Goal: Information Seeking & Learning: Learn about a topic

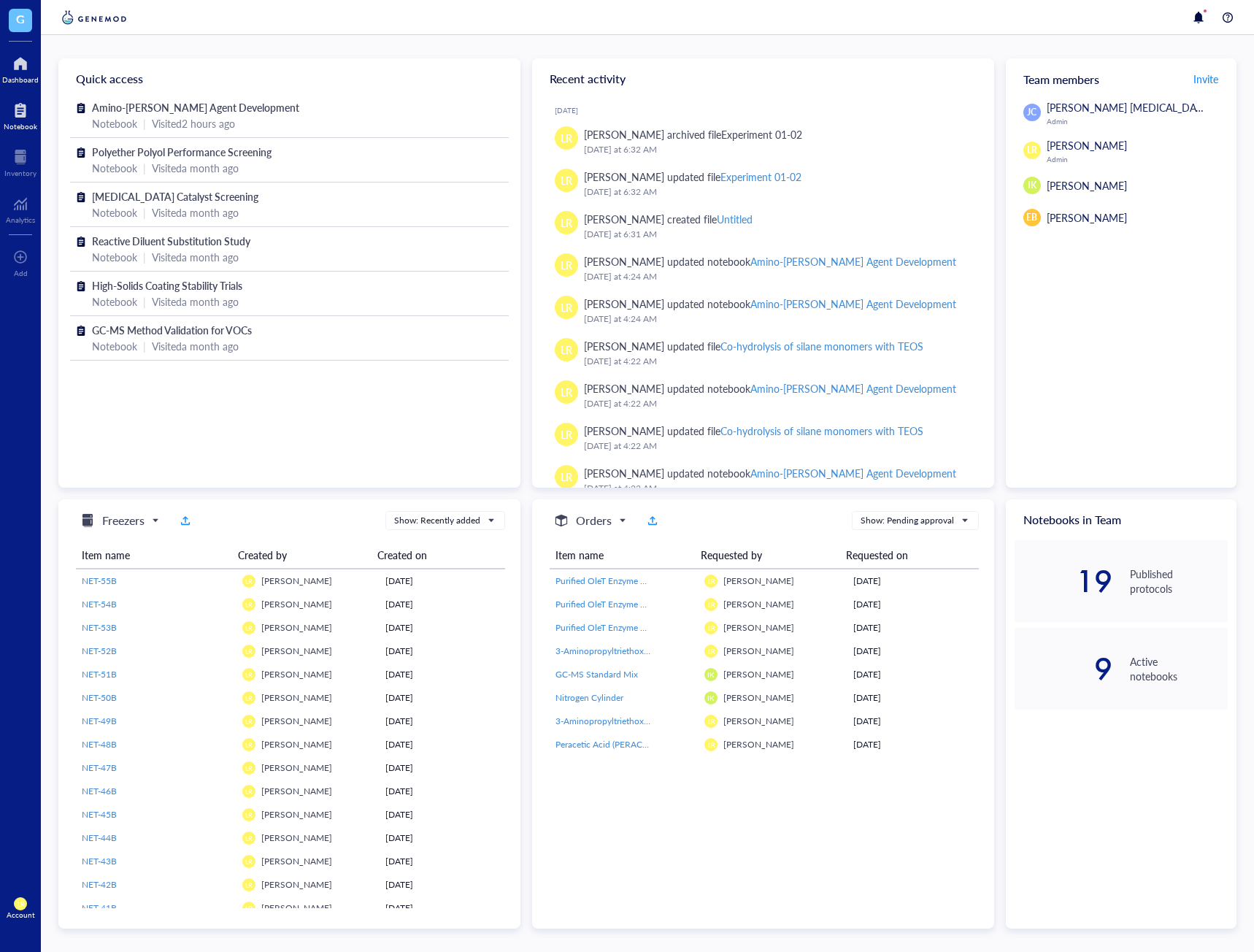
click at [11, 119] on div at bounding box center [20, 110] width 34 height 23
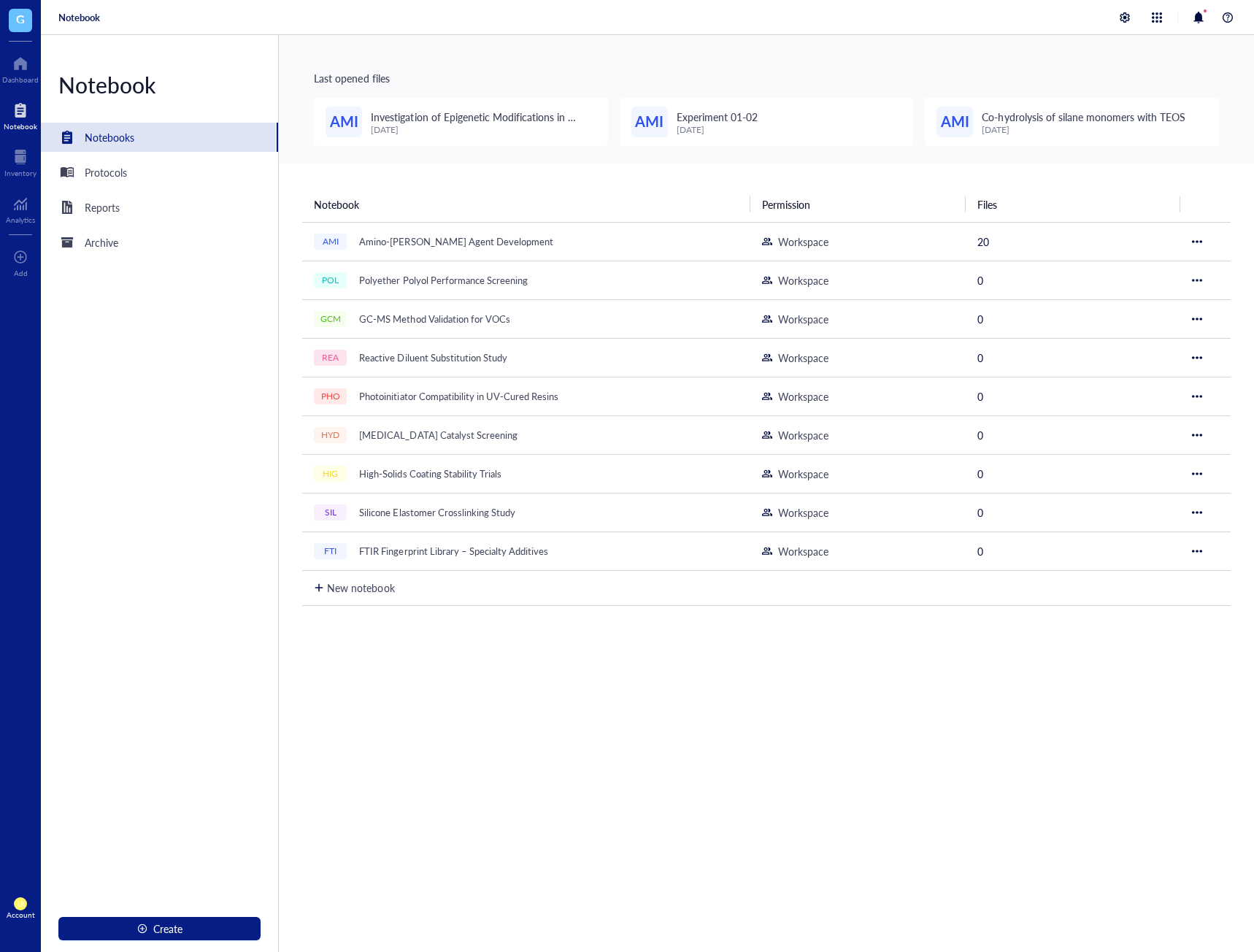
click at [913, 747] on div "Notebook Permission Files AMI Amino-Silane Coupling Agent Development Workspace…" at bounding box center [766, 622] width 975 height 917
drag, startPoint x: 786, startPoint y: 757, endPoint x: 963, endPoint y: 718, distance: 181.2
click at [786, 757] on div "Notebook Permission Files AMI Amino-Silane Coupling Agent Development Workspace…" at bounding box center [766, 622] width 975 height 917
click at [632, 232] on div "AMI Amino-Silane Coupling Agent Development" at bounding box center [498, 242] width 365 height 21
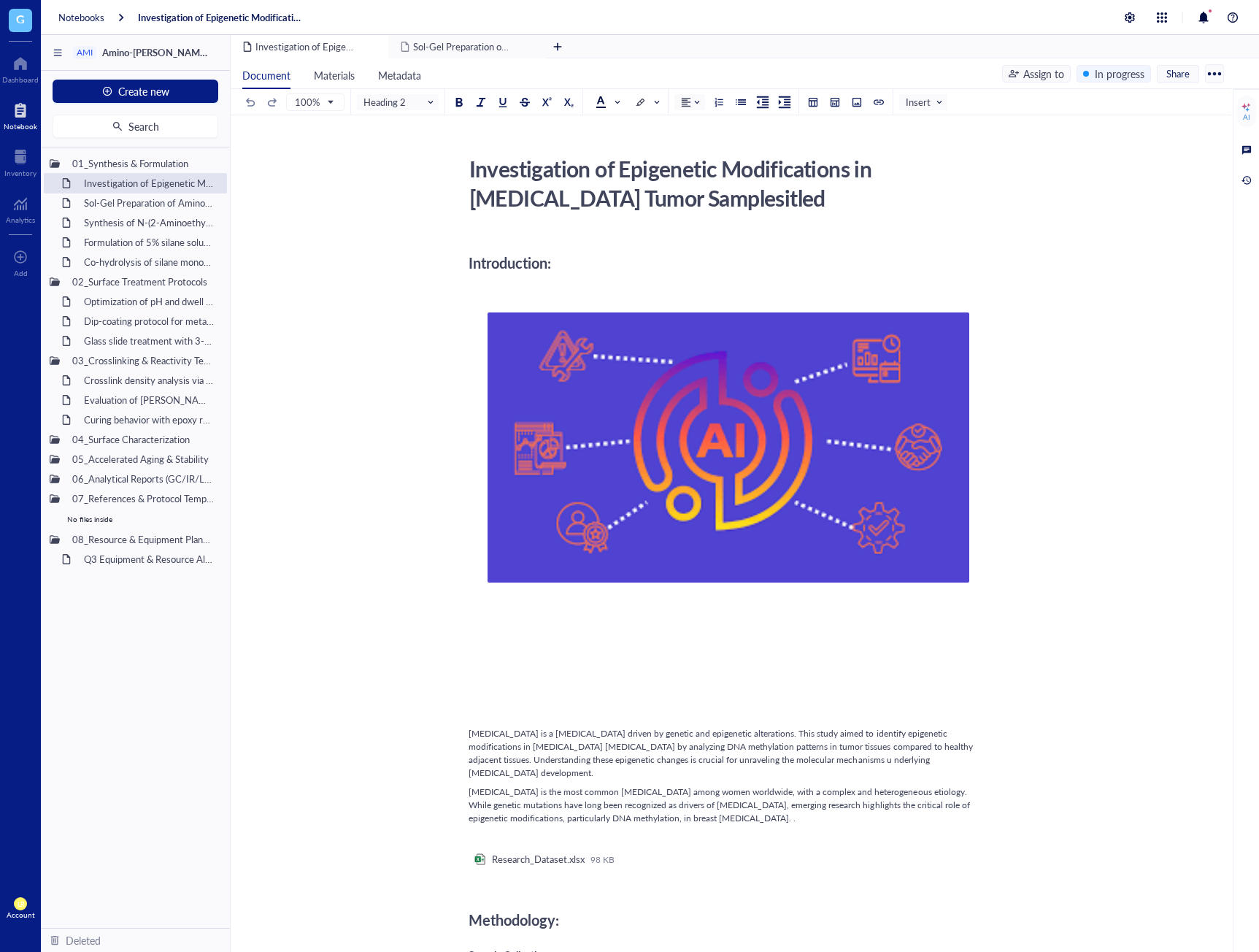
click at [736, 704] on div at bounding box center [728, 678] width 519 height 88
click at [120, 195] on div "Sol-Gel Preparation of Amino-Silane Hybrid Coating" at bounding box center [141, 203] width 128 height 21
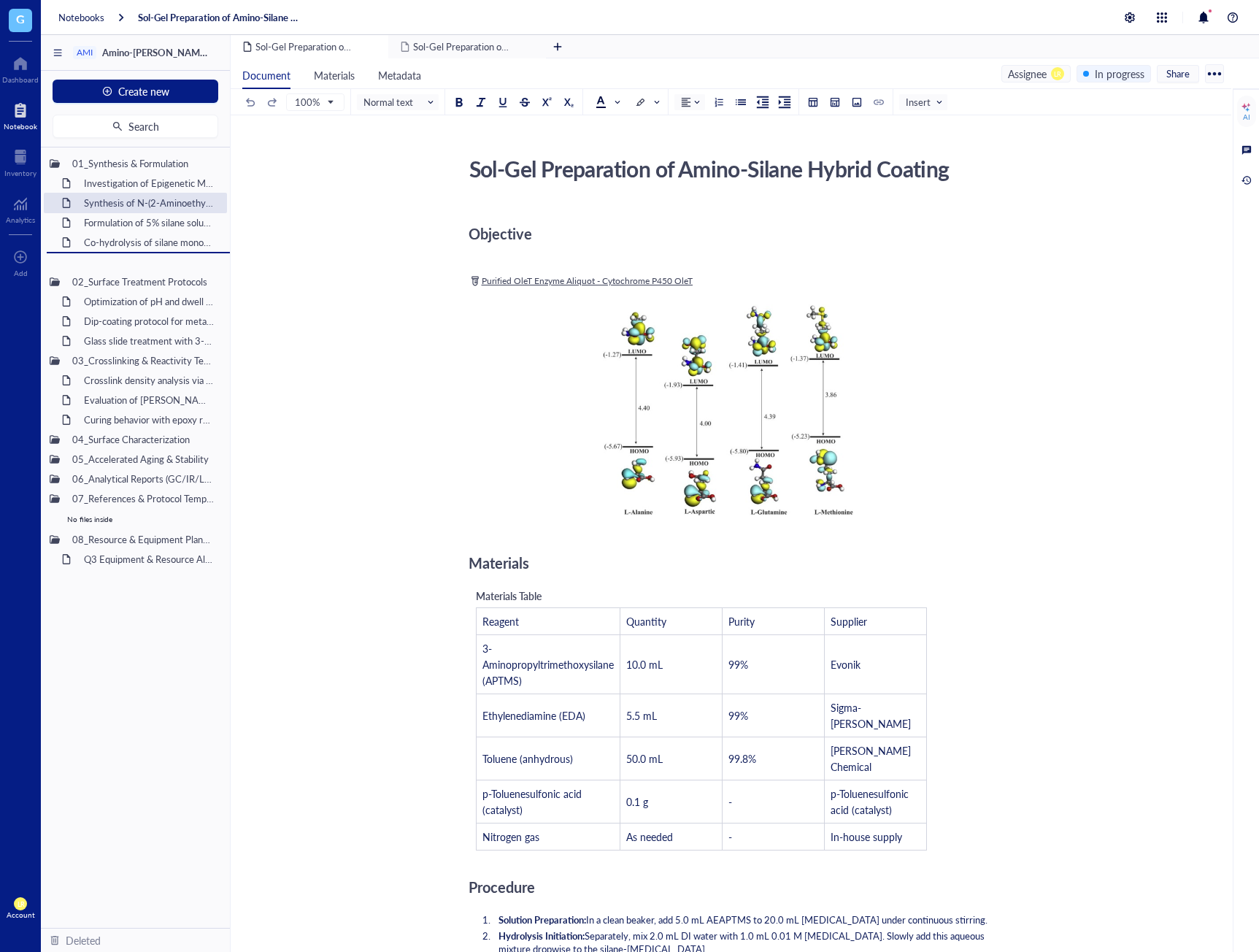
drag, startPoint x: 111, startPoint y: 199, endPoint x: 95, endPoint y: 275, distance: 77.7
drag, startPoint x: 95, startPoint y: 261, endPoint x: 118, endPoint y: 276, distance: 27.5
click at [118, 276] on div "01_Synthesis & Formulation Investigation of Epigenetic Modifications in Breast …" at bounding box center [136, 537] width 189 height 780
drag, startPoint x: 148, startPoint y: 262, endPoint x: 114, endPoint y: 356, distance: 100.0
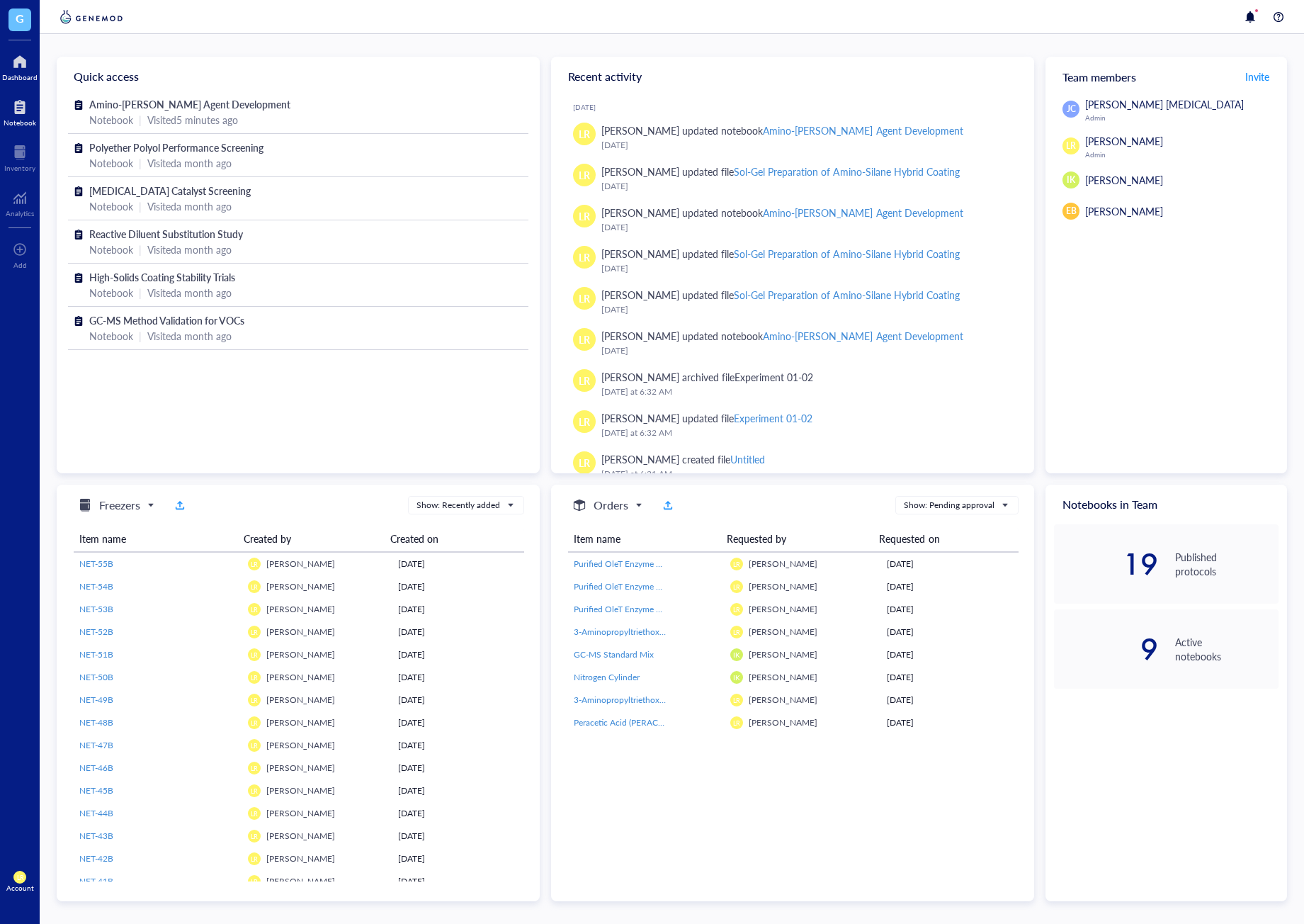
click at [21, 113] on div at bounding box center [19, 107] width 33 height 23
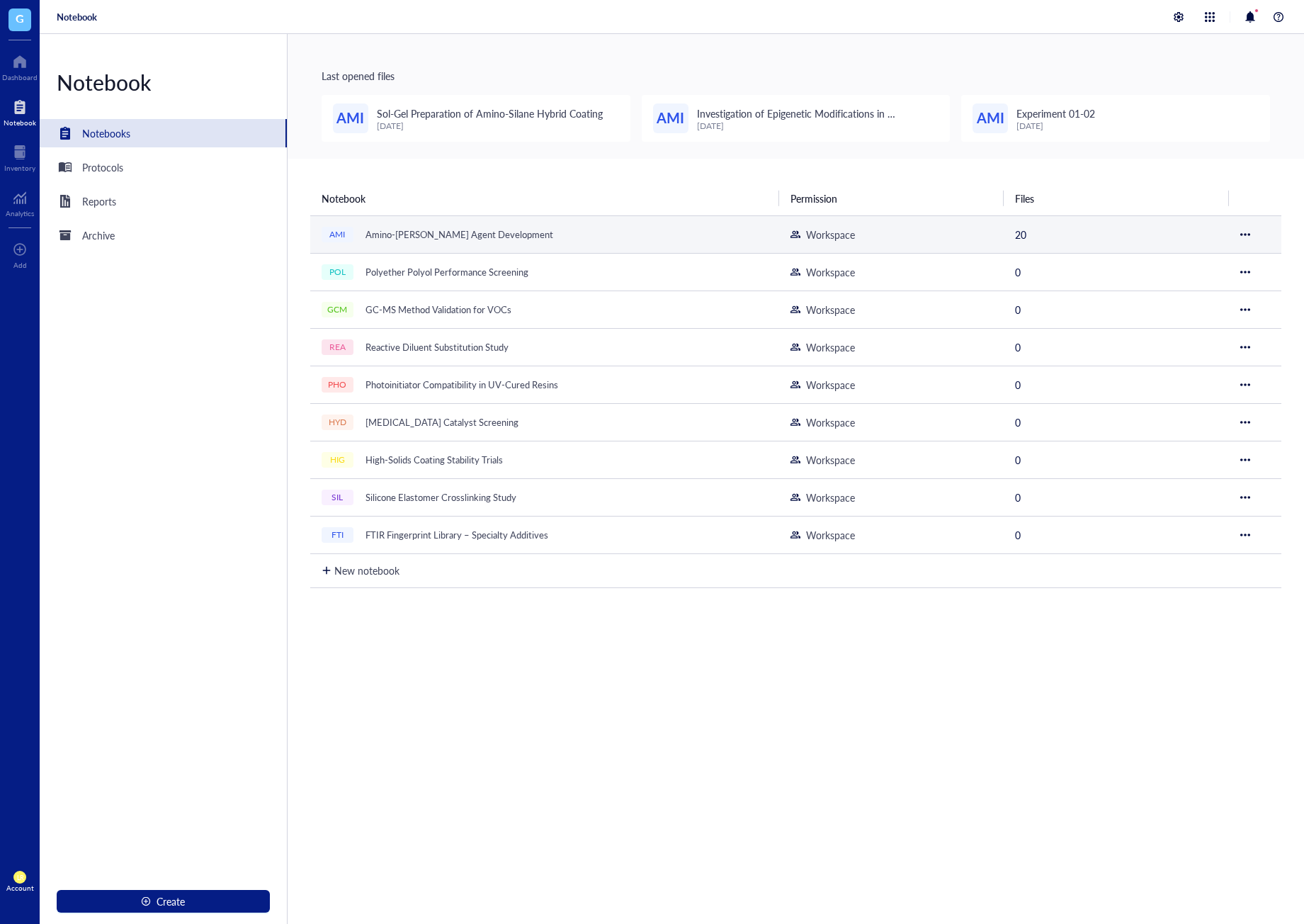
click at [425, 230] on div "Amino-[PERSON_NAME] Agent Development" at bounding box center [459, 235] width 200 height 20
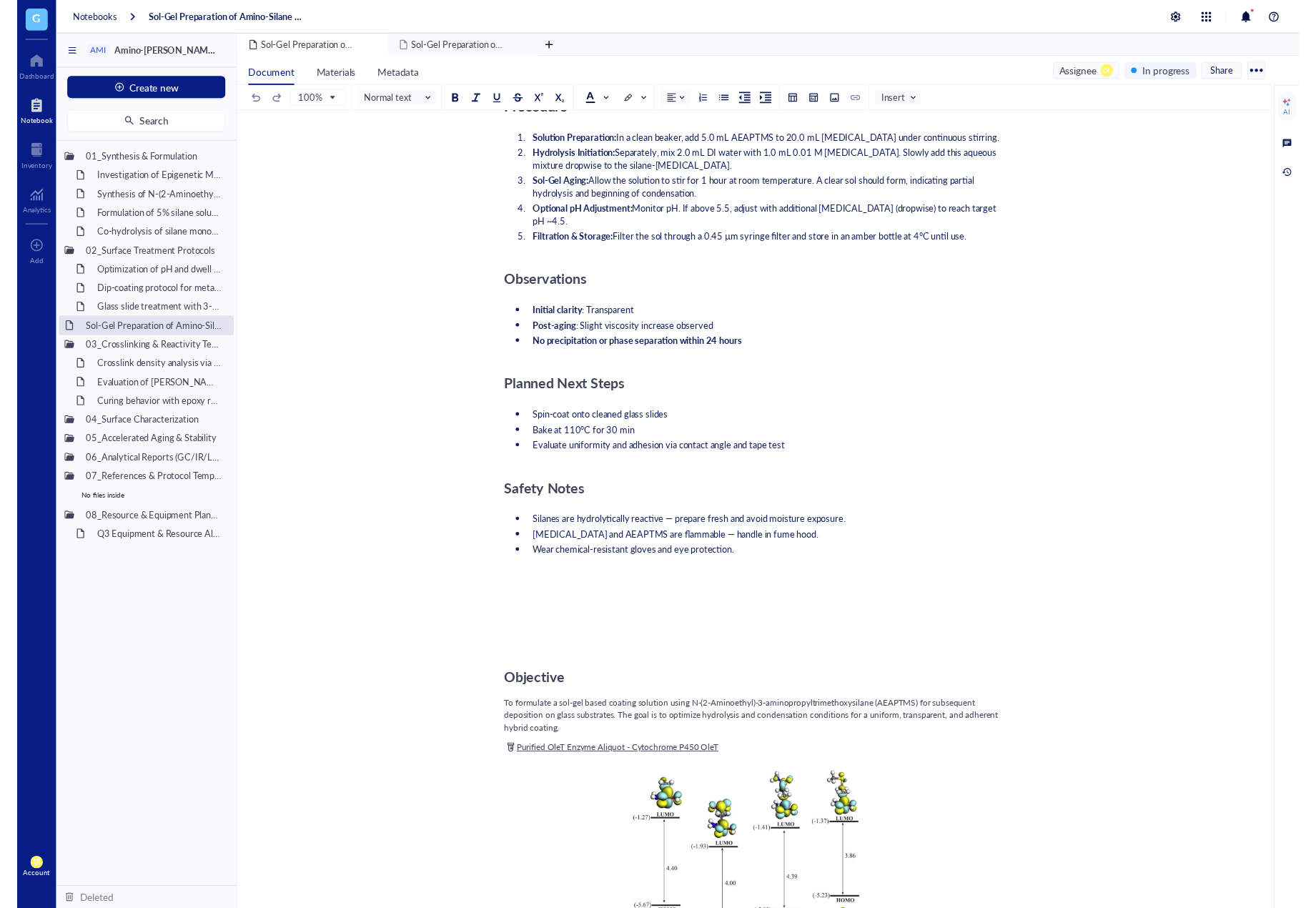
scroll to position [6339, 0]
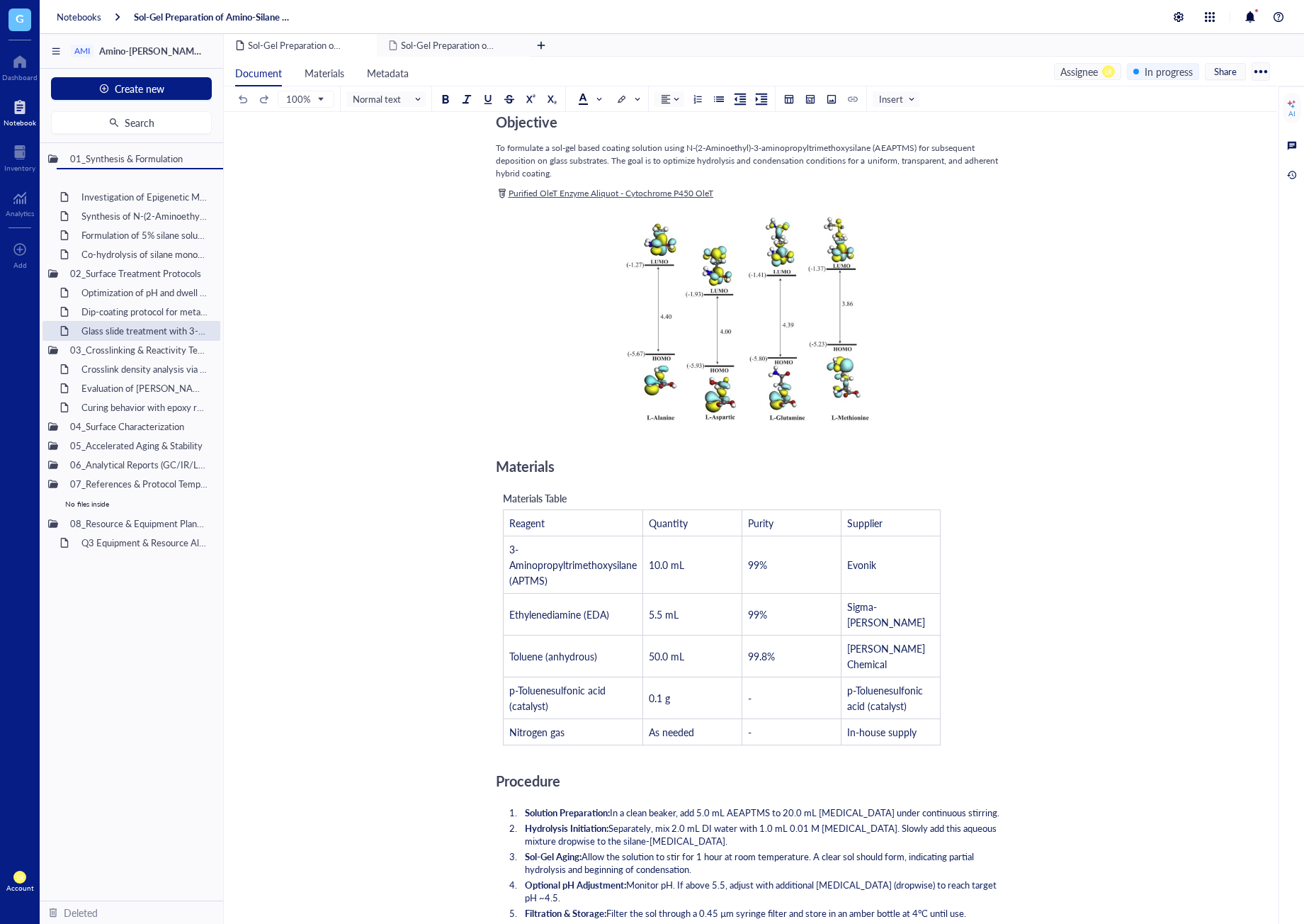
drag, startPoint x: 160, startPoint y: 232, endPoint x: 182, endPoint y: 198, distance: 40.5
click at [182, 198] on div "01_Synthesis & Formulation Investigation of Epigenetic Modifications in Breast …" at bounding box center [132, 521] width 184 height 757
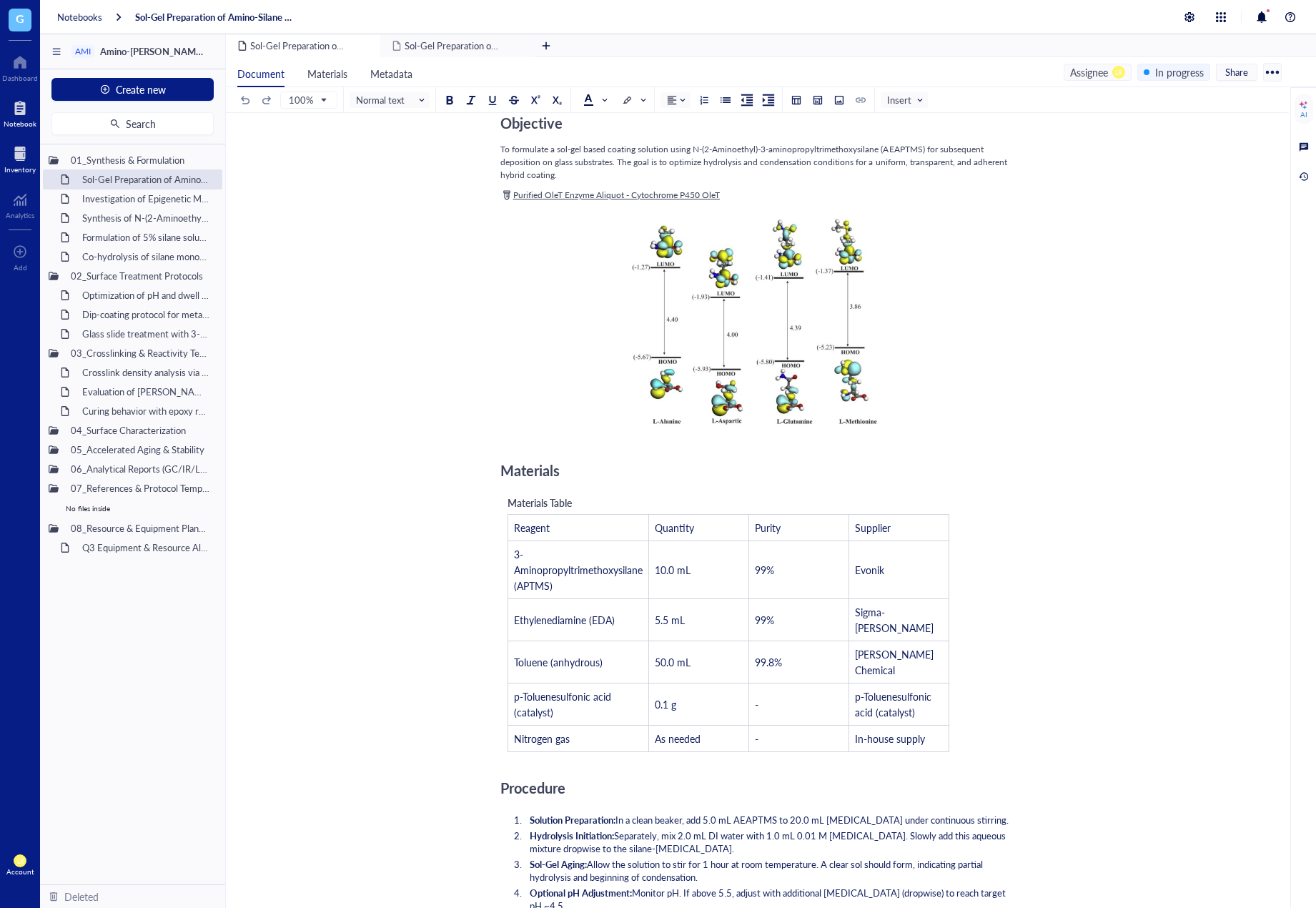
click at [29, 163] on div at bounding box center [19, 153] width 31 height 23
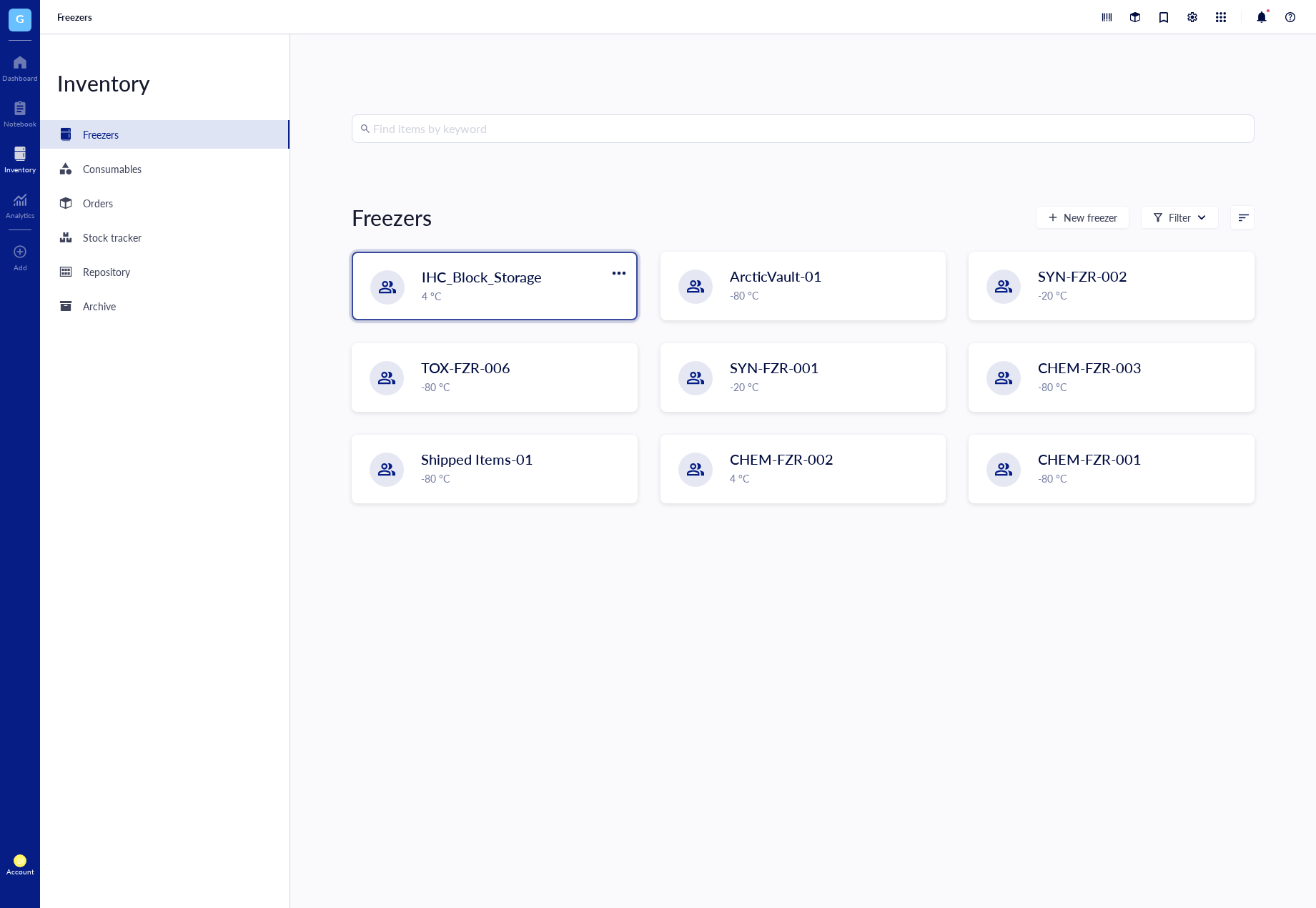
click at [506, 300] on div "4 °C" at bounding box center [525, 296] width 206 height 16
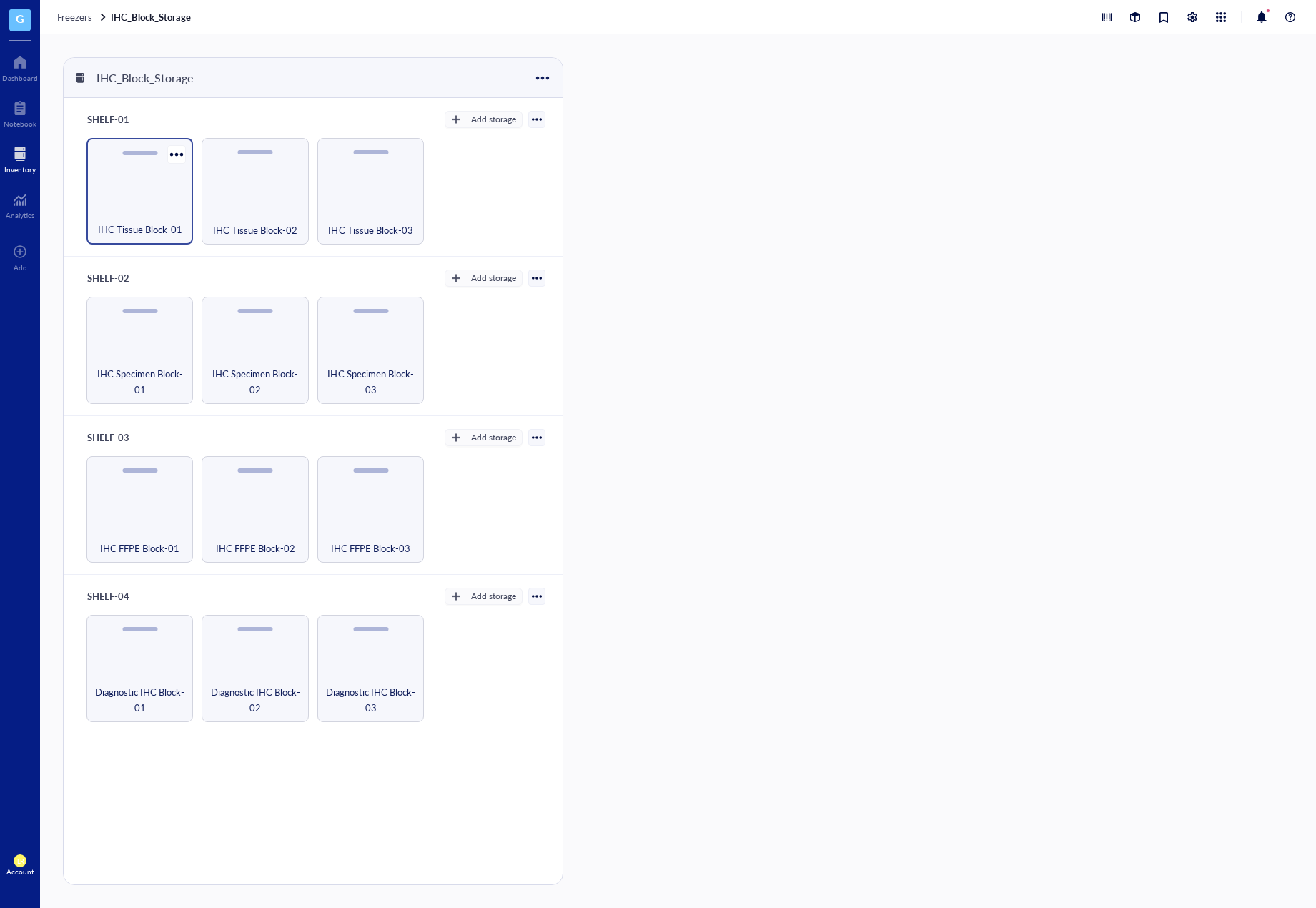
click at [156, 204] on div "IHC Tissue Block-01" at bounding box center [140, 191] width 106 height 106
click at [632, 266] on div "IHC Tissue Block-01 IHC Tissue Block-01-Box-01 IHC Tissue Block-01-Box-02 IHC T…" at bounding box center [937, 471] width 713 height 828
click at [730, 420] on div "IHC Tissue Block-01 IHC Tissue Block-01-Box-01 IHC Tissue Block-01-Box-02 IHC T…" at bounding box center [937, 471] width 713 height 828
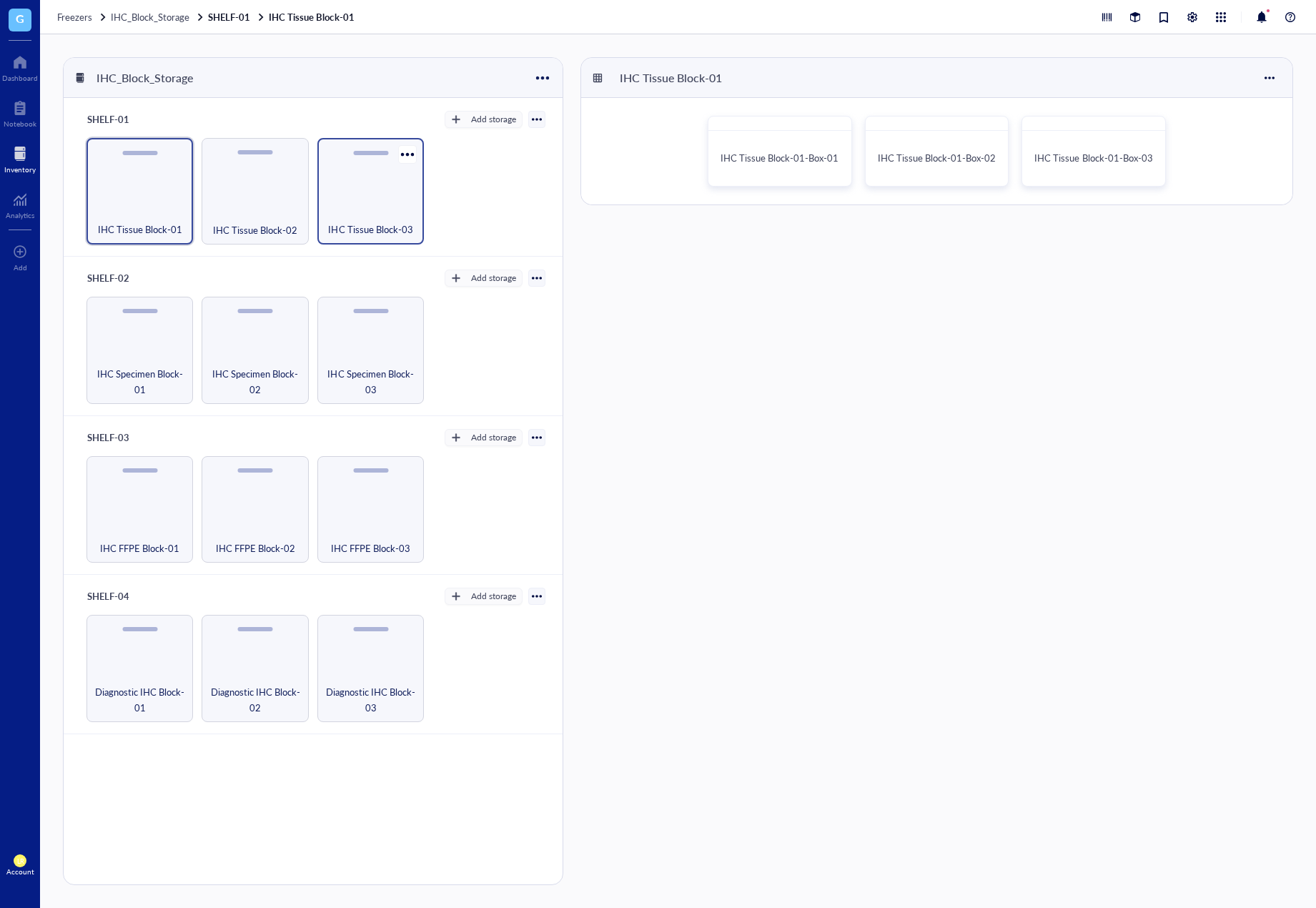
click at [346, 229] on span "IHC Tissue Block-03" at bounding box center [371, 229] width 84 height 16
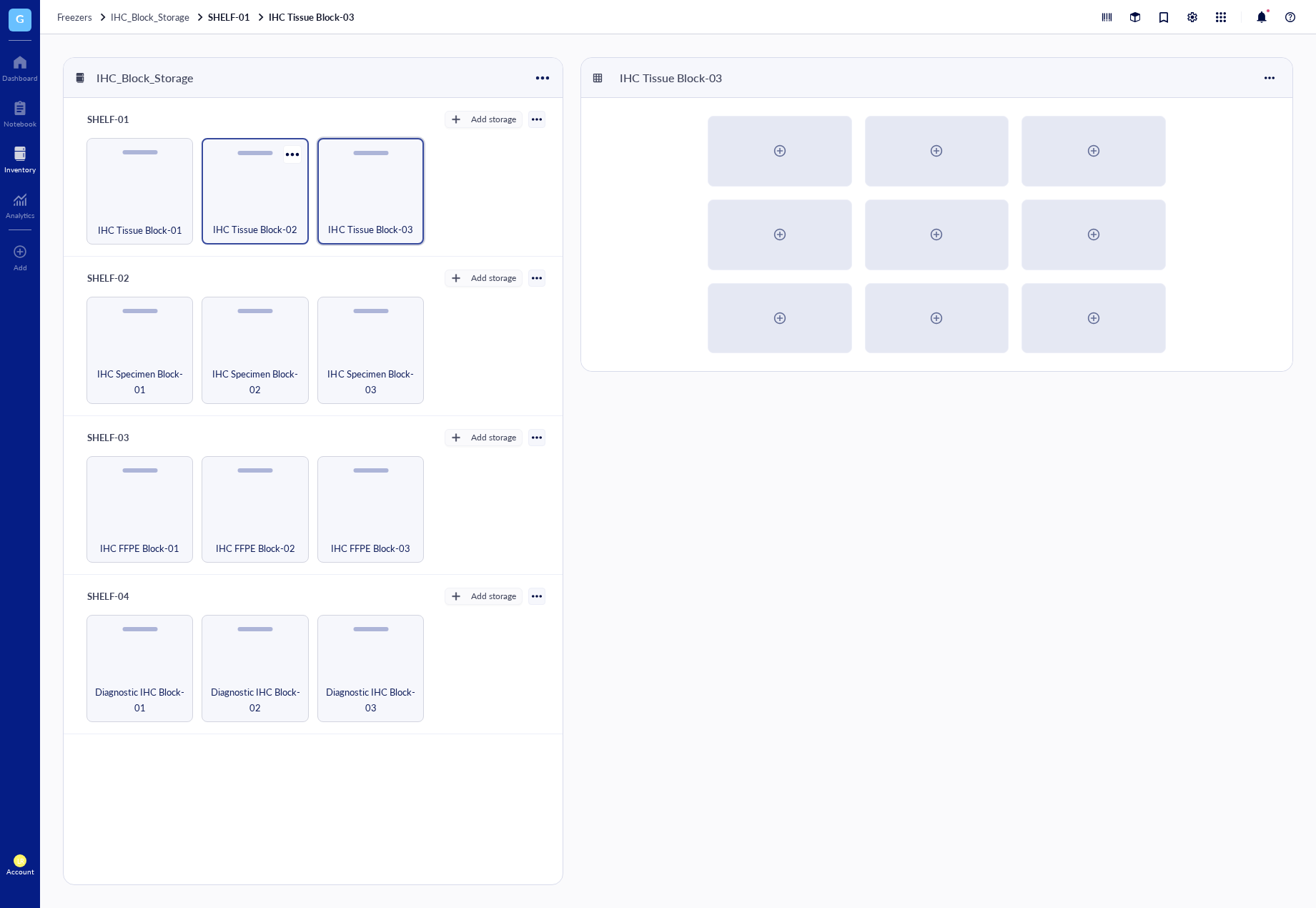
click at [259, 222] on span "IHC Tissue Block-02" at bounding box center [255, 229] width 84 height 16
click at [153, 216] on div "IHC Tissue Block-01" at bounding box center [139, 221] width 92 height 31
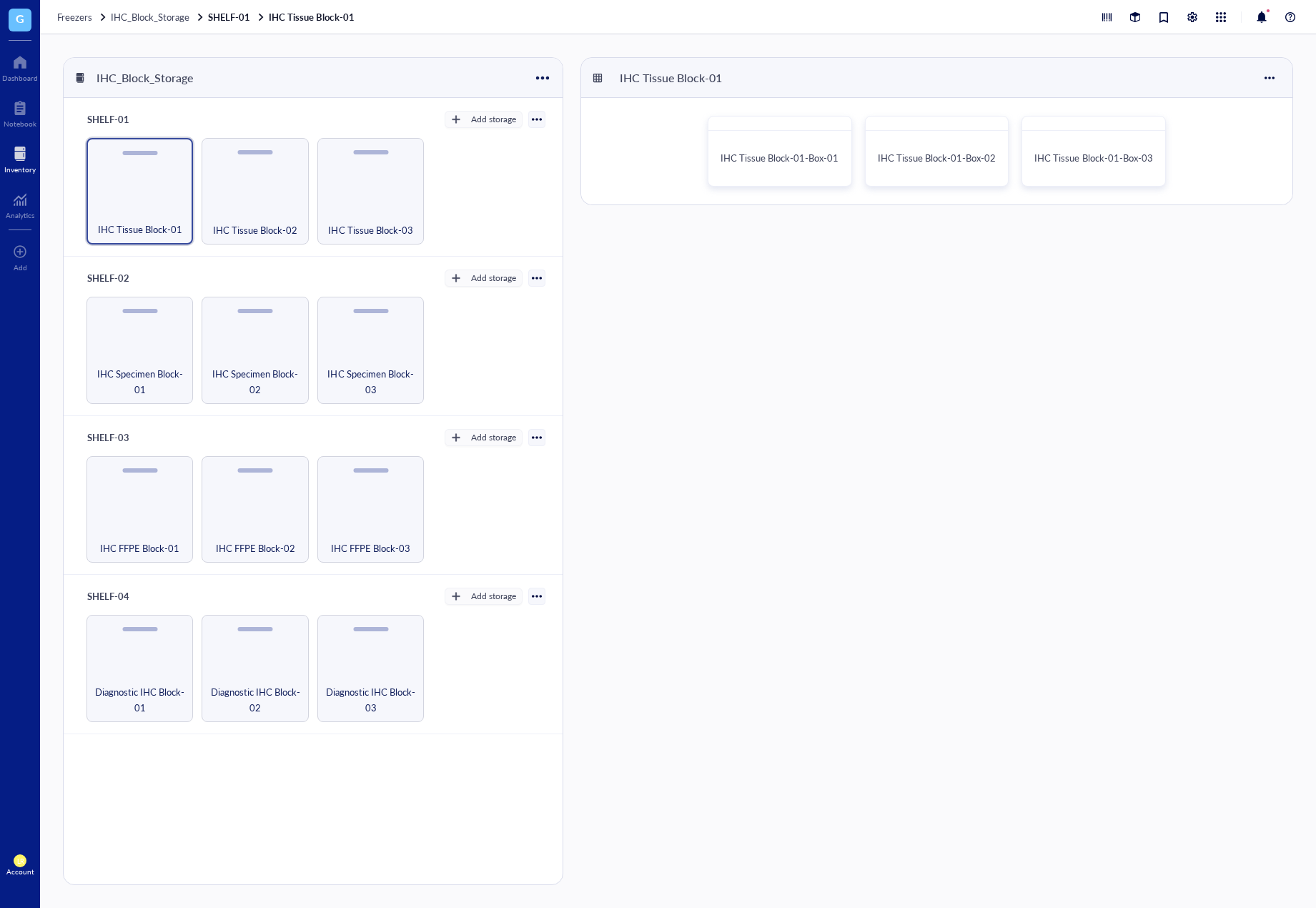
click at [575, 270] on div "IHC_Block_Storage SHELF-01 Add storage IHC Tissue Block-01 IHC Tissue Block-02 …" at bounding box center [678, 471] width 1276 height 873
click at [569, 187] on div "IHC_Block_Storage SHELF-01 Add storage IHC Tissue Block-01 IHC Tissue Block-02 …" at bounding box center [316, 471] width 506 height 828
click at [569, 159] on div "IHC_Block_Storage SHELF-01 Add storage IHC Tissue Block-01 IHC Tissue Block-02 …" at bounding box center [316, 471] width 506 height 828
click at [1124, 798] on div "IHC Tissue Block-01 IHC Tissue Block-01-Box-01 IHC Tissue Block-01-Box-02 IHC T…" at bounding box center [937, 471] width 713 height 828
click at [723, 153] on span "IHC Tissue Block-01-Box-01" at bounding box center [780, 158] width 118 height 13
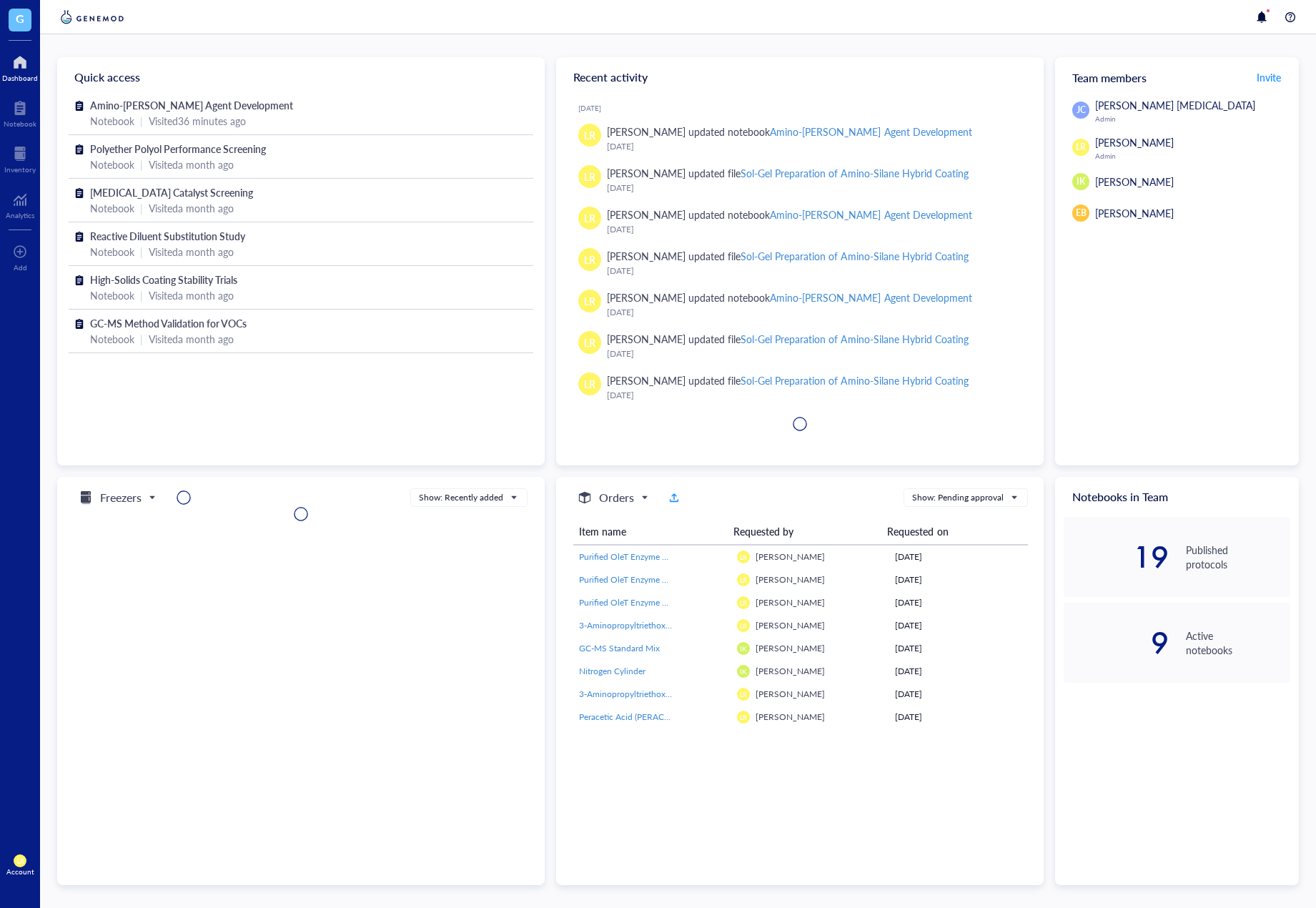
click at [37, 158] on div "Inventory" at bounding box center [20, 158] width 40 height 40
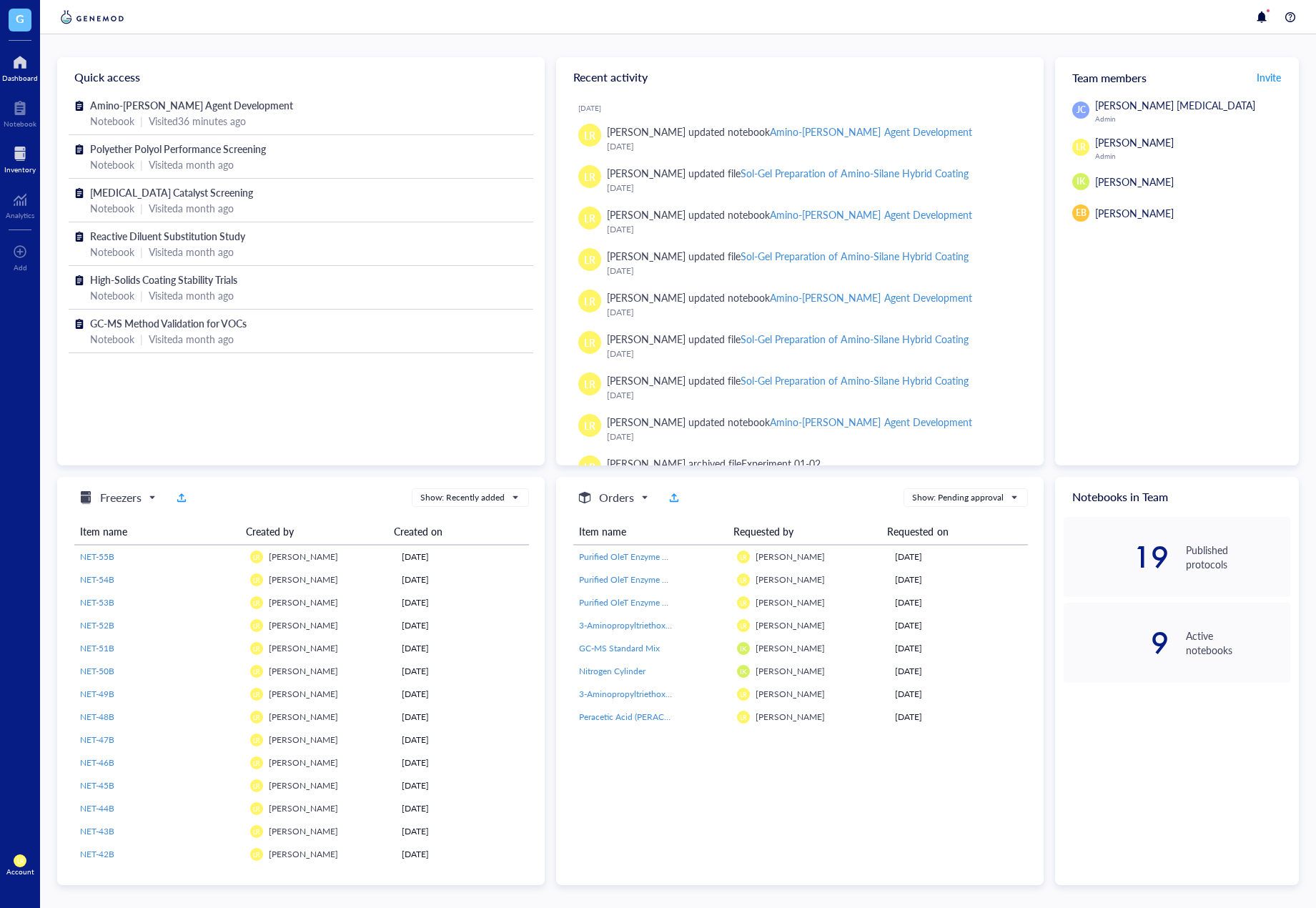
click at [27, 165] on div "Inventory" at bounding box center [19, 169] width 31 height 8
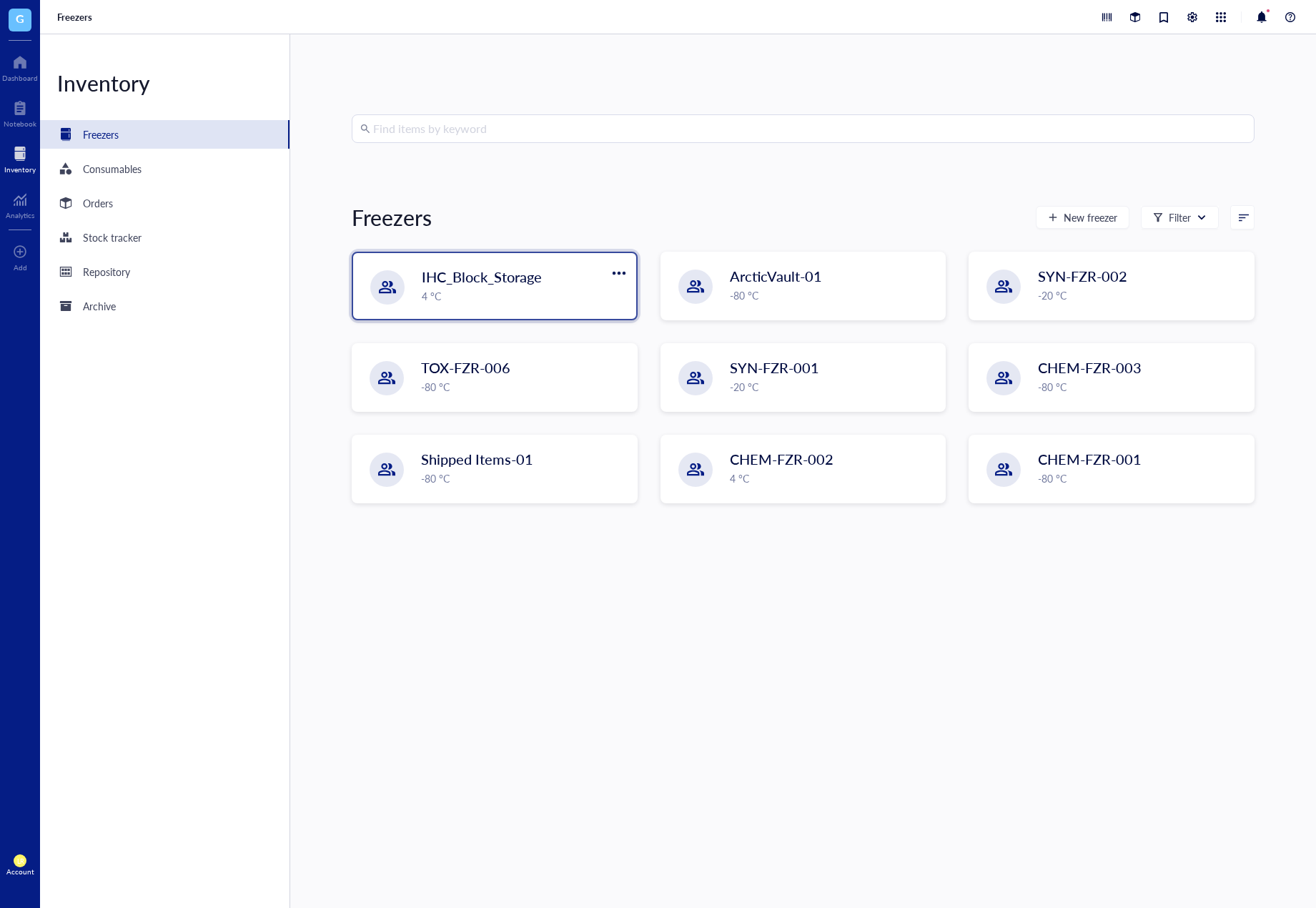
click at [564, 284] on div "IHC_Block_Storage" at bounding box center [511, 277] width 177 height 20
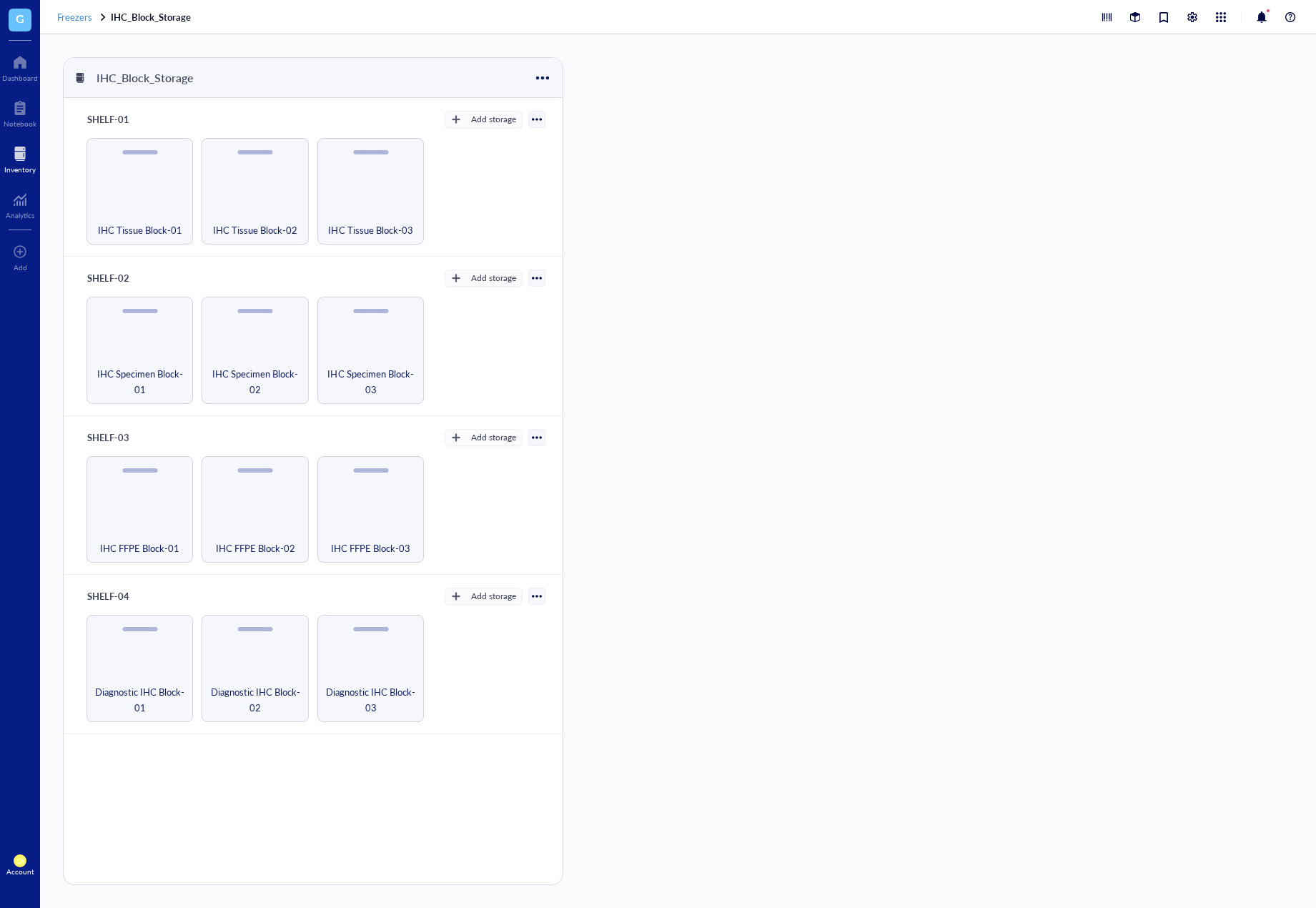
click at [88, 21] on span "Freezers" at bounding box center [75, 17] width 35 height 13
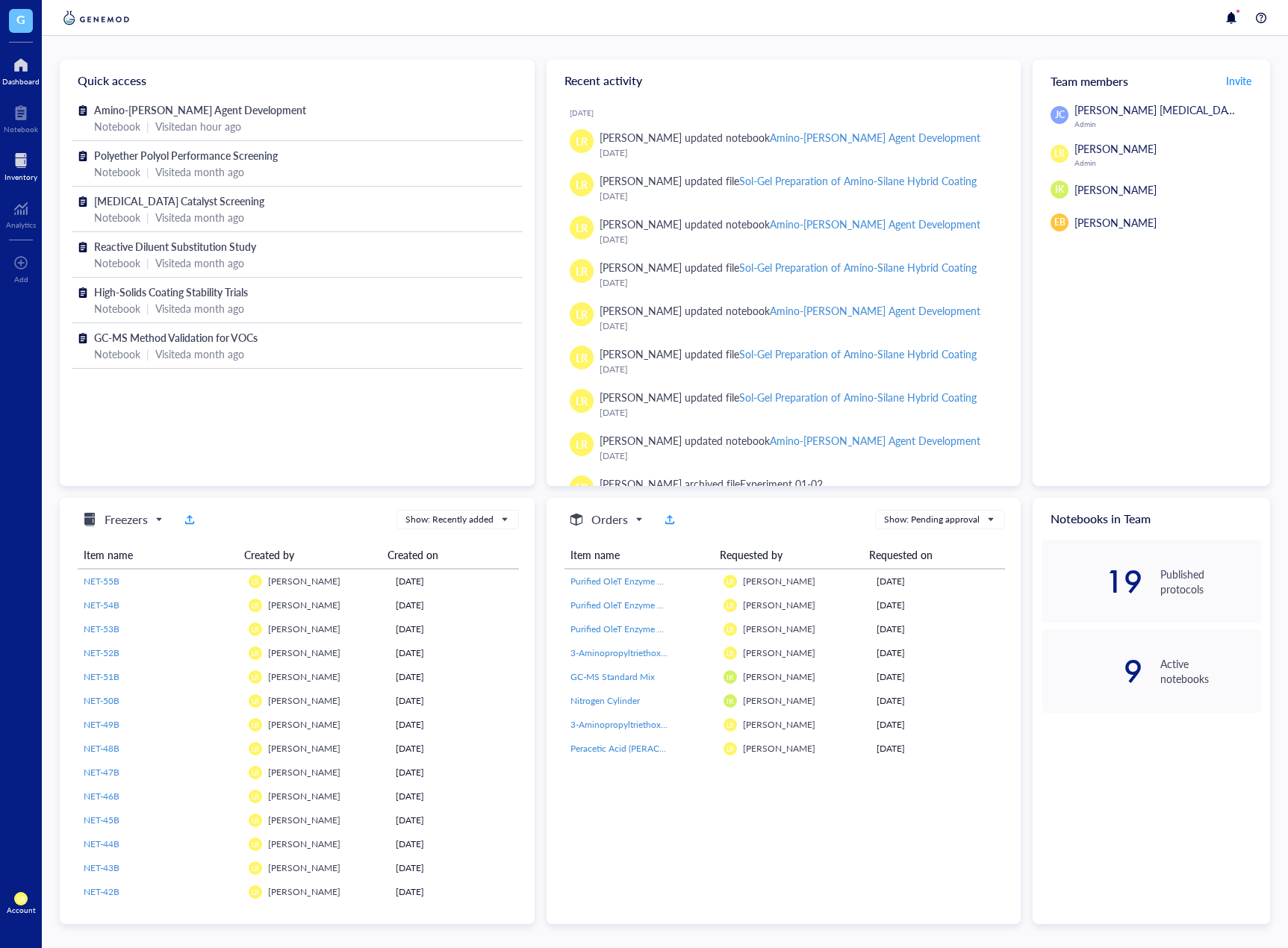
click at [20, 162] on div at bounding box center [20, 160] width 33 height 24
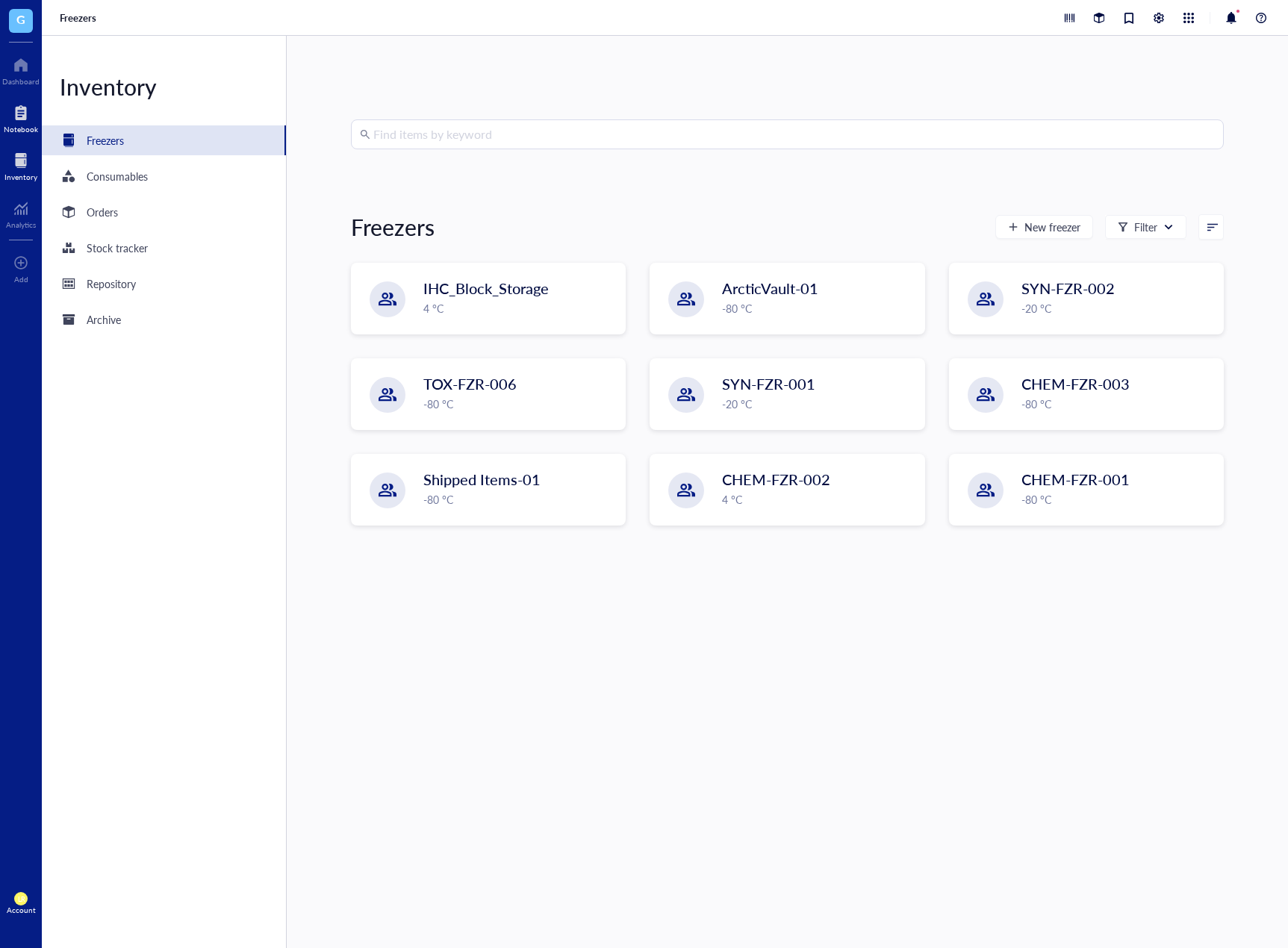
click at [27, 120] on div at bounding box center [20, 113] width 34 height 24
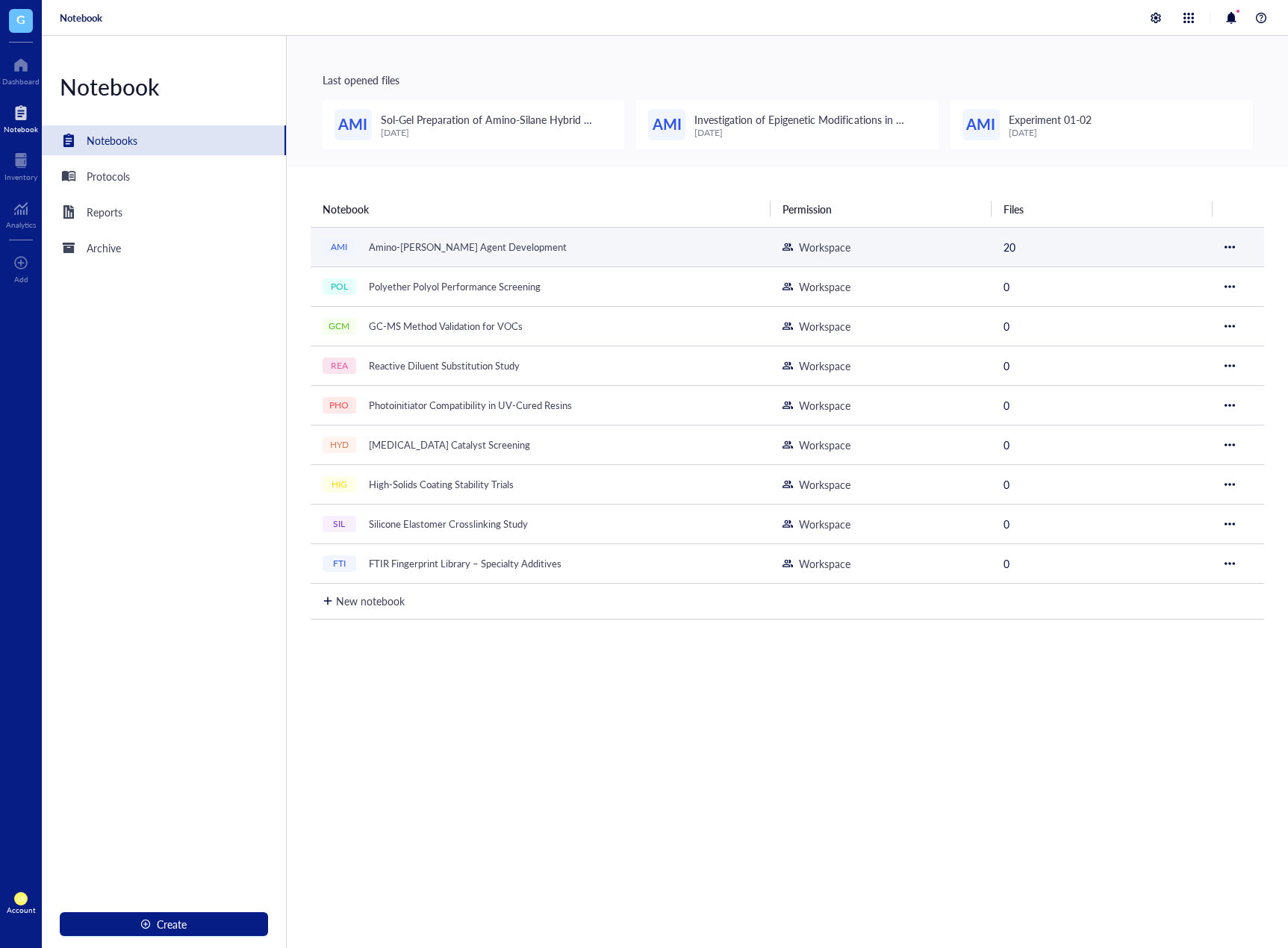
click at [552, 251] on div "Amino-[PERSON_NAME] Agent Development" at bounding box center [468, 247] width 211 height 21
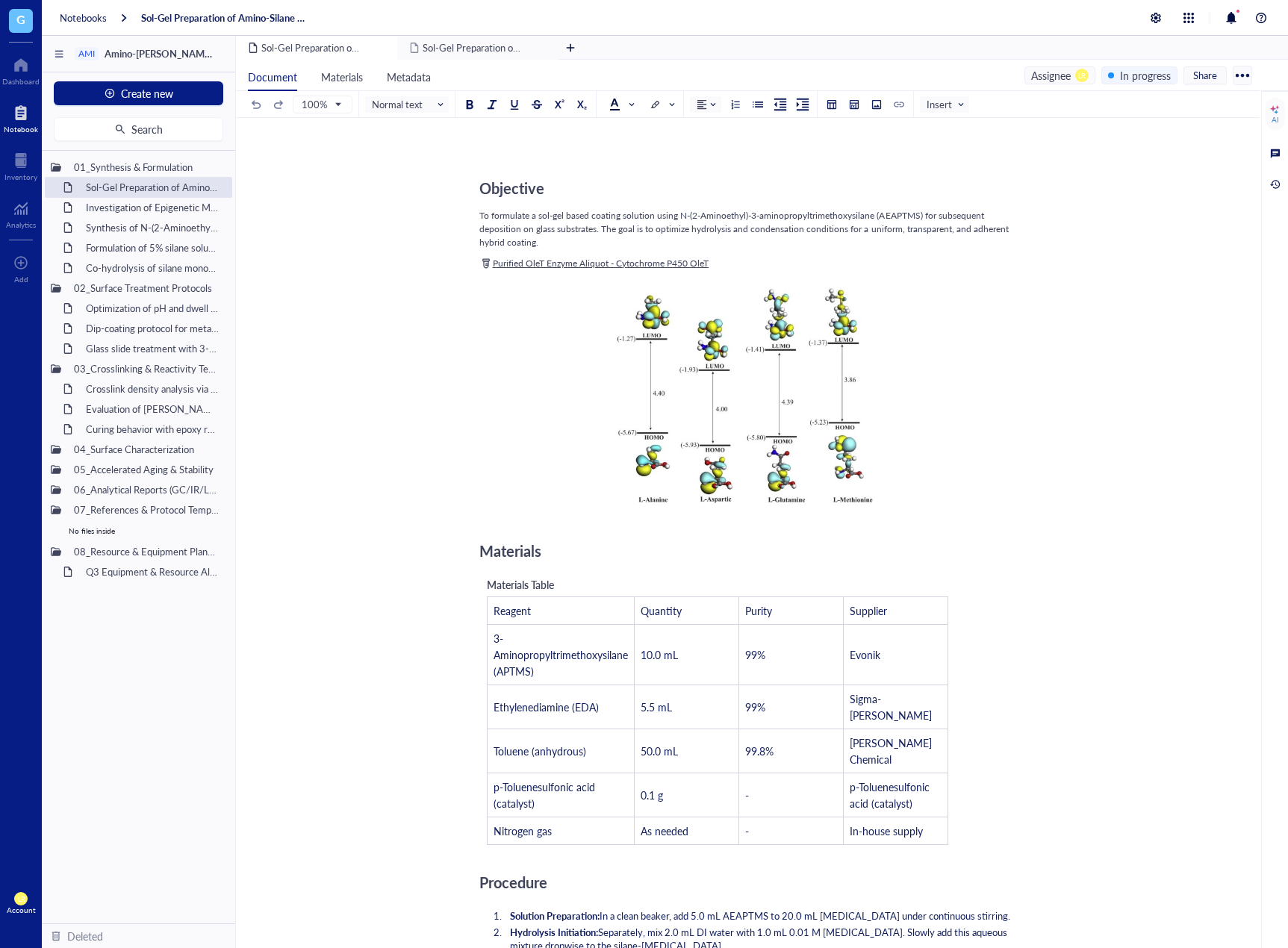
scroll to position [6694, 0]
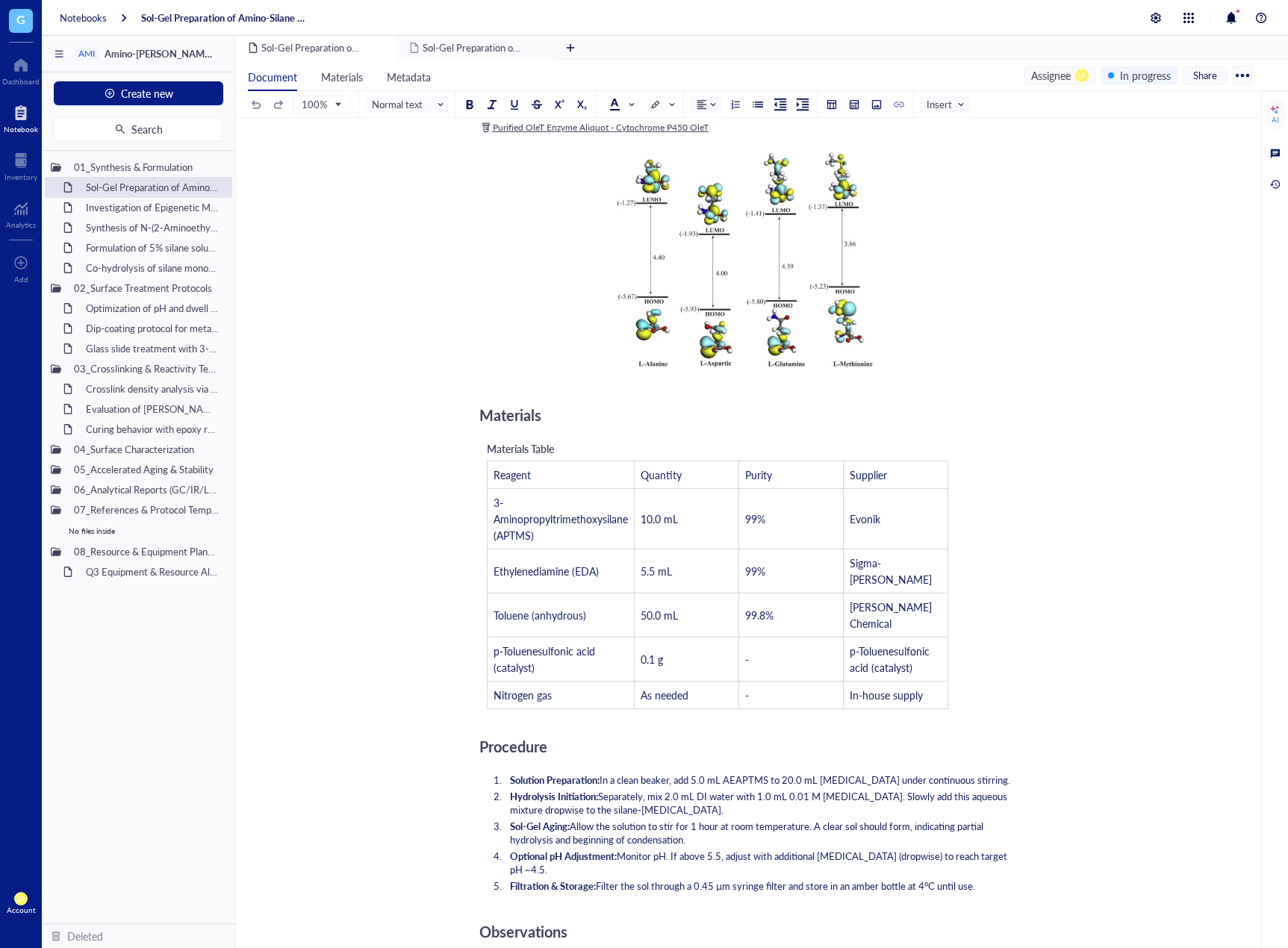
click at [1254, 795] on div "Sol-Gel Preparation of Amino-Silane Hybrid Coating Sol-Gel Preparation of Amino…" at bounding box center [748, 546] width 1024 height 857
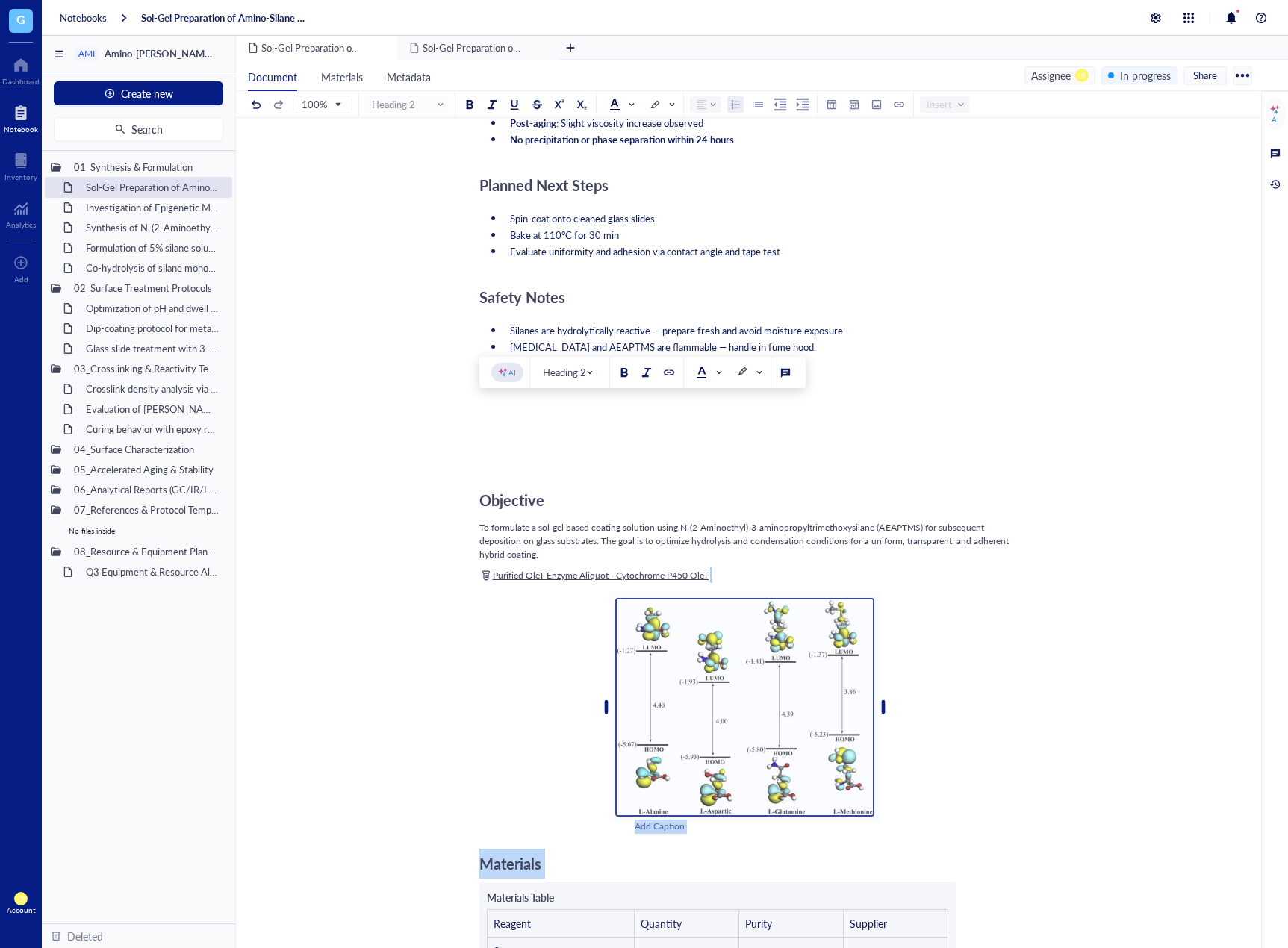
scroll to position [895, 0]
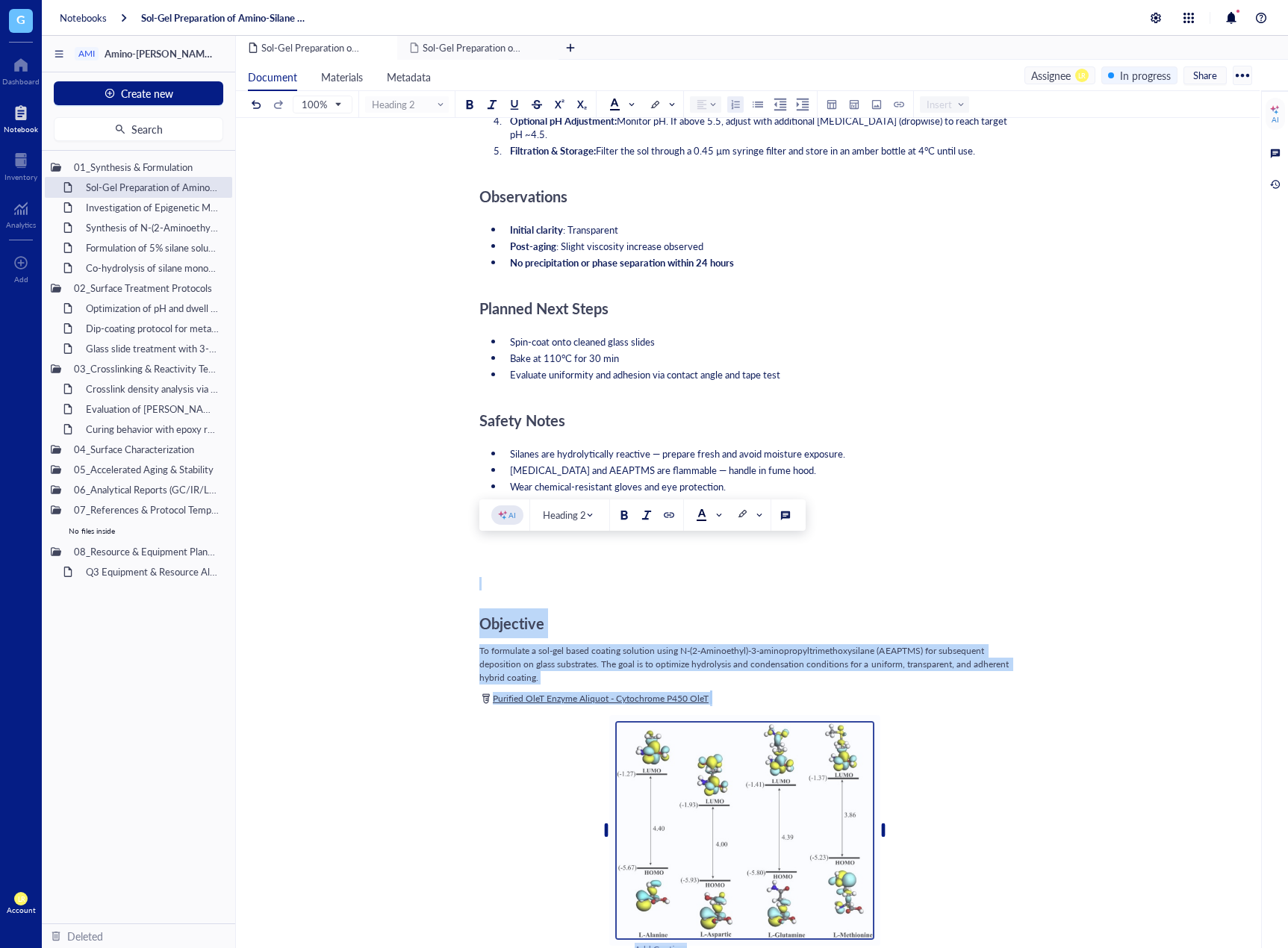
drag, startPoint x: 848, startPoint y: 666, endPoint x: 469, endPoint y: 565, distance: 392.2
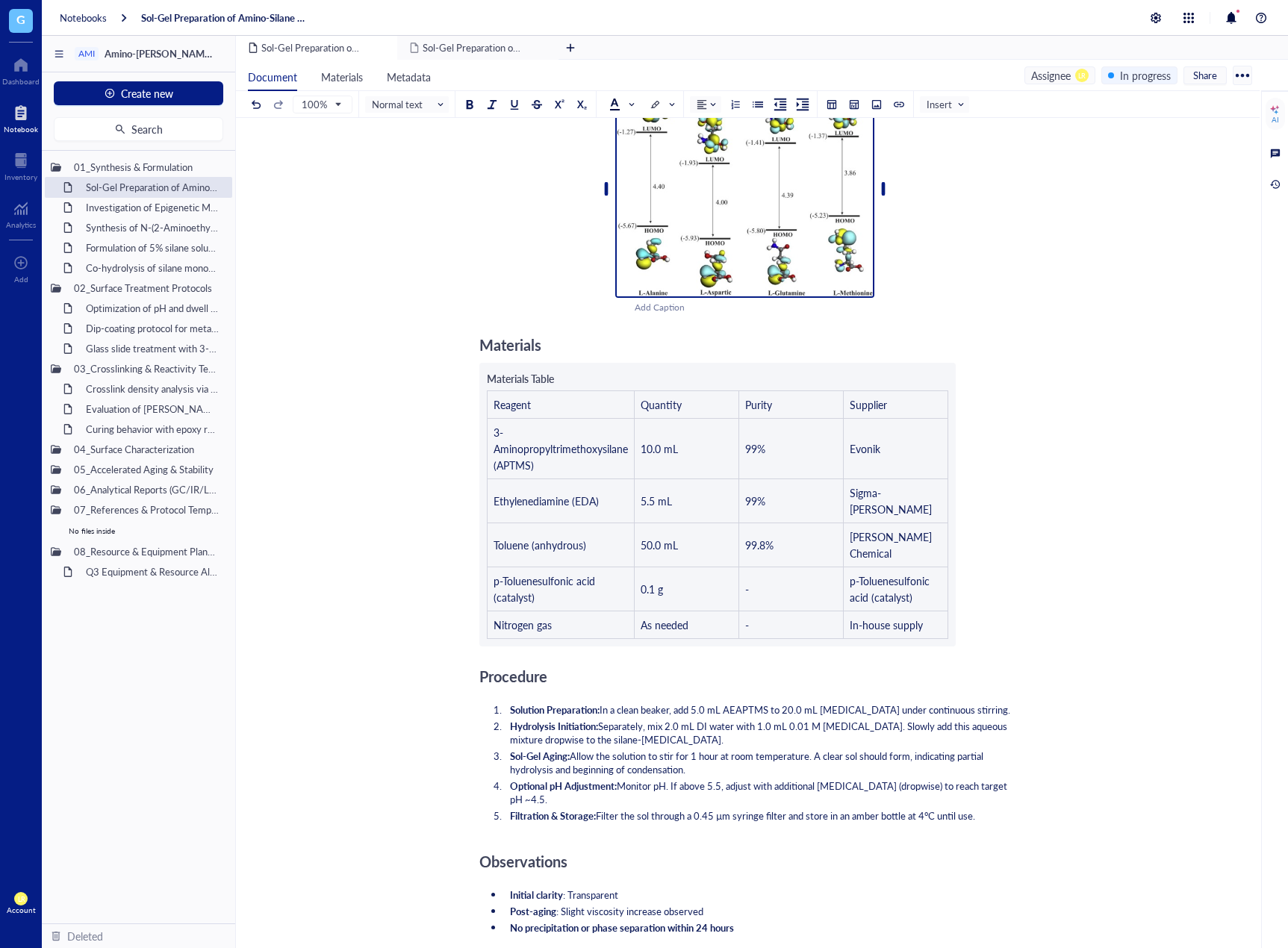
scroll to position [42, 0]
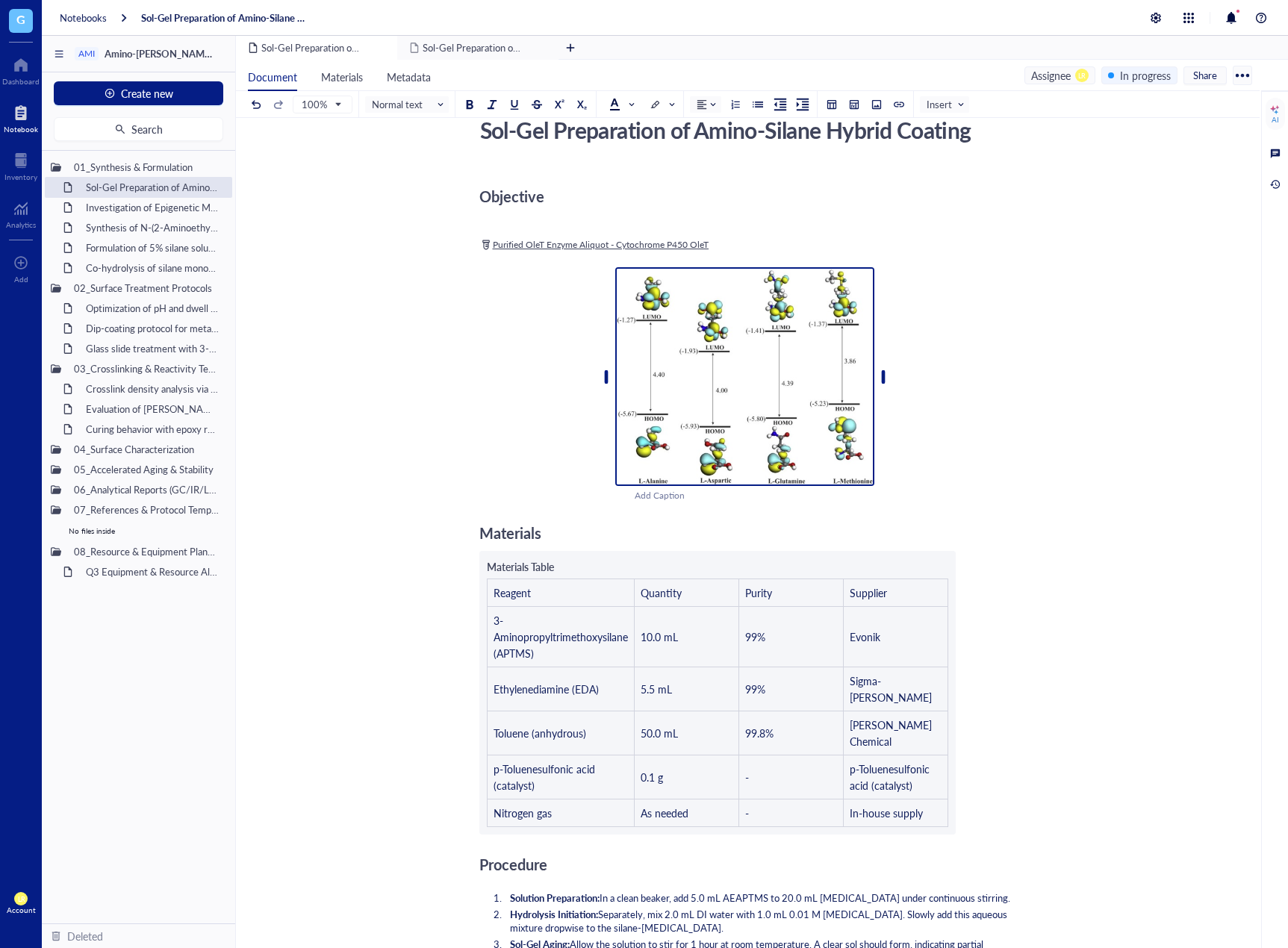
click at [754, 387] on img at bounding box center [744, 376] width 260 height 219
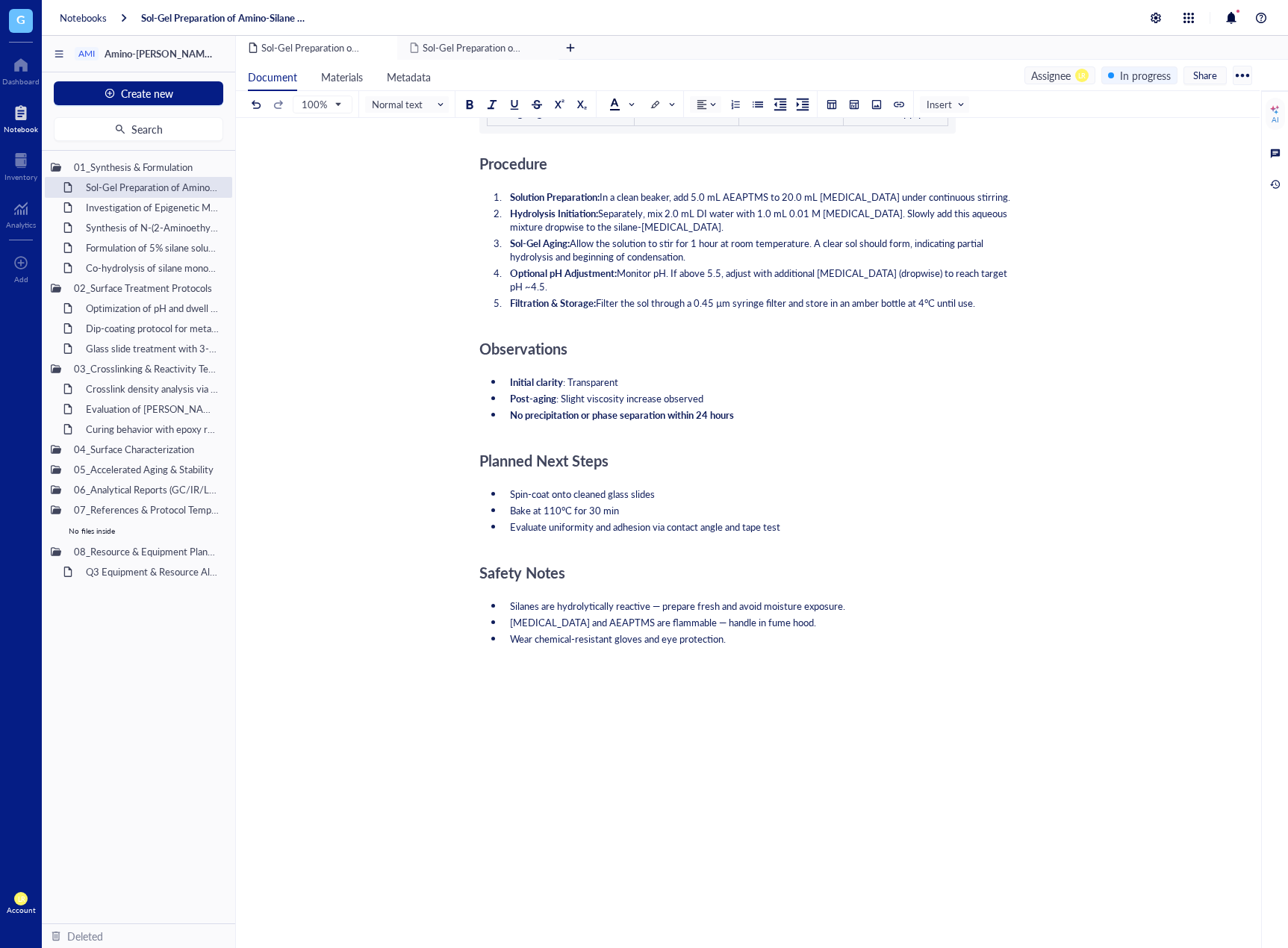
scroll to position [789, 0]
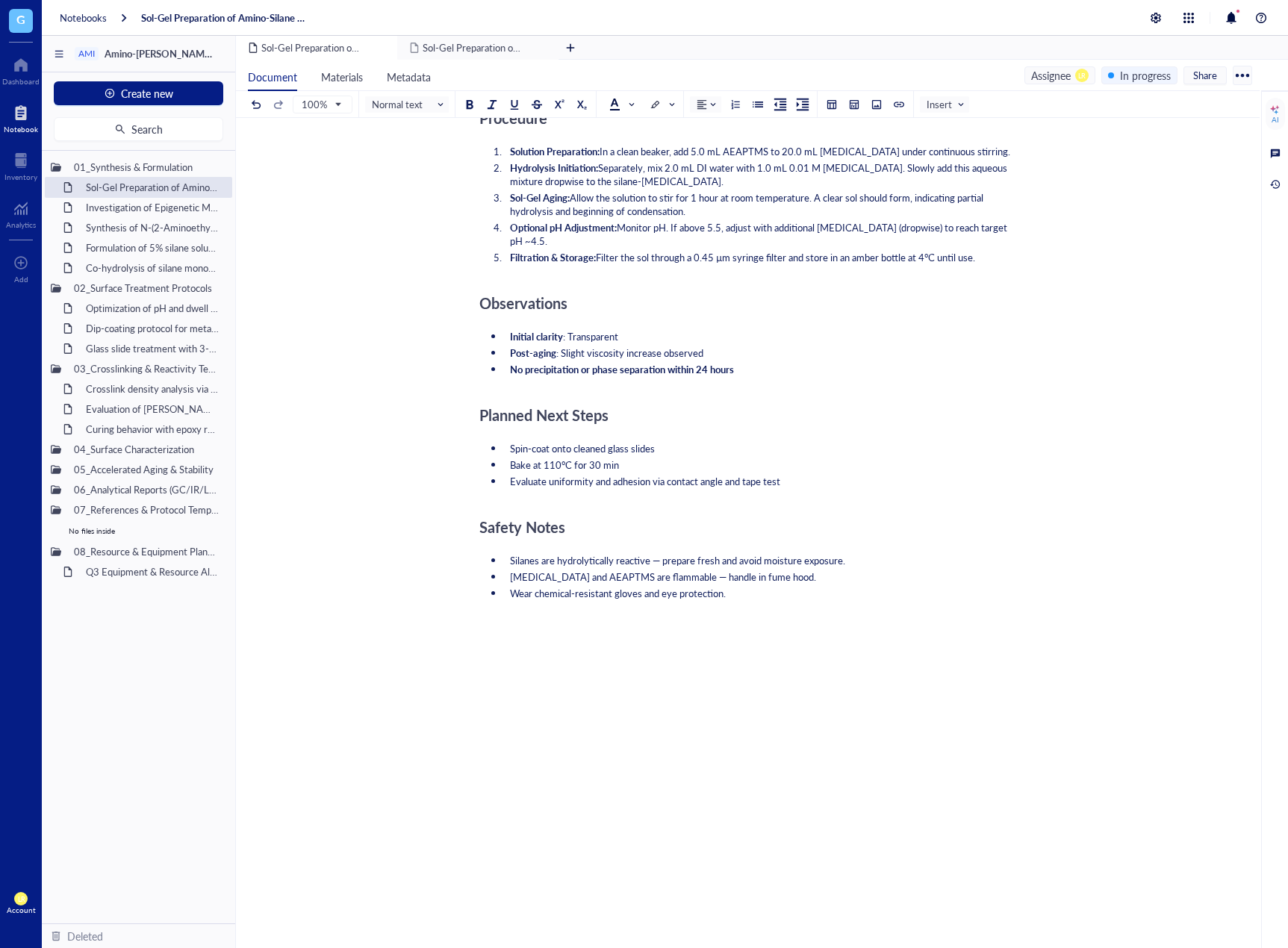
click at [872, 631] on div at bounding box center [745, 645] width 531 height 27
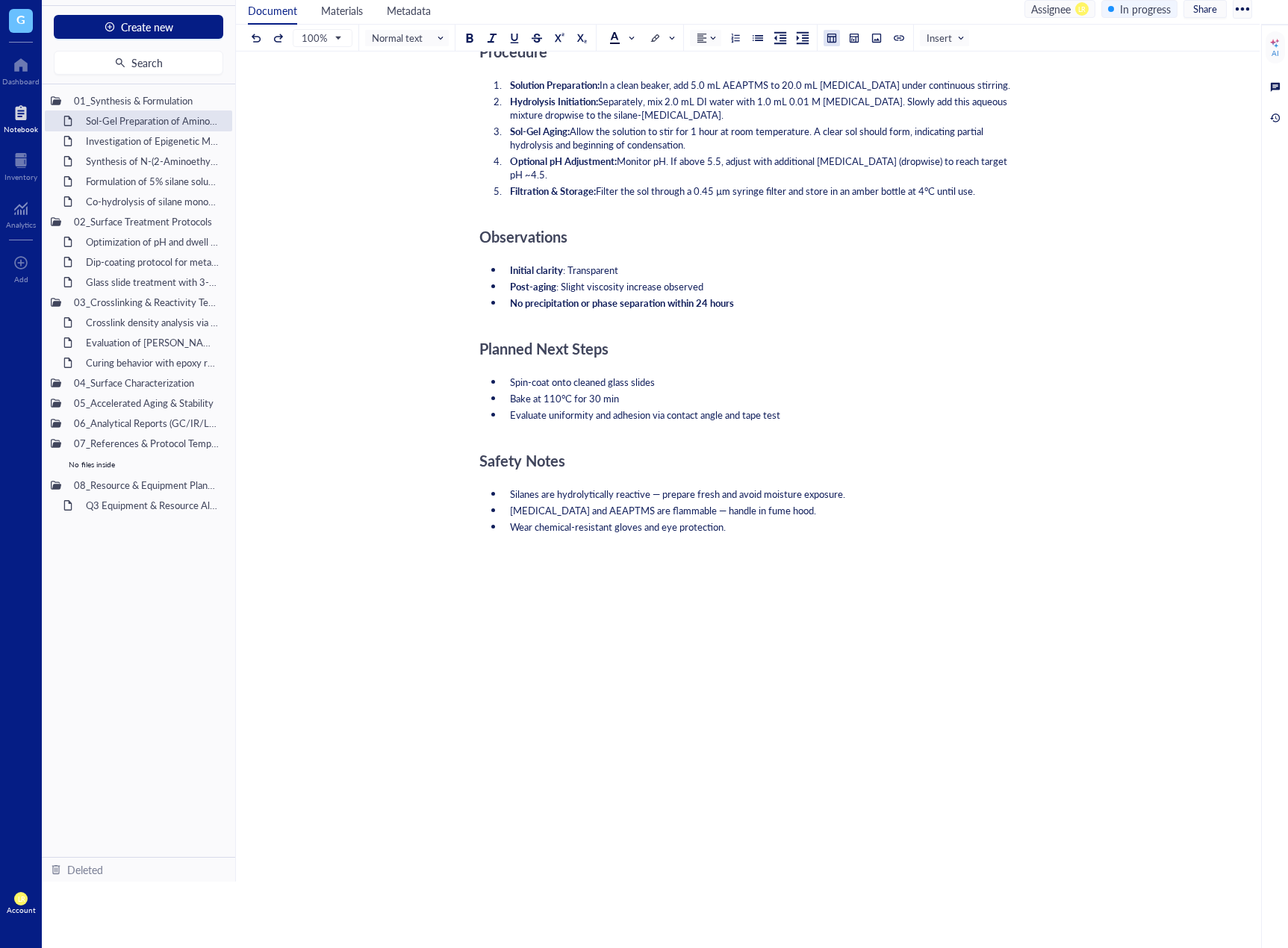
click at [836, 42] on div at bounding box center [832, 38] width 11 height 11
click at [860, 114] on table at bounding box center [877, 104] width 106 height 106
click at [851, 106] on td at bounding box center [851, 109] width 9 height 9
click at [548, 530] on div "Objective ﻿ ﻿ Purified OleT Enzyme Aliquot - Cytochrome P450 OleT ﻿ ﻿ Add Capti…" at bounding box center [745, 248] width 531 height 1789
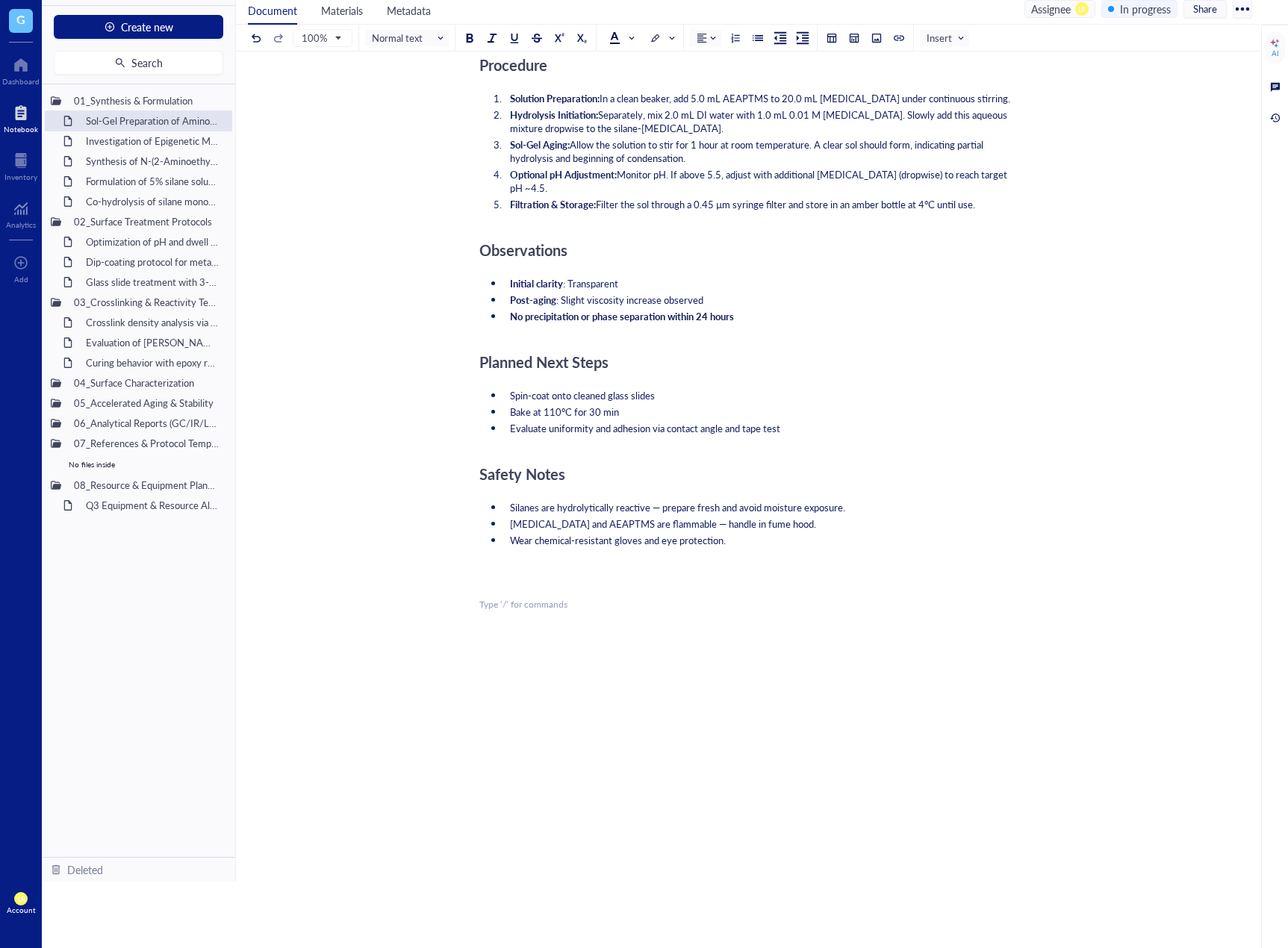
scroll to position [756, 0]
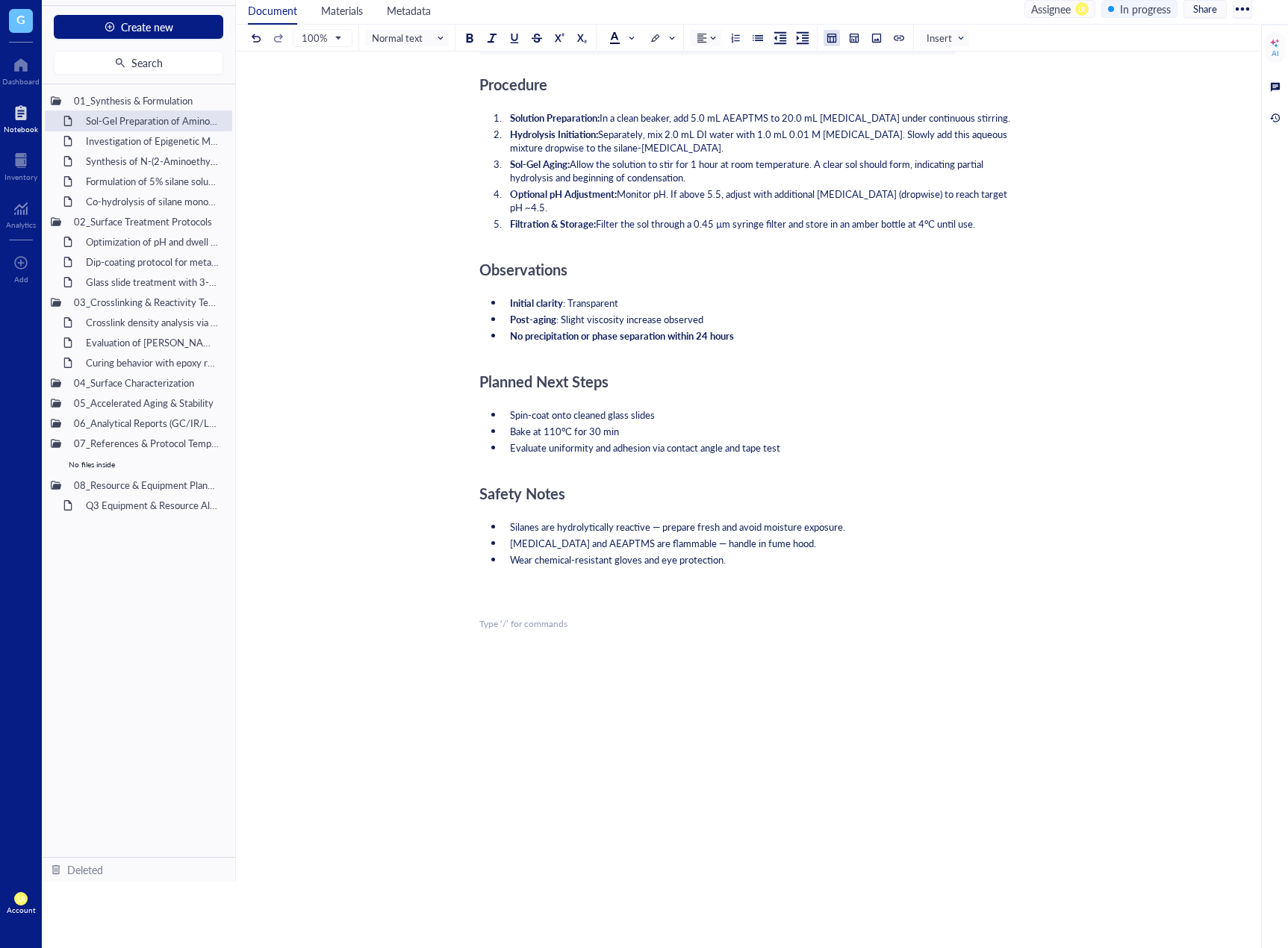
click at [832, 42] on div at bounding box center [832, 38] width 11 height 11
click at [861, 87] on td at bounding box center [861, 88] width 9 height 9
click at [556, 598] on div "﻿" at bounding box center [745, 604] width 531 height 13
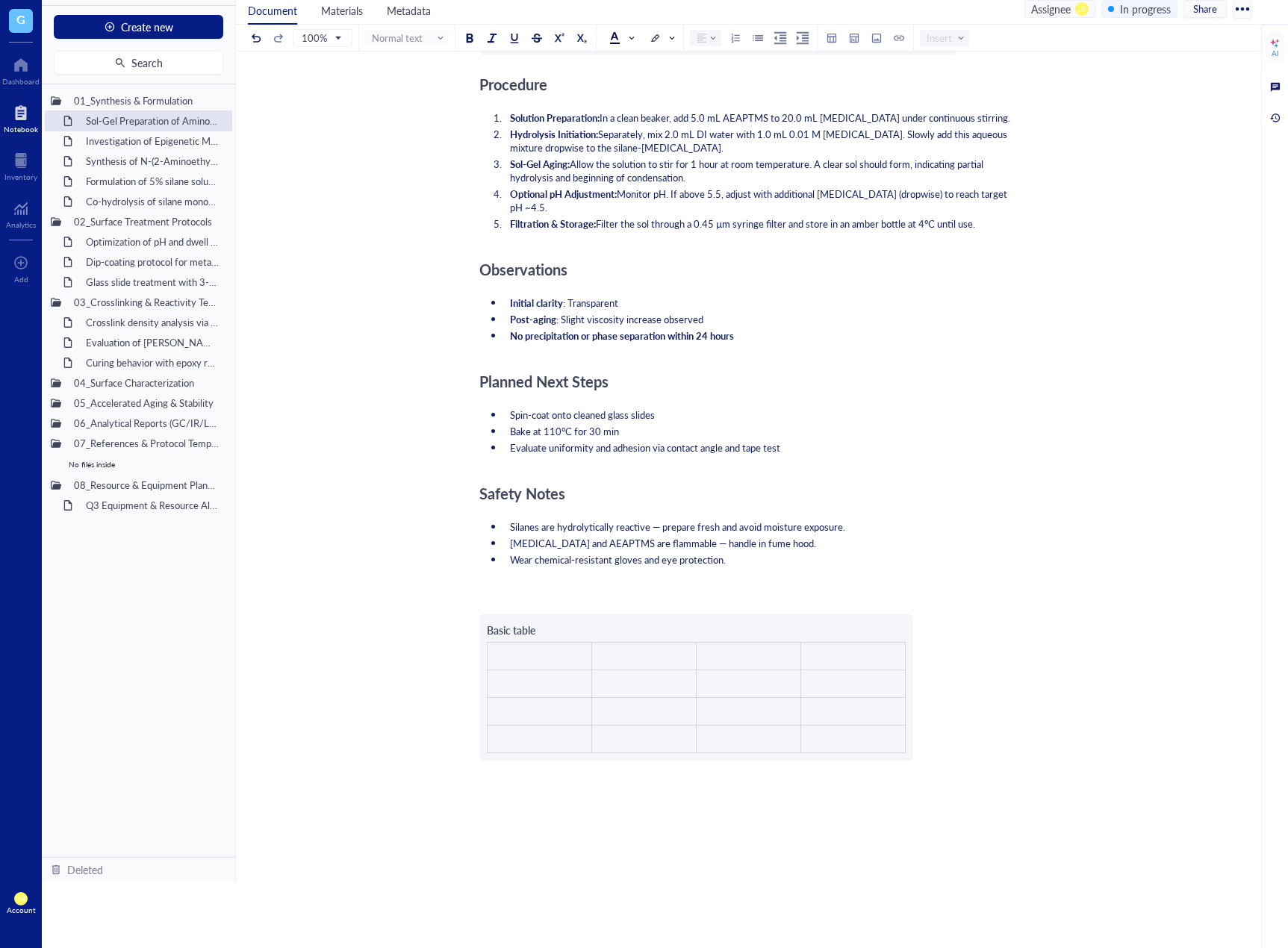
scroll to position [737, 0]
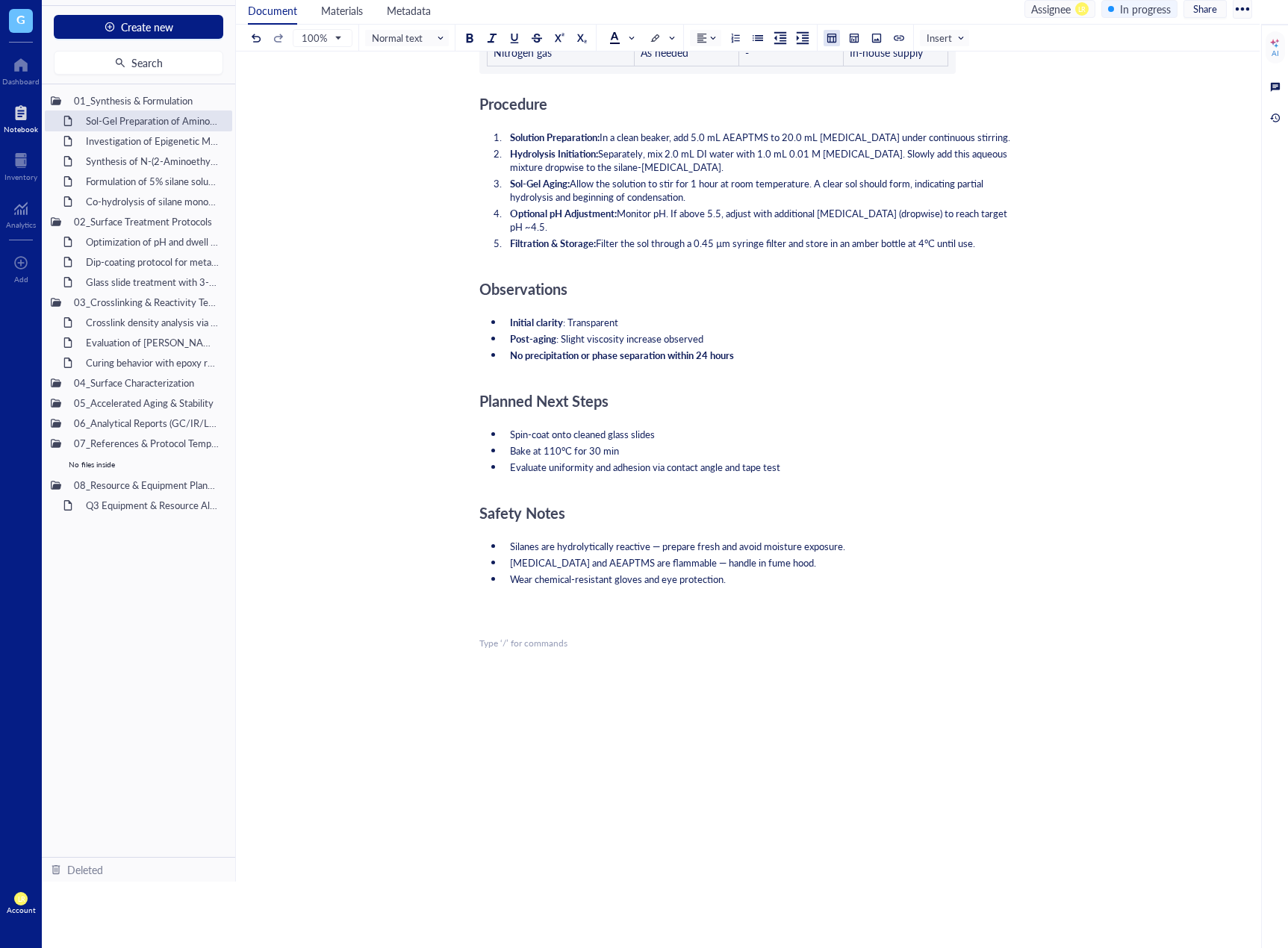
click at [837, 32] on button at bounding box center [831, 38] width 17 height 17
click at [859, 82] on table at bounding box center [877, 104] width 106 height 106
click at [861, 84] on td at bounding box center [861, 88] width 9 height 9
click at [510, 637] on div "﻿ Type ‘/’ for commands" at bounding box center [745, 643] width 531 height 13
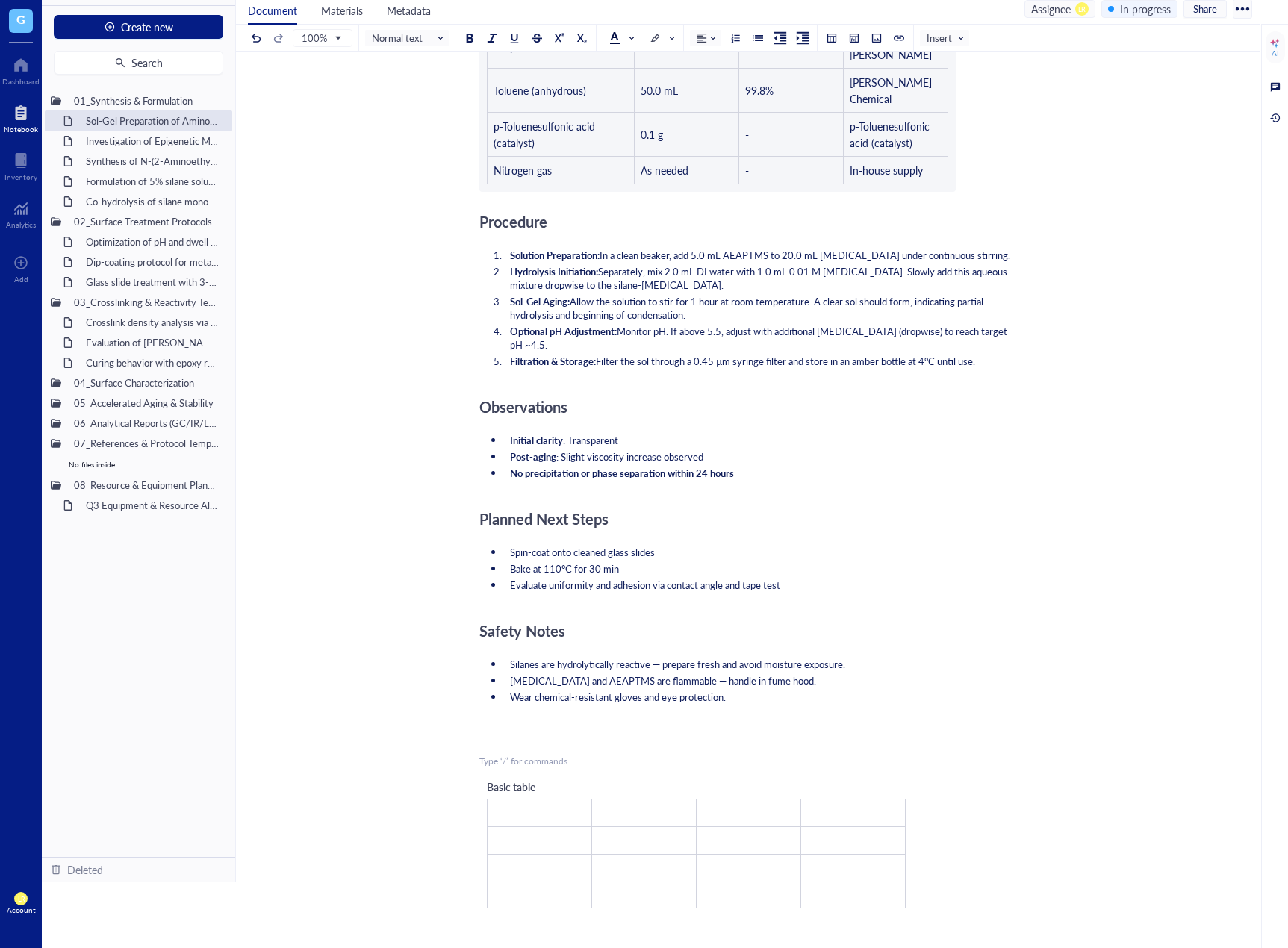
scroll to position [662, 0]
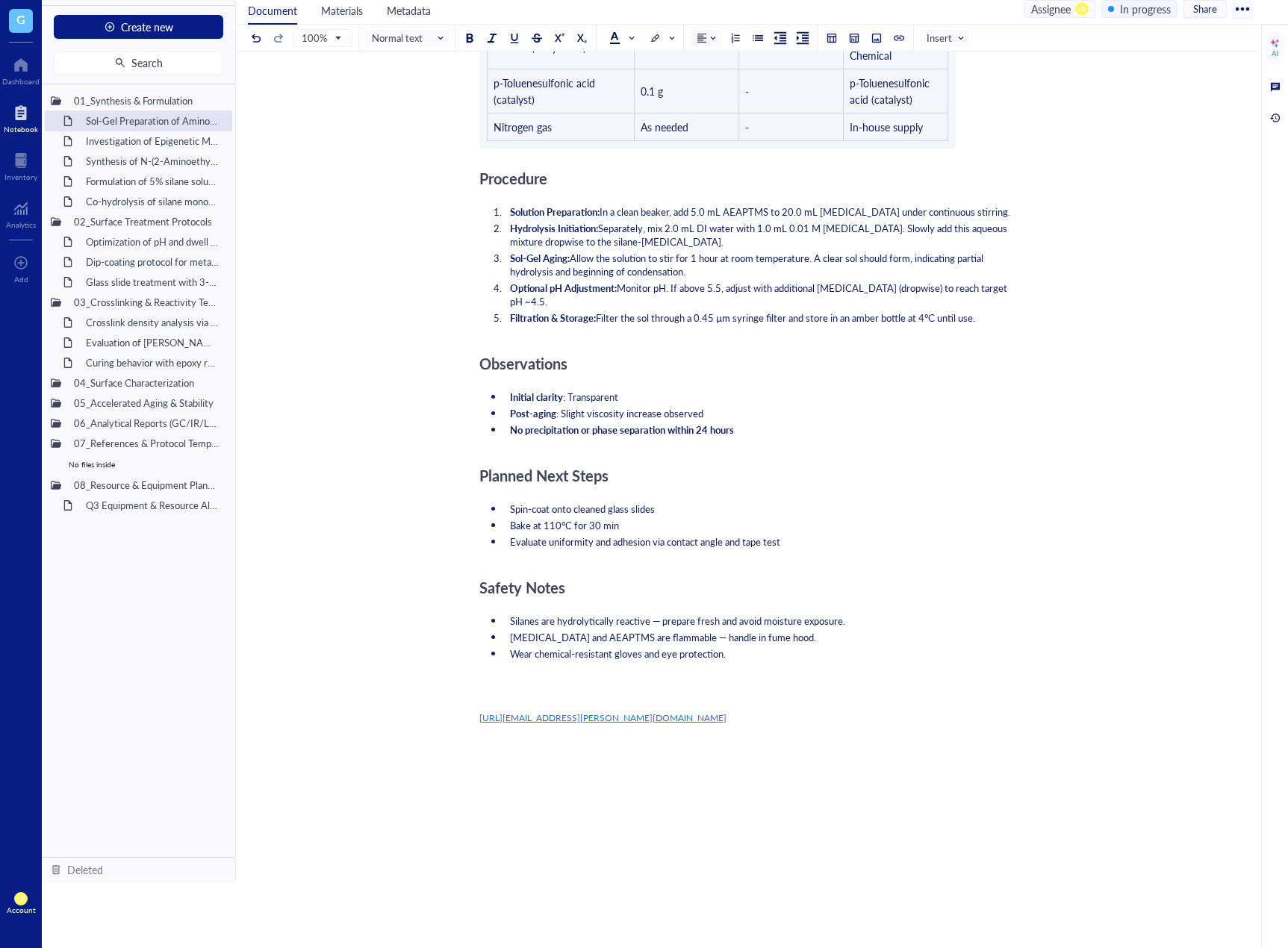
click at [557, 657] on div "Objective ﻿ ﻿ Purified OleT Enzyme Aliquot - Cytochrome P450 OleT ﻿ ﻿ Add Capti…" at bounding box center [745, 248] width 531 height 1535
click at [835, 35] on div at bounding box center [832, 38] width 11 height 11
click at [891, 91] on td at bounding box center [893, 88] width 9 height 9
click at [574, 711] on div "﻿ Type ‘/’ for commands" at bounding box center [745, 718] width 531 height 13
click at [836, 37] on div at bounding box center [832, 38] width 11 height 11
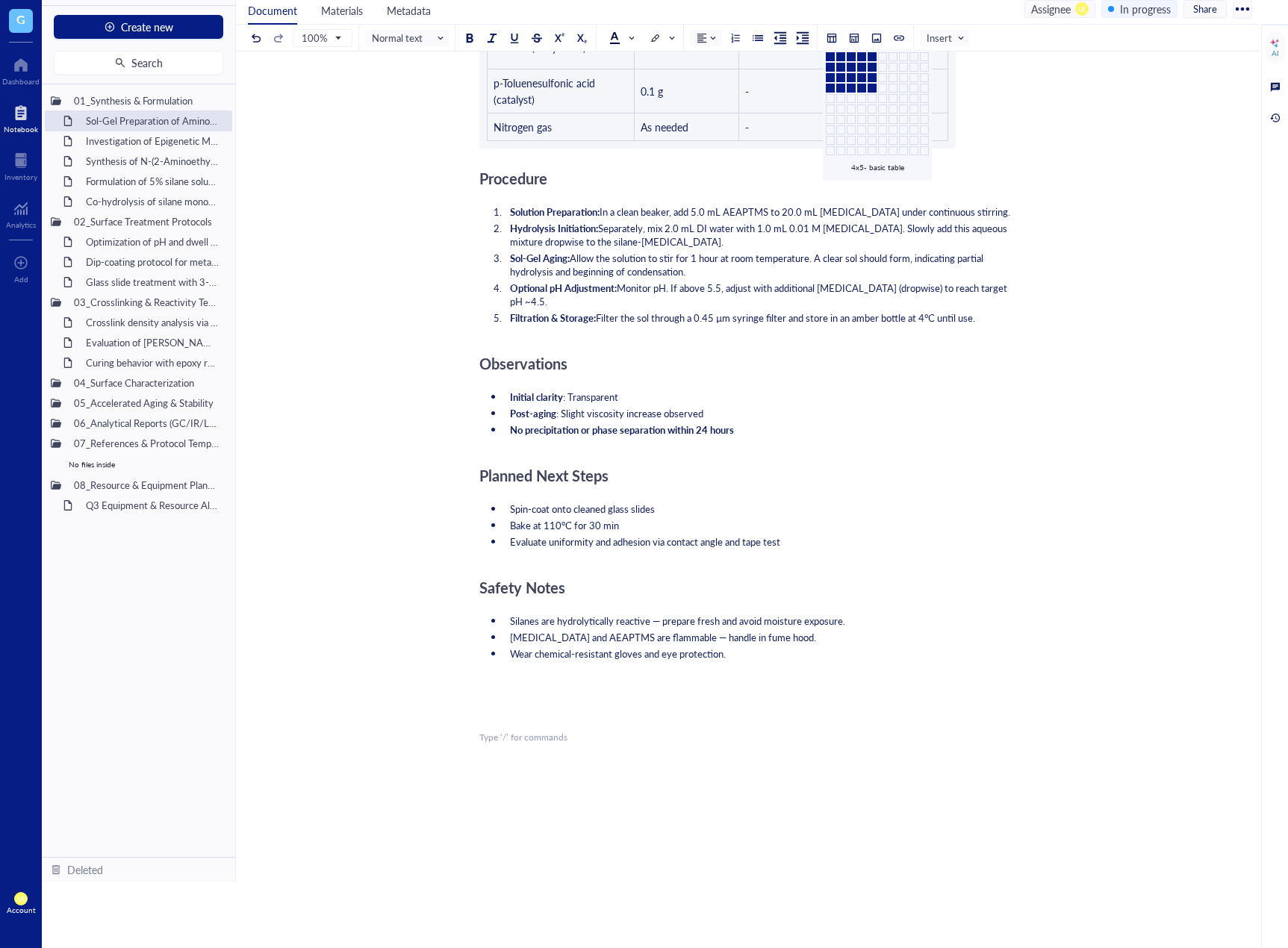
click at [874, 91] on td at bounding box center [872, 88] width 9 height 9
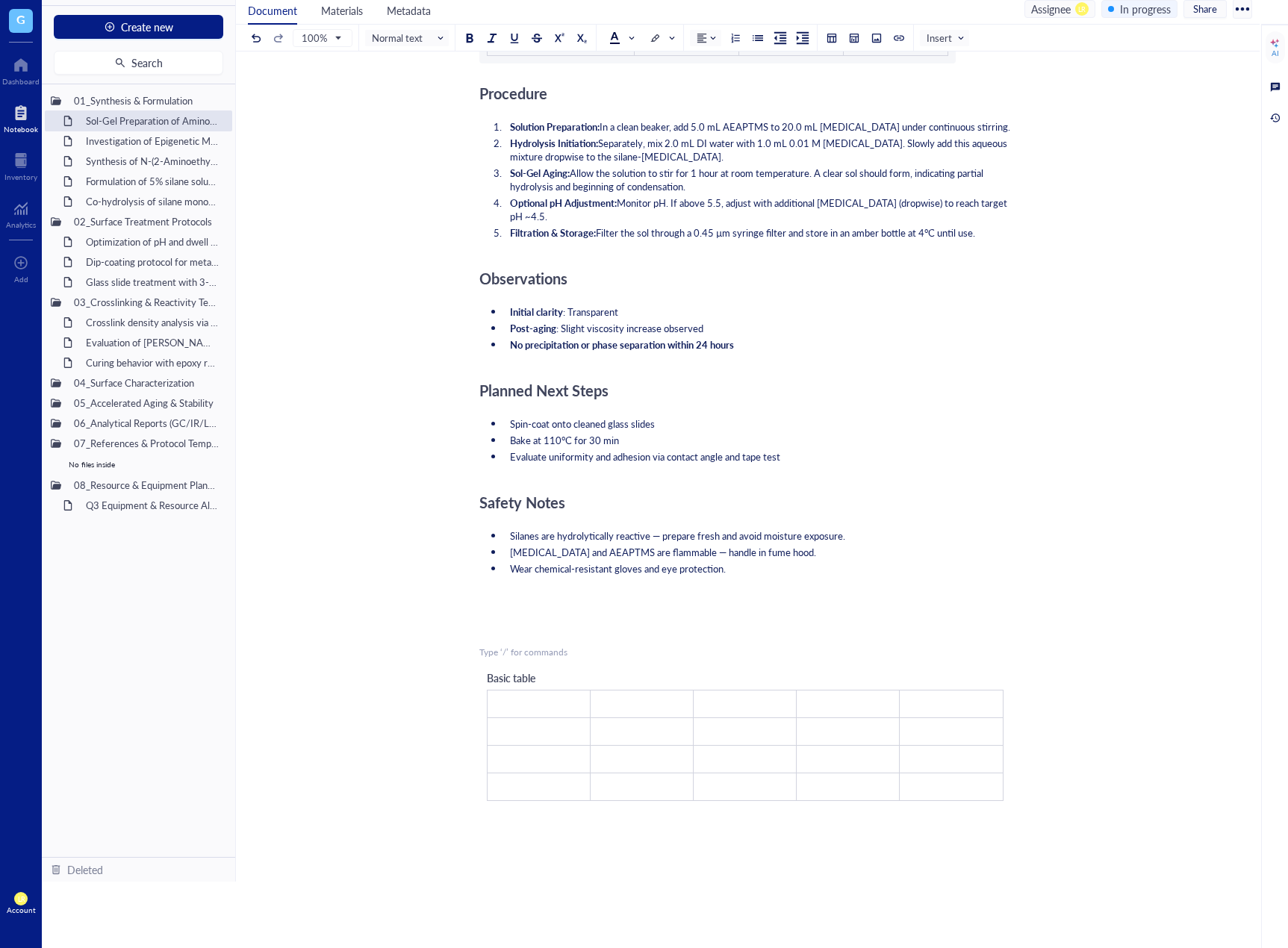
scroll to position [902, 0]
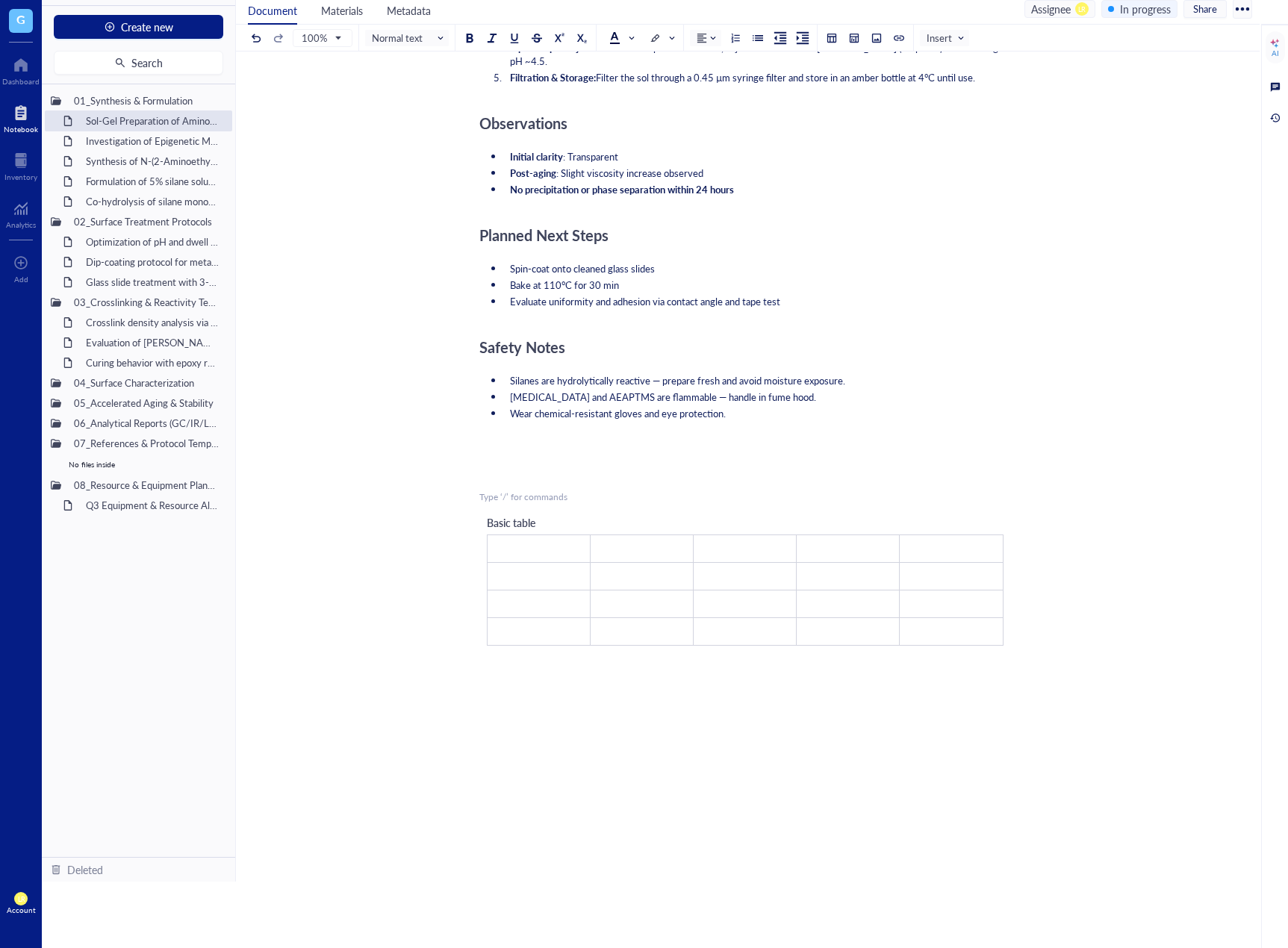
drag, startPoint x: 567, startPoint y: 431, endPoint x: 561, endPoint y: 456, distance: 25.7
click at [567, 451] on div "﻿" at bounding box center [745, 457] width 531 height 13
click at [561, 456] on div "Objective ﻿ ﻿ Purified OleT Enzyme Aliquot - Cytochrome P450 OleT ﻿ ﻿ Add Capti…" at bounding box center [745, 91] width 531 height 1701
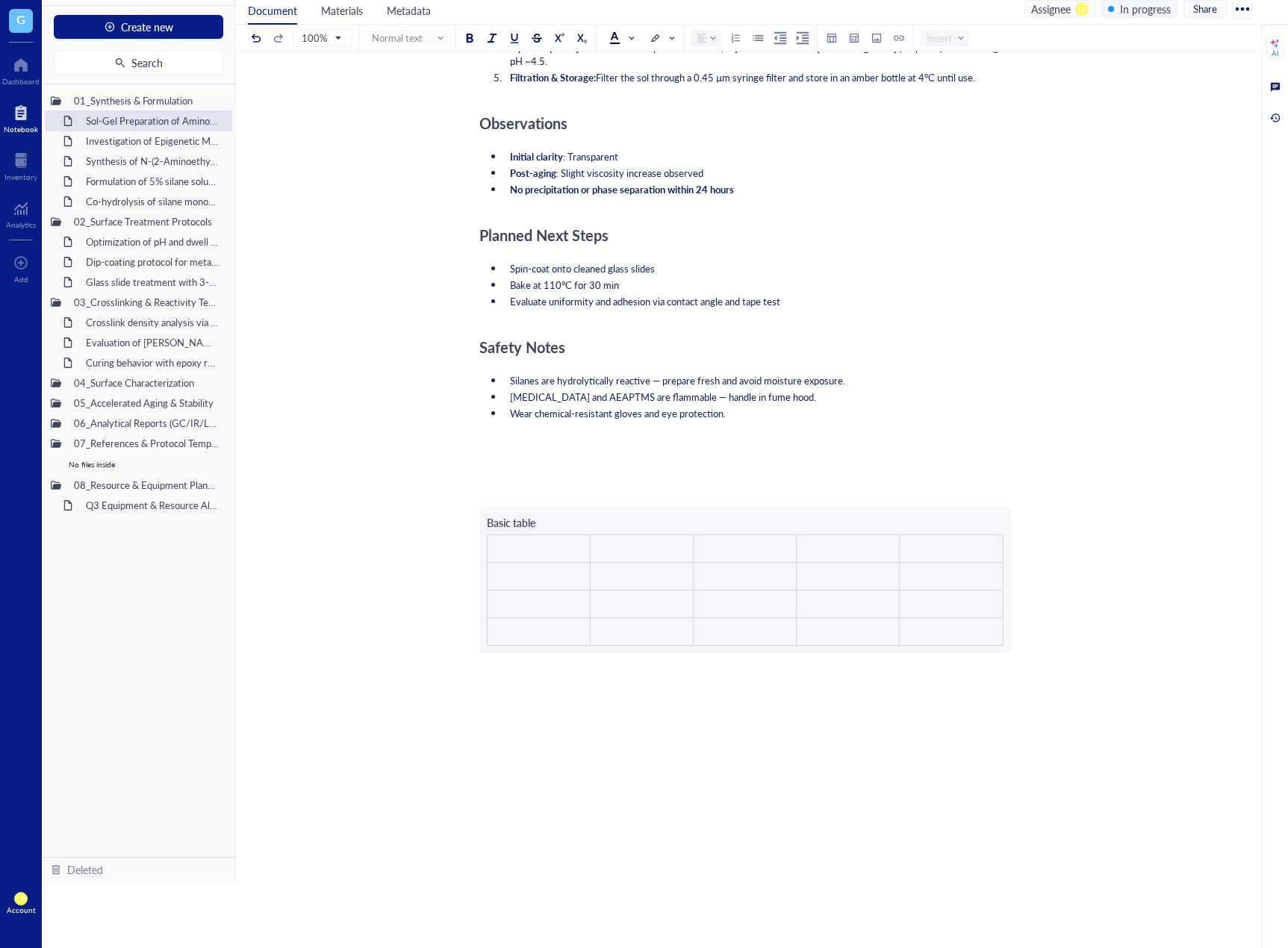
scroll to position [756, 0]
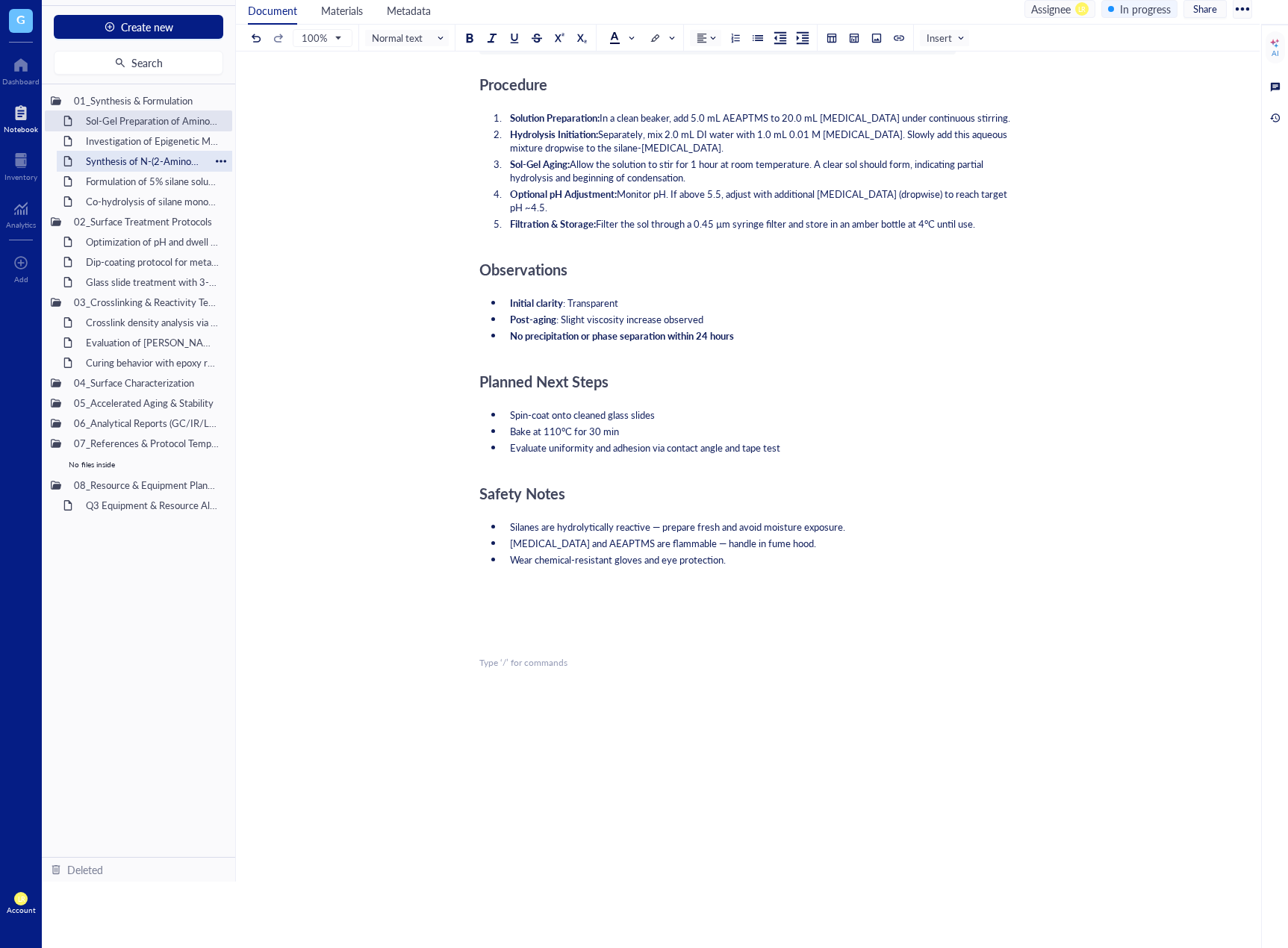
drag, startPoint x: 131, startPoint y: 141, endPoint x: 133, endPoint y: 166, distance: 25.1
click at [132, 141] on div "Investigation of Epigenetic Modifications in [MEDICAL_DATA] Tumor Samplesitled" at bounding box center [152, 142] width 147 height 21
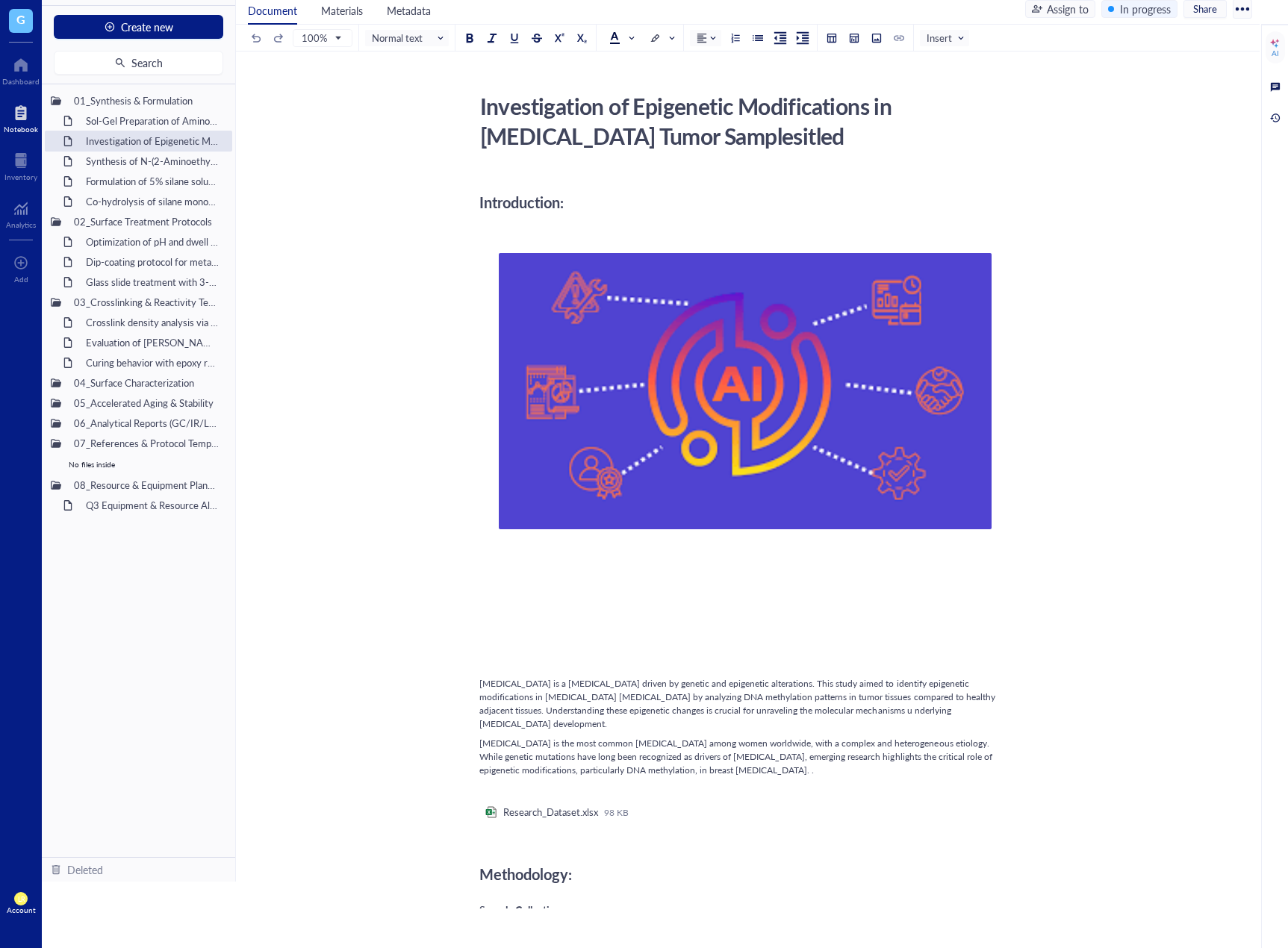
click at [685, 237] on div "﻿" at bounding box center [745, 230] width 531 height 13
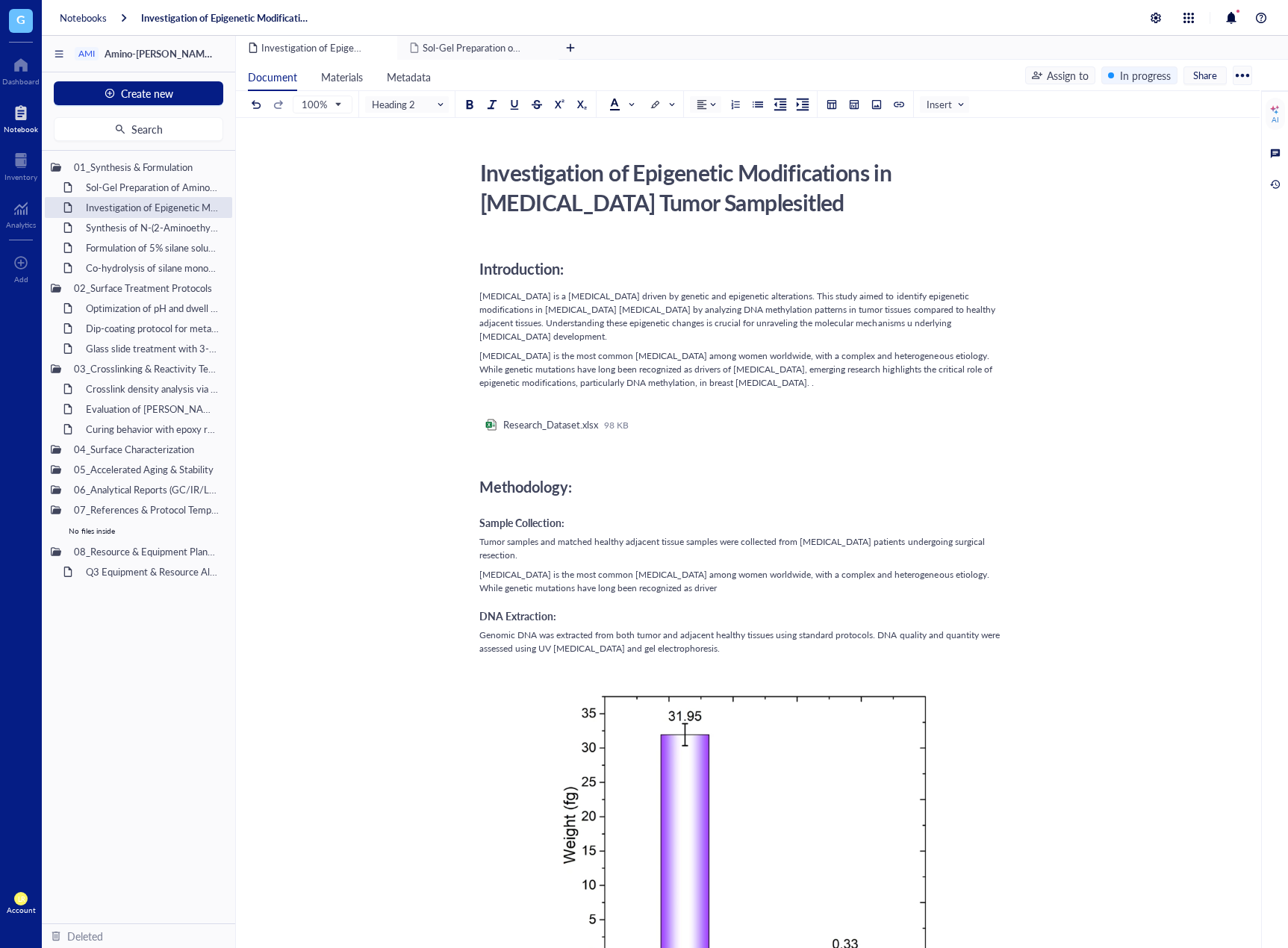
click at [610, 284] on div "Introduction:" at bounding box center [745, 269] width 531 height 30
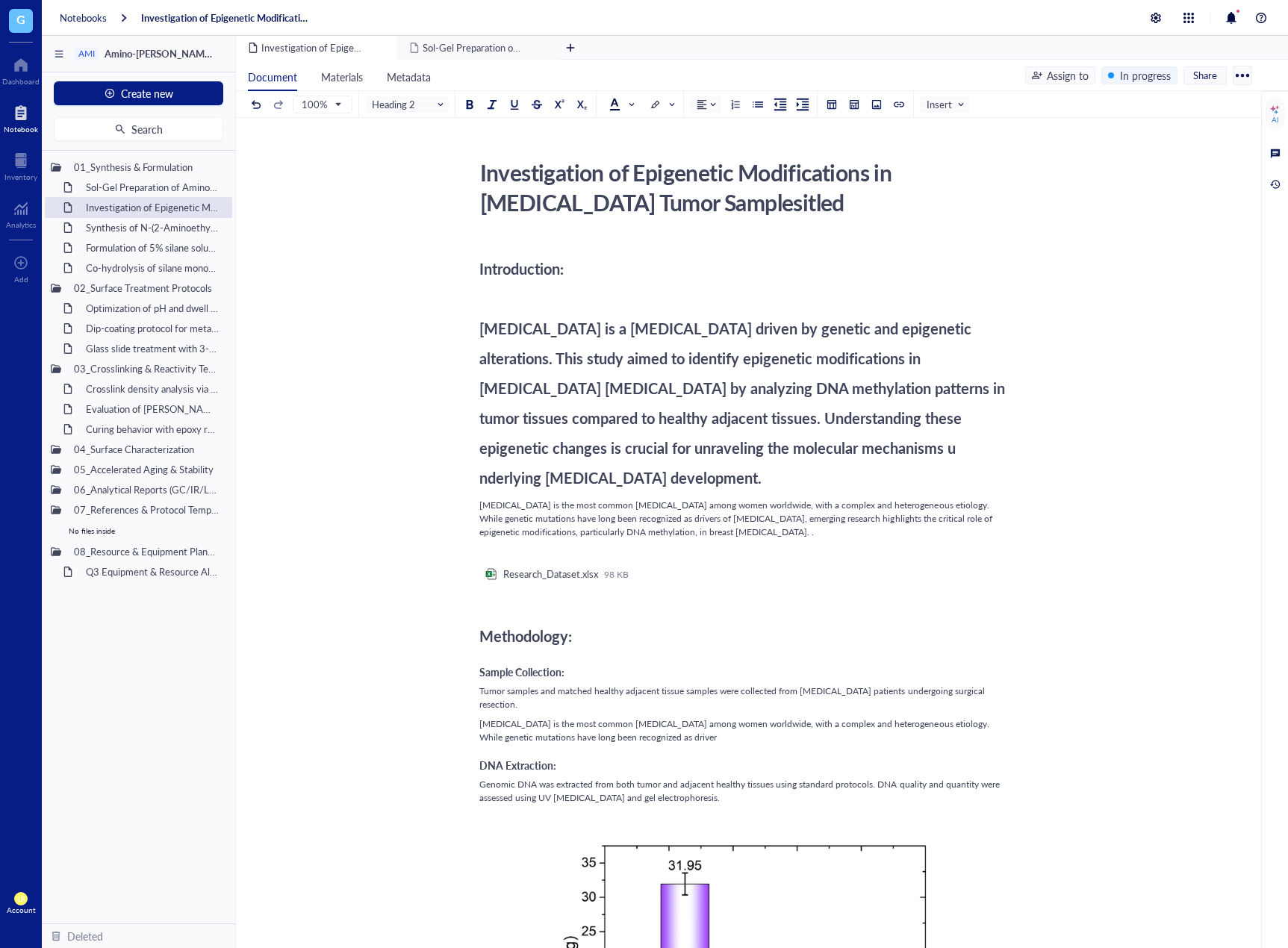
click at [574, 295] on div "Introduction: Breast cancer is a complex disease driven by genetic and epigenet…" at bounding box center [745, 374] width 531 height 239
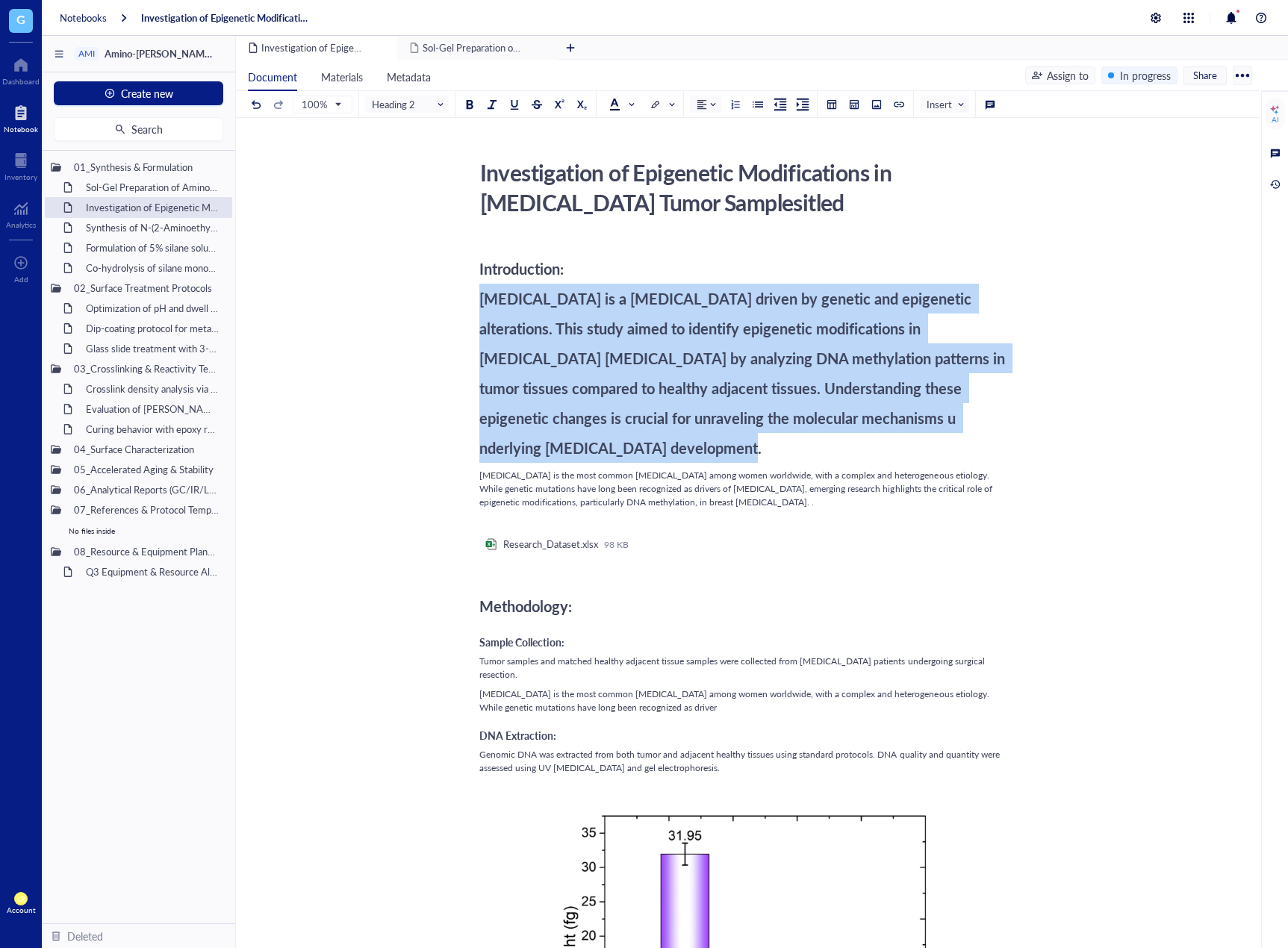
drag, startPoint x: 1005, startPoint y: 412, endPoint x: 465, endPoint y: 292, distance: 553.2
click at [412, 100] on span "Heading 2" at bounding box center [408, 104] width 73 height 13
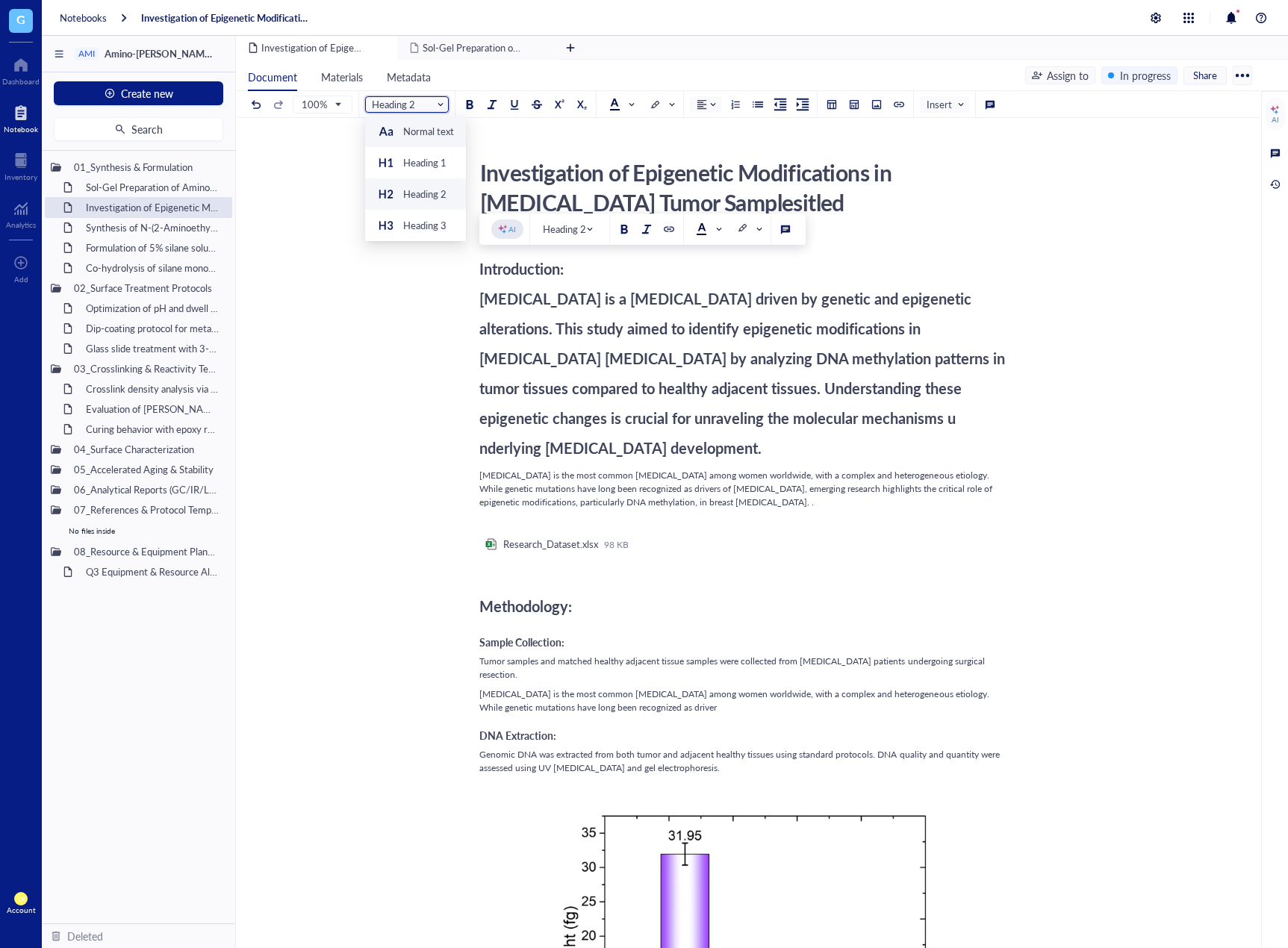
click at [424, 130] on div "Normal text" at bounding box center [428, 131] width 51 height 13
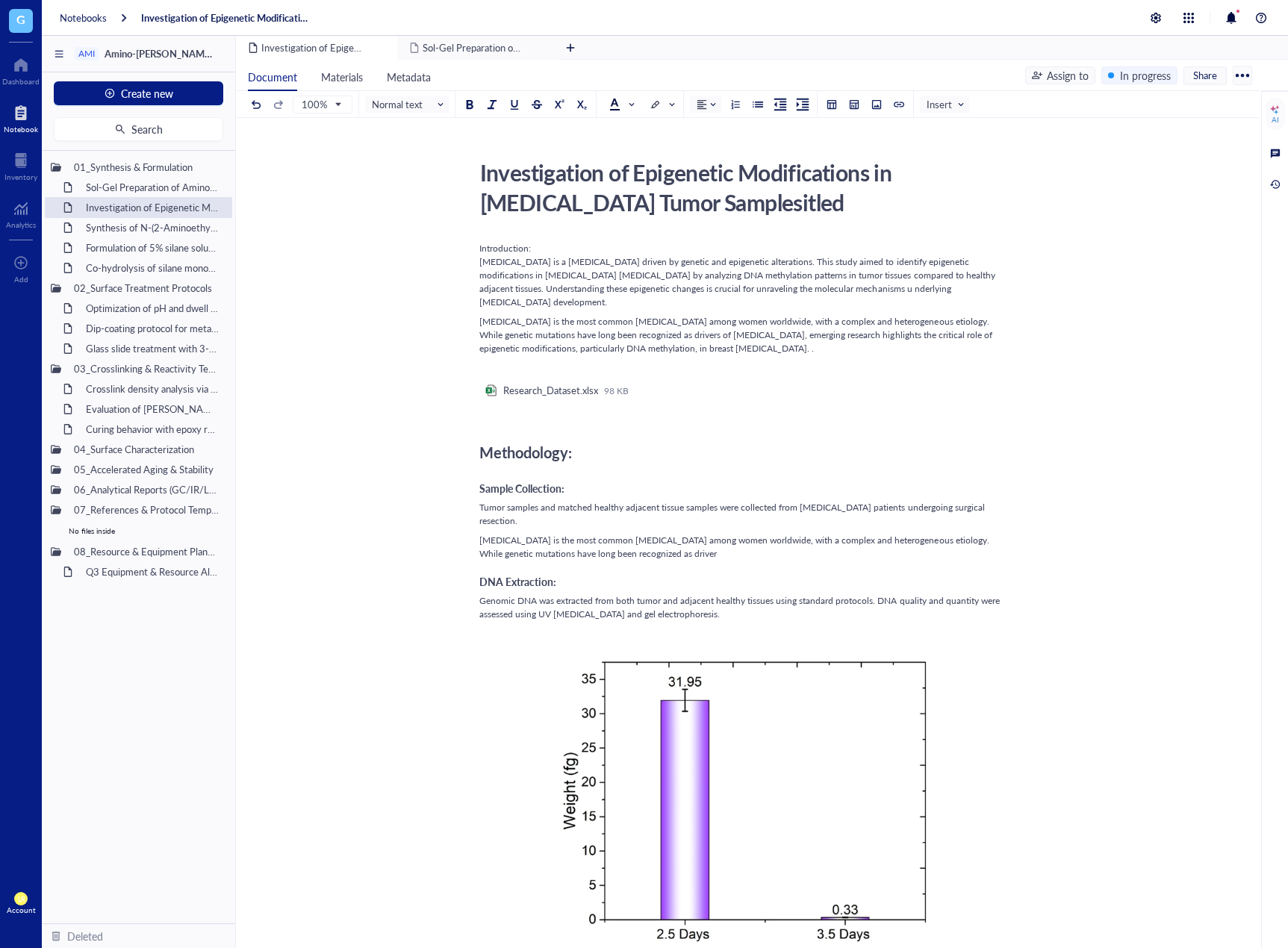
click at [782, 500] on span "Tumor samples and matched healthy adjacent tissue samples were collected from […" at bounding box center [733, 514] width 508 height 26
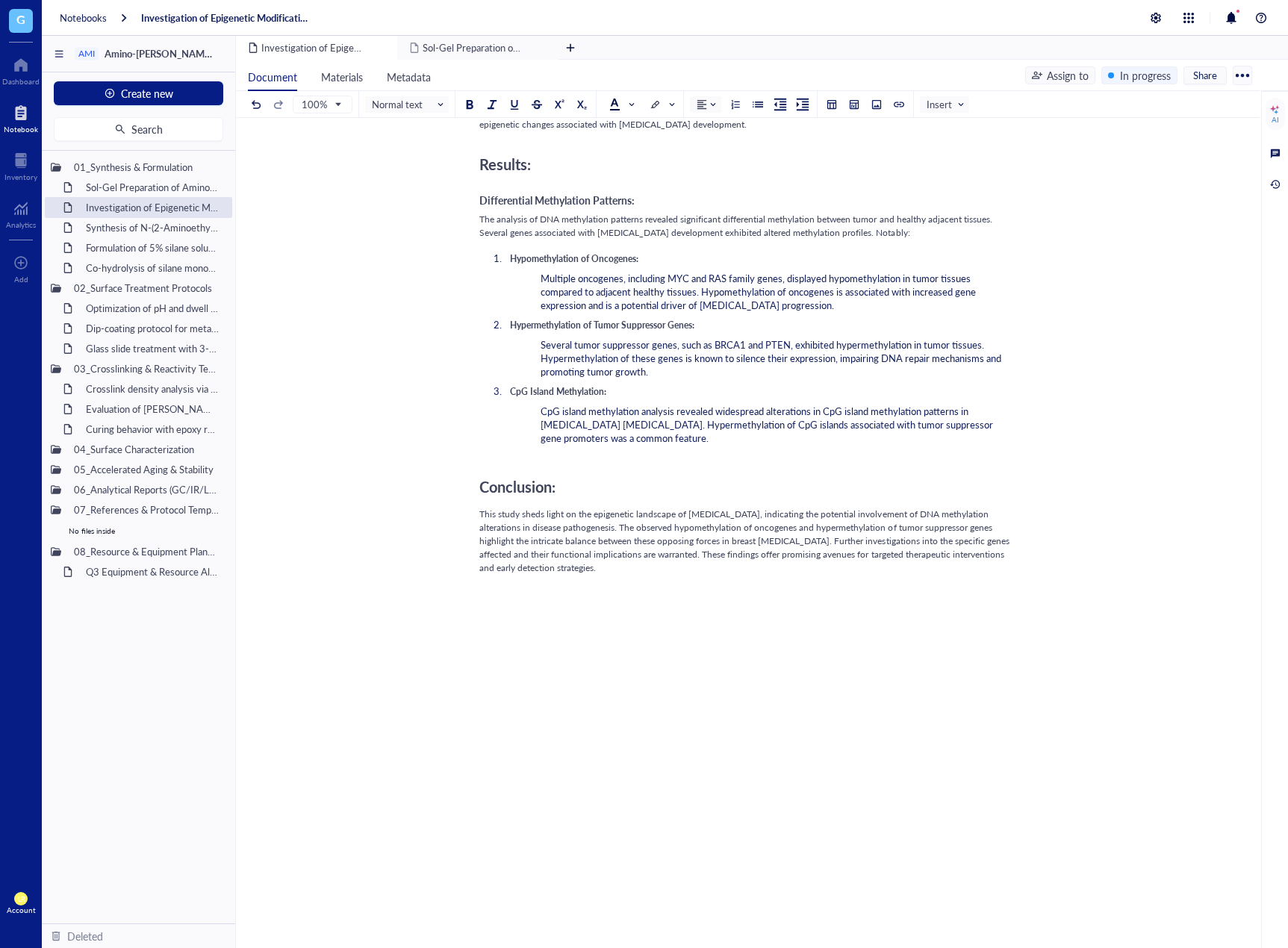
scroll to position [1018, 0]
click at [757, 586] on div "Introduction: [MEDICAL_DATA] is a [MEDICAL_DATA] driven by genetic and epigenet…" at bounding box center [745, 111] width 531 height 1782
click at [836, 106] on div at bounding box center [832, 105] width 11 height 11
click at [860, 149] on table at bounding box center [877, 170] width 106 height 106
click at [865, 149] on table at bounding box center [877, 170] width 106 height 106
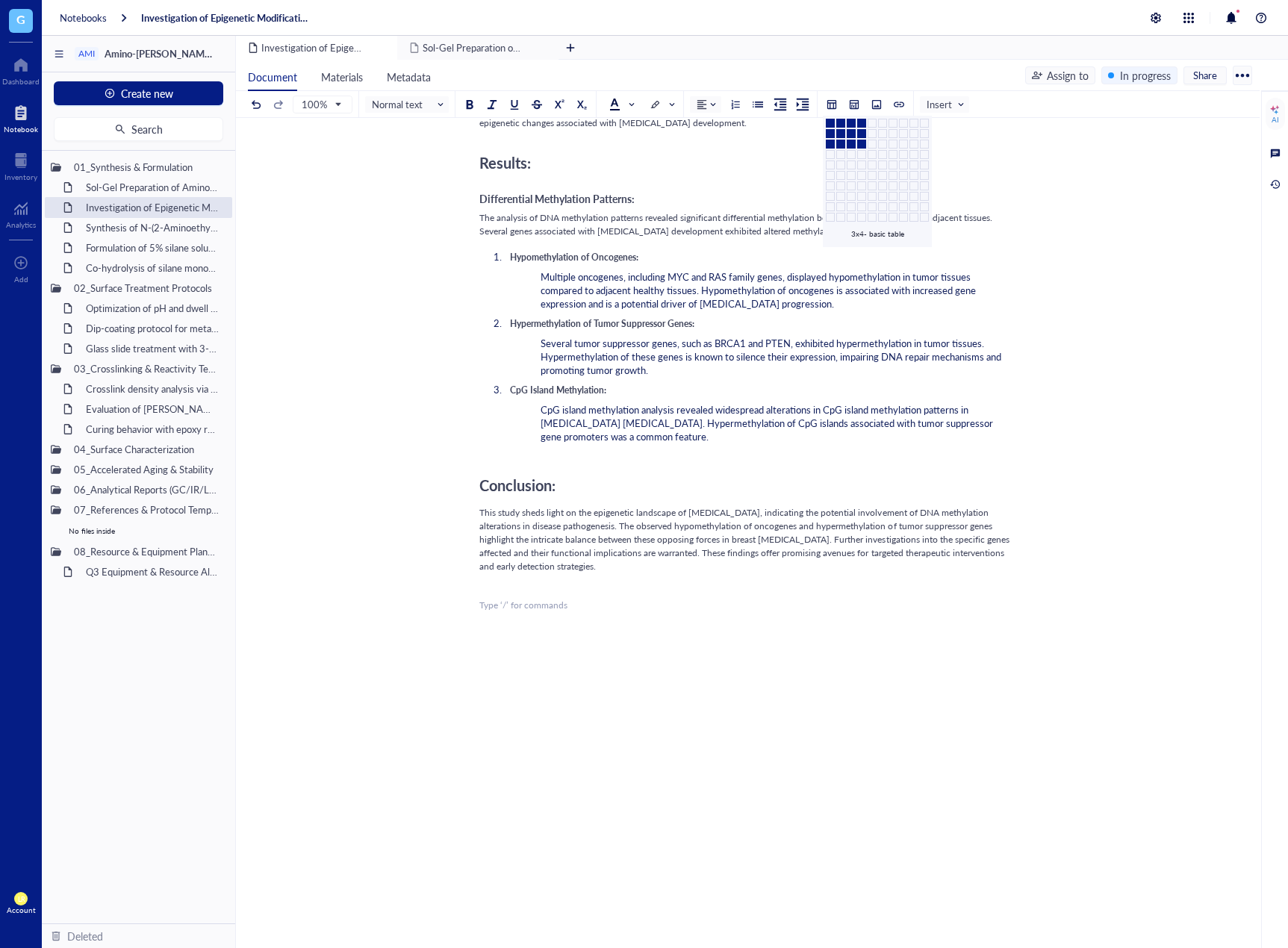
click at [862, 145] on td at bounding box center [861, 144] width 9 height 9
click at [580, 565] on div "Introduction: [MEDICAL_DATA] is a [MEDICAL_DATA] driven by genetic and epigenet…" at bounding box center [745, 170] width 531 height 1900
click at [589, 599] on div "﻿" at bounding box center [745, 605] width 531 height 13
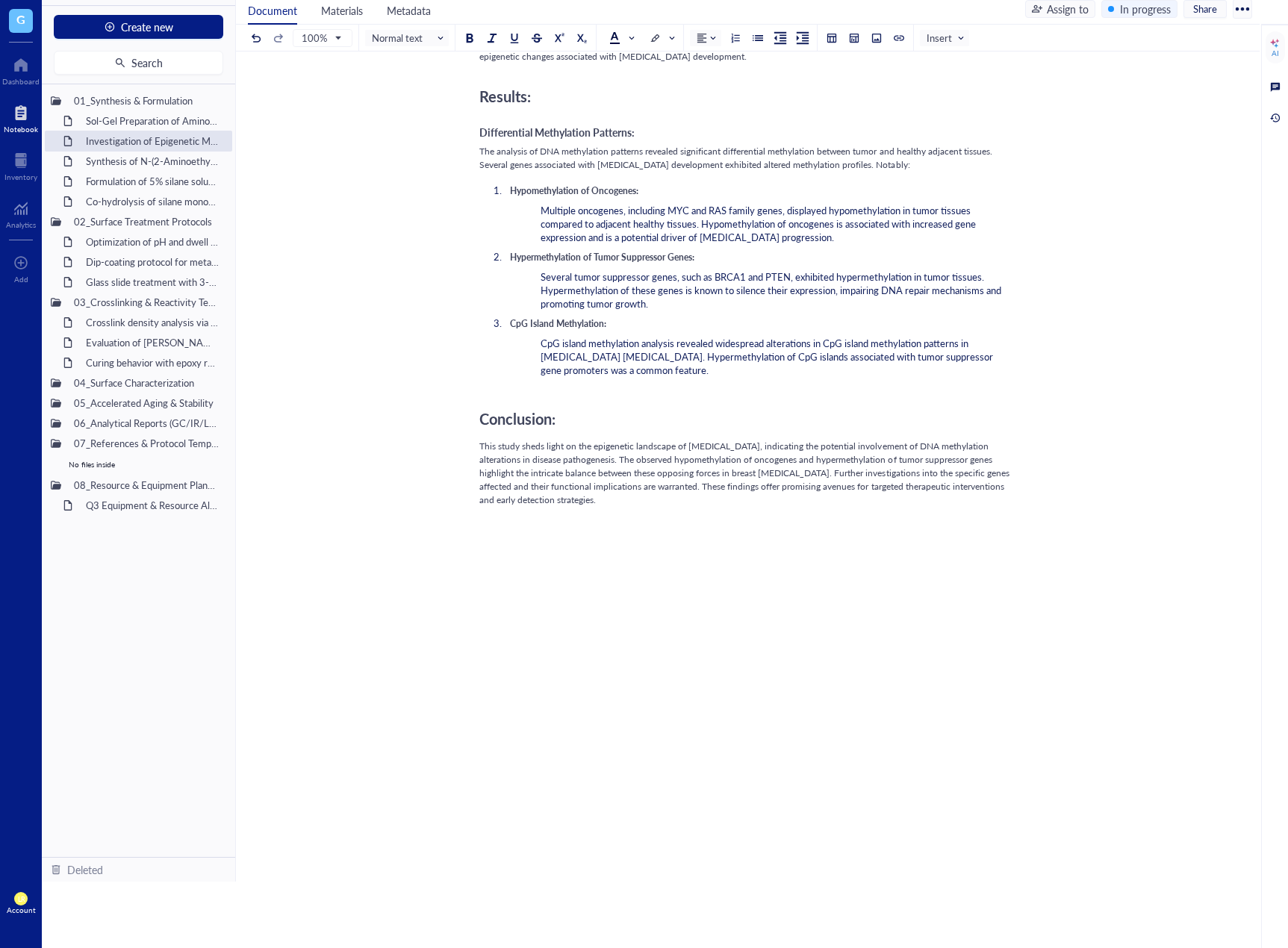
click at [577, 551] on div at bounding box center [745, 565] width 531 height 27
click at [833, 42] on div at bounding box center [832, 38] width 11 height 11
click at [866, 97] on td at bounding box center [861, 98] width 9 height 9
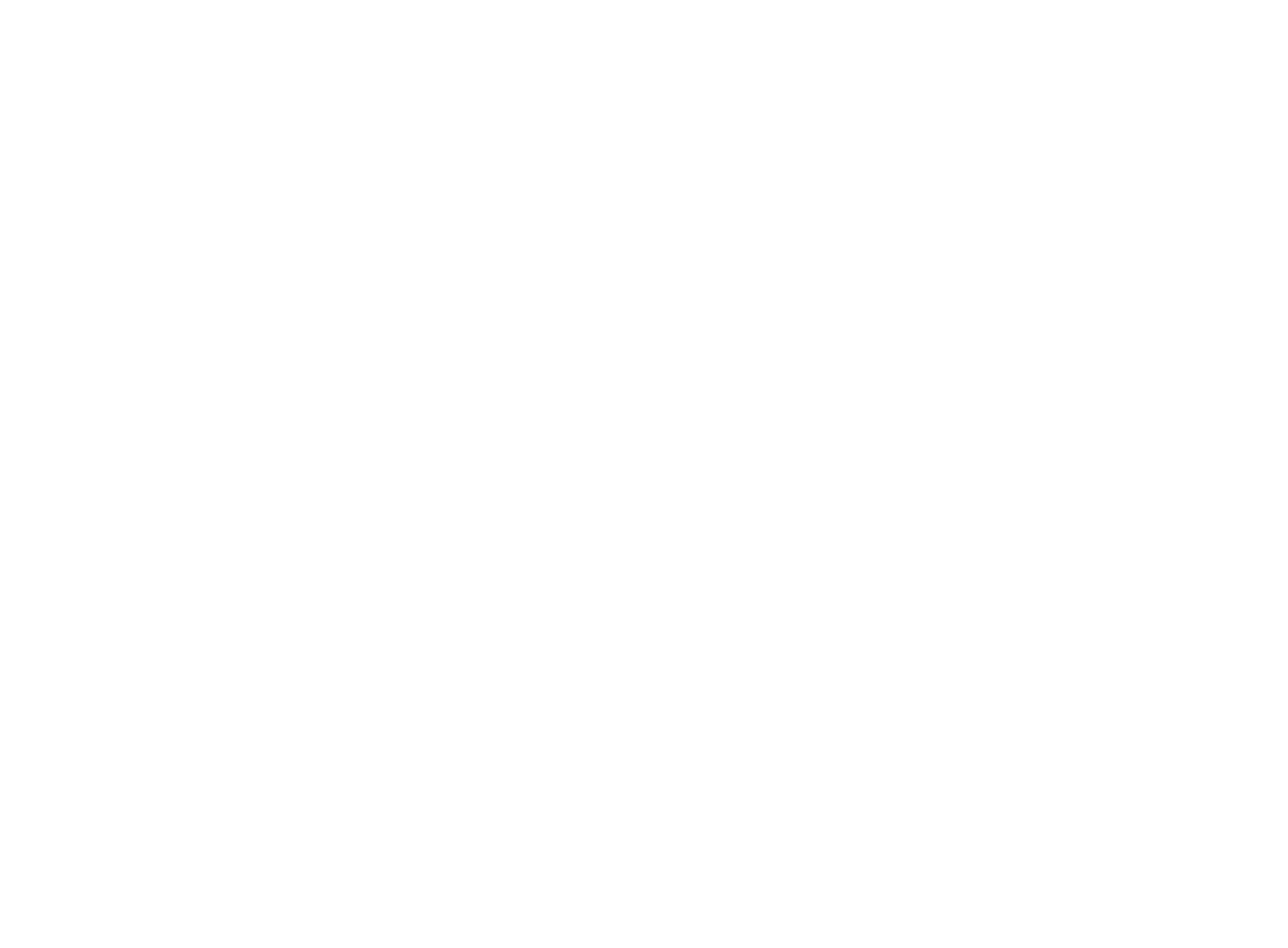
drag, startPoint x: 523, startPoint y: 237, endPoint x: 525, endPoint y: 219, distance: 18.1
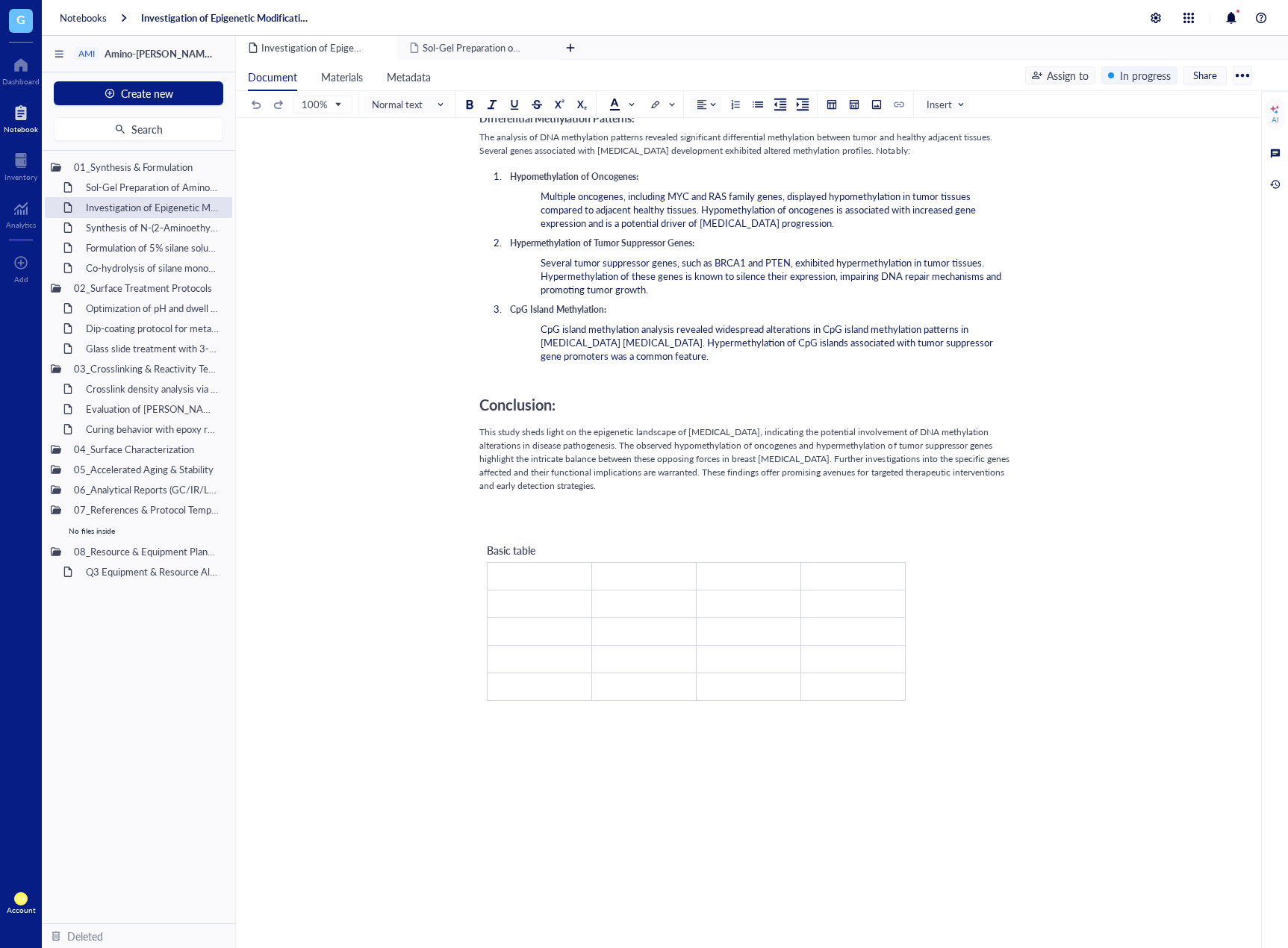
scroll to position [1192, 0]
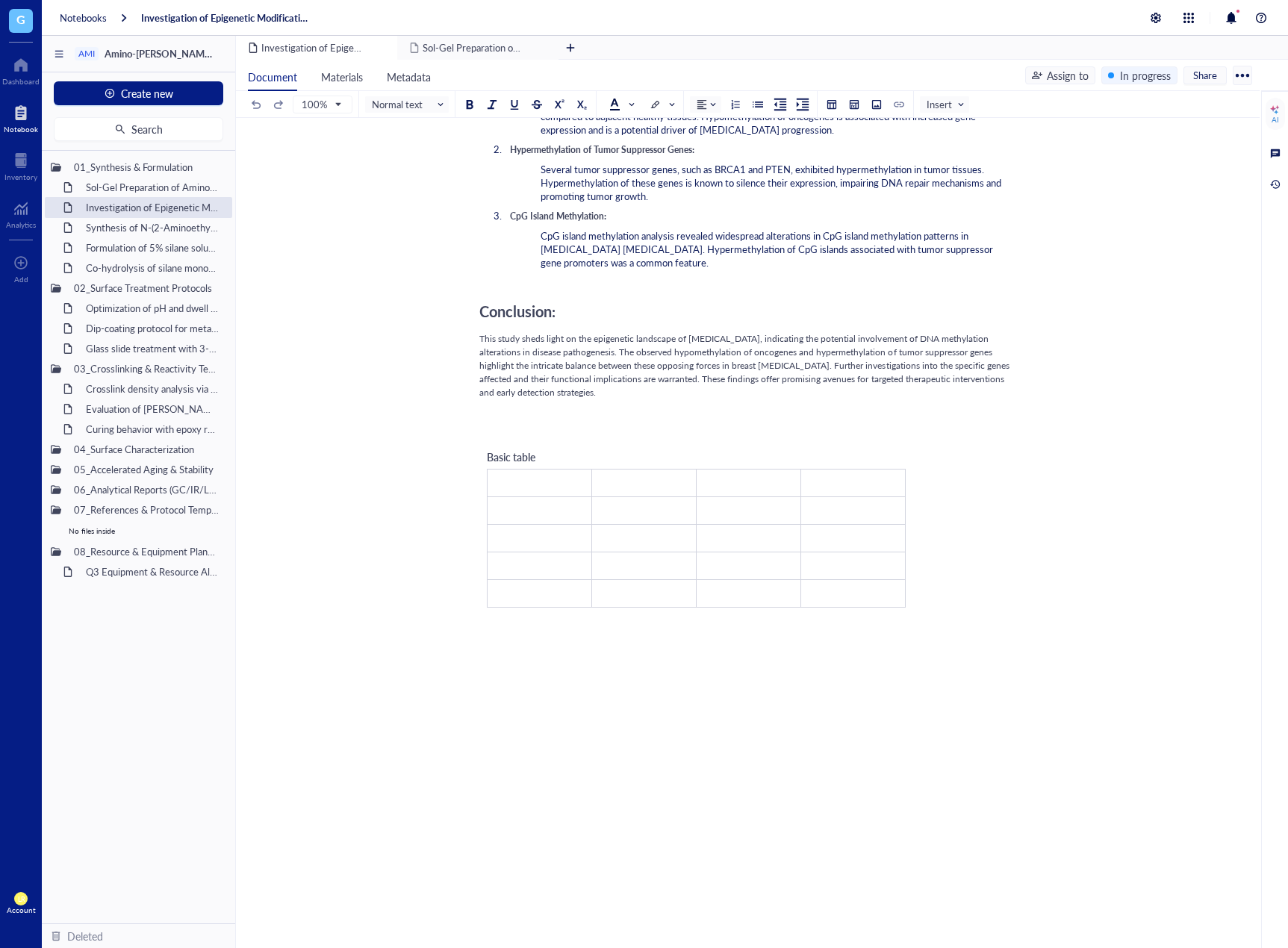
click at [635, 441] on div "Basic table ﻿ ﻿ ﻿ ﻿ ﻿ ﻿ ﻿ ﻿ ﻿ ﻿ ﻿ ﻿ ﻿ ﻿ ﻿ ﻿ ﻿ ﻿ ﻿ ﻿" at bounding box center [696, 529] width 434 height 174
click at [633, 425] on div "﻿" at bounding box center [745, 431] width 531 height 13
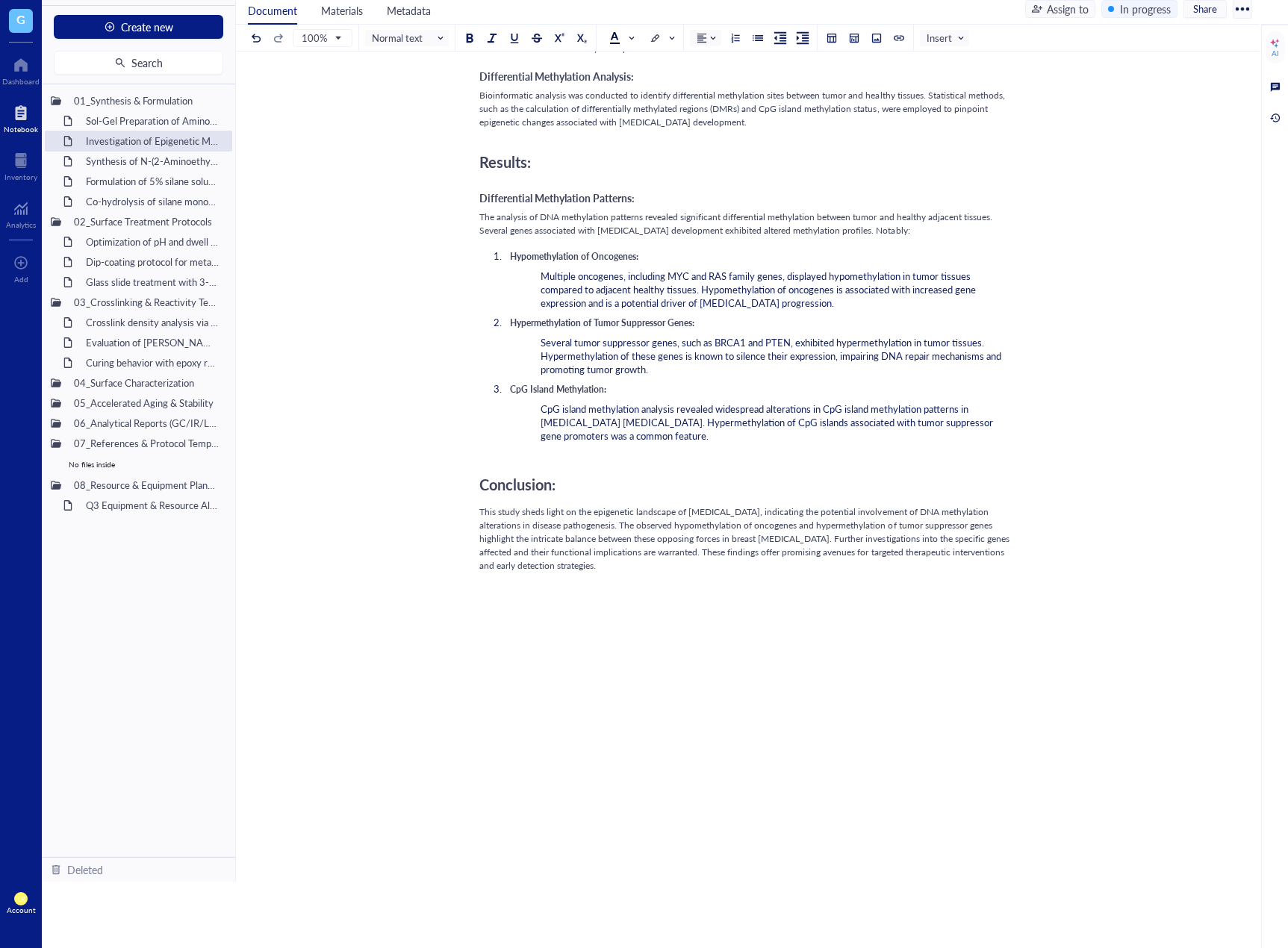
scroll to position [1018, 0]
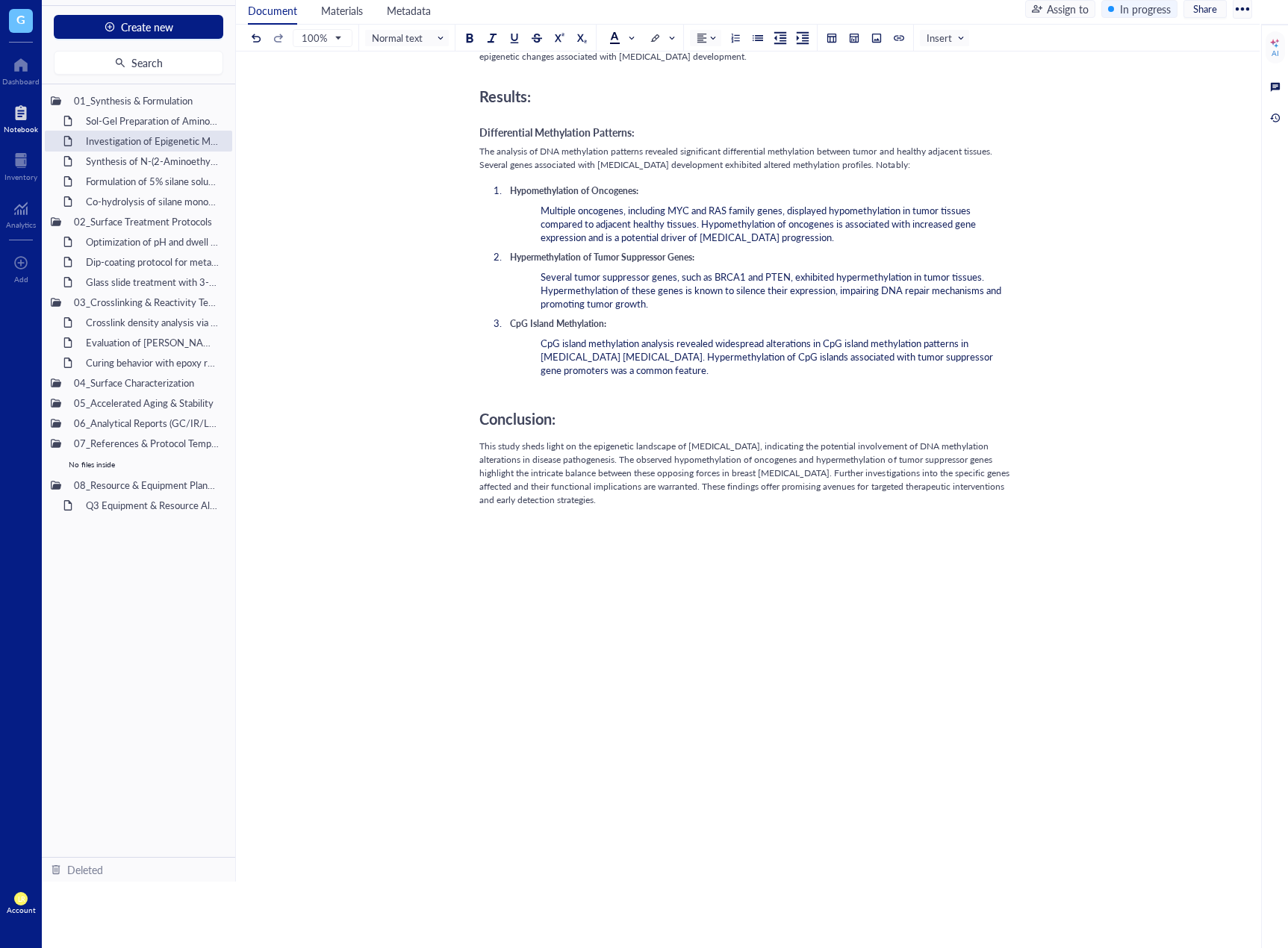
click at [695, 551] on div at bounding box center [745, 565] width 531 height 27
click at [835, 37] on div at bounding box center [832, 38] width 11 height 11
click at [872, 84] on td at bounding box center [872, 88] width 9 height 9
click at [595, 551] on div at bounding box center [745, 565] width 531 height 27
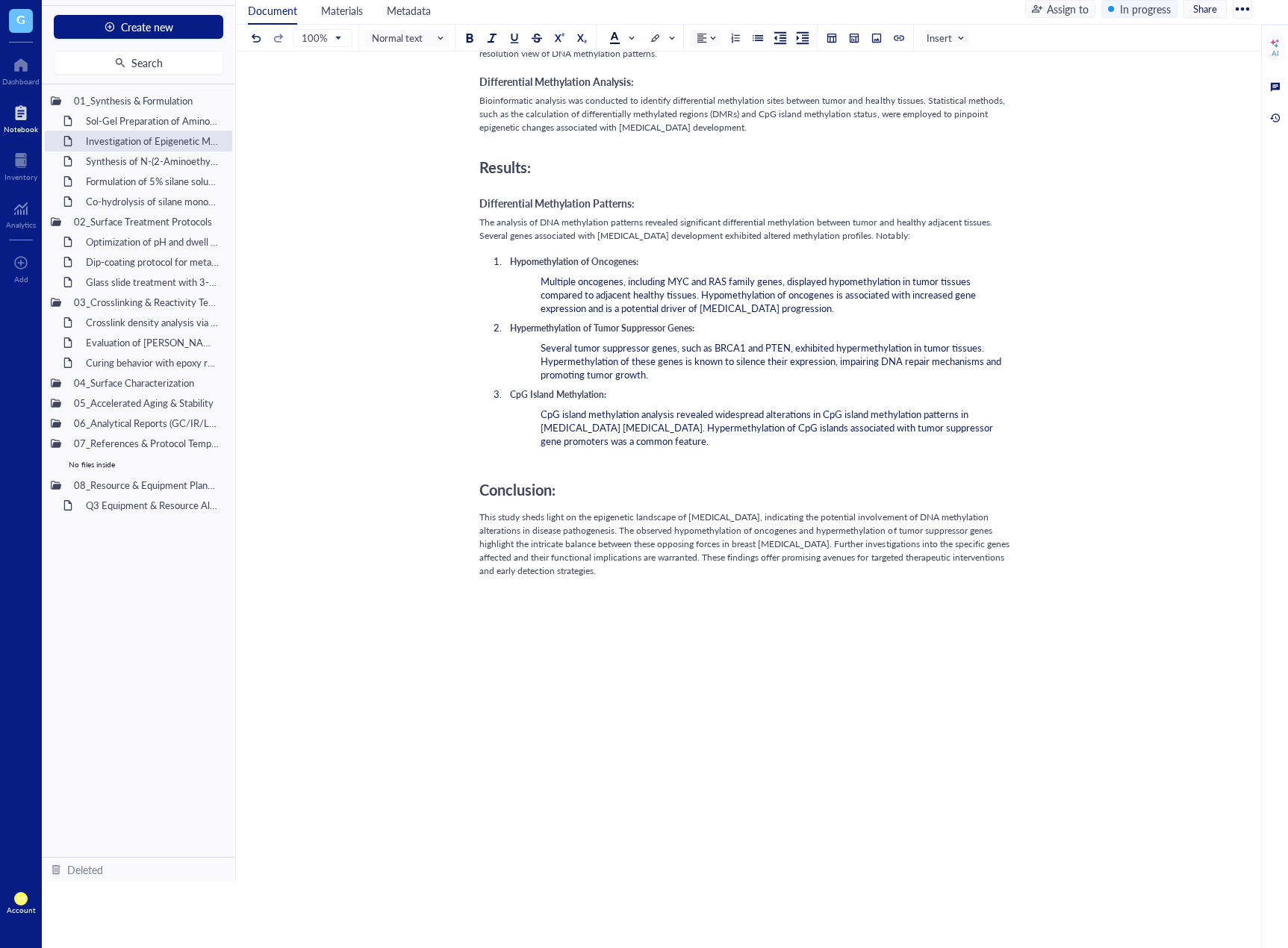
click at [640, 655] on div at bounding box center [745, 675] width 531 height 40
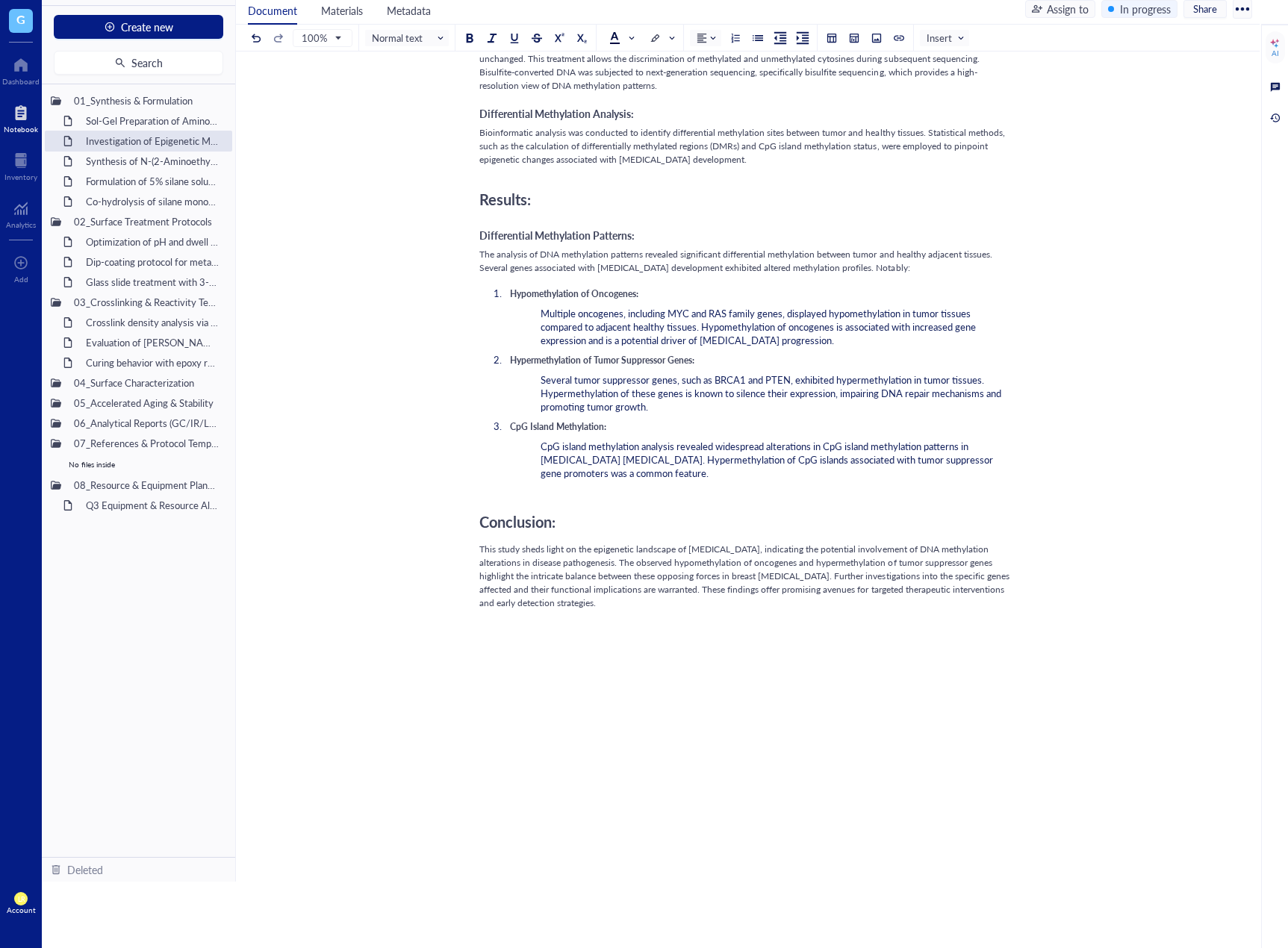
click at [655, 701] on div "Introduction: [MEDICAL_DATA] is a [MEDICAL_DATA] driven by genetic and epigenet…" at bounding box center [745, 119] width 531 height 1724
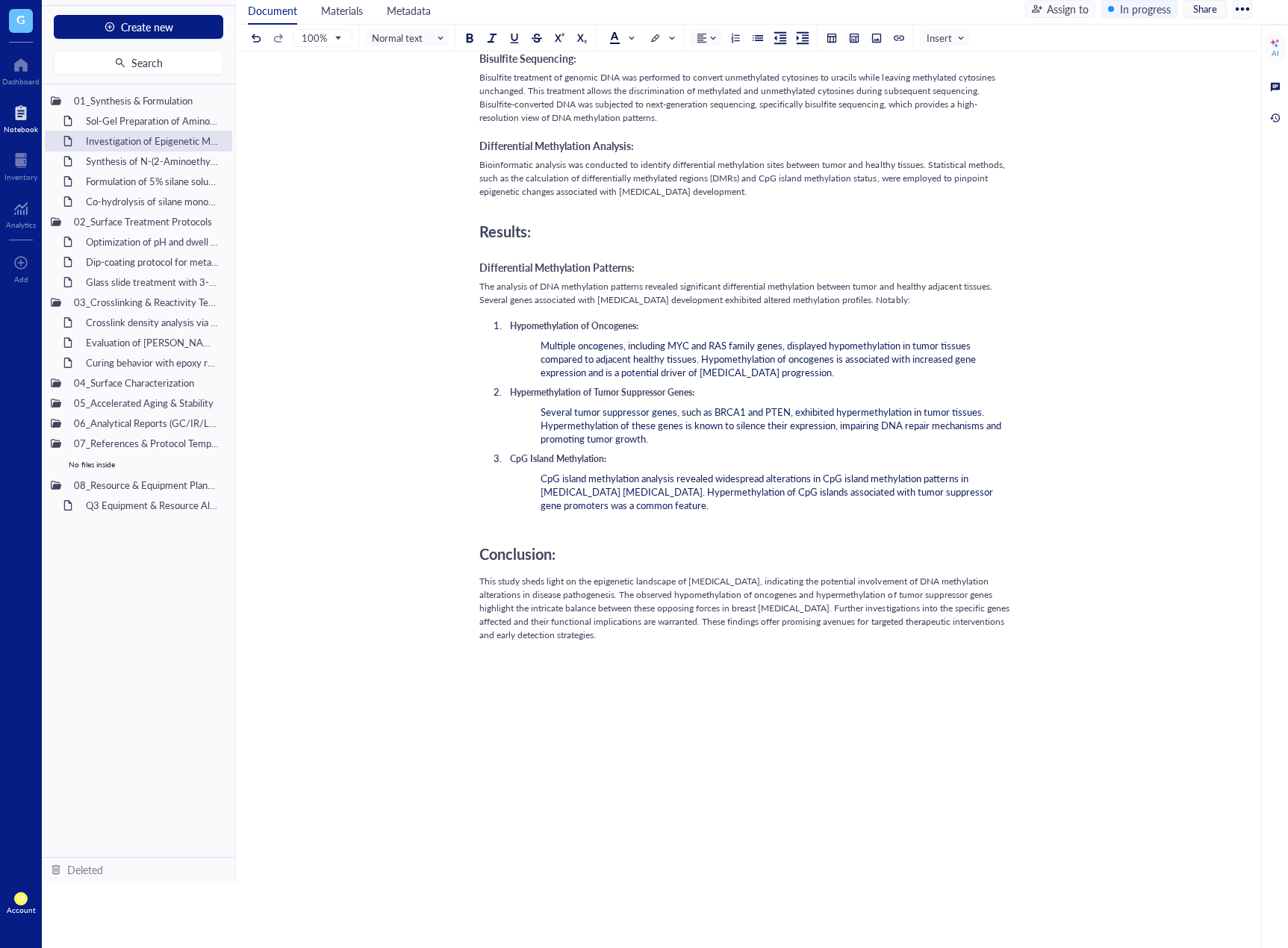
click at [655, 701] on div "Introduction: [MEDICAL_DATA] is a [MEDICAL_DATA] driven by genetic and epigenet…" at bounding box center [745, 143] width 531 height 1710
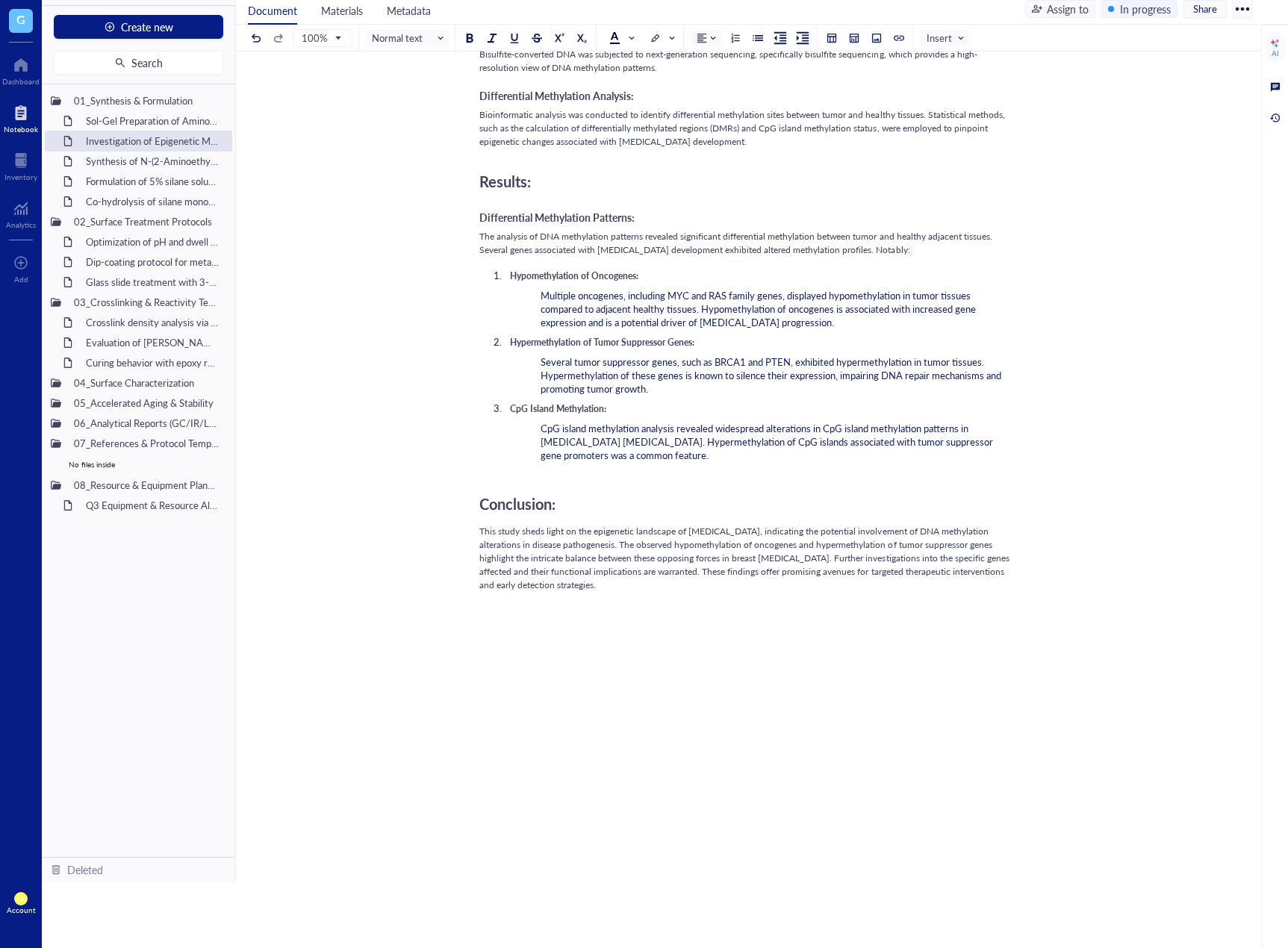
click at [655, 701] on div "Introduction: [MEDICAL_DATA] is a [MEDICAL_DATA] driven by genetic and epigenet…" at bounding box center [745, 86] width 531 height 1696
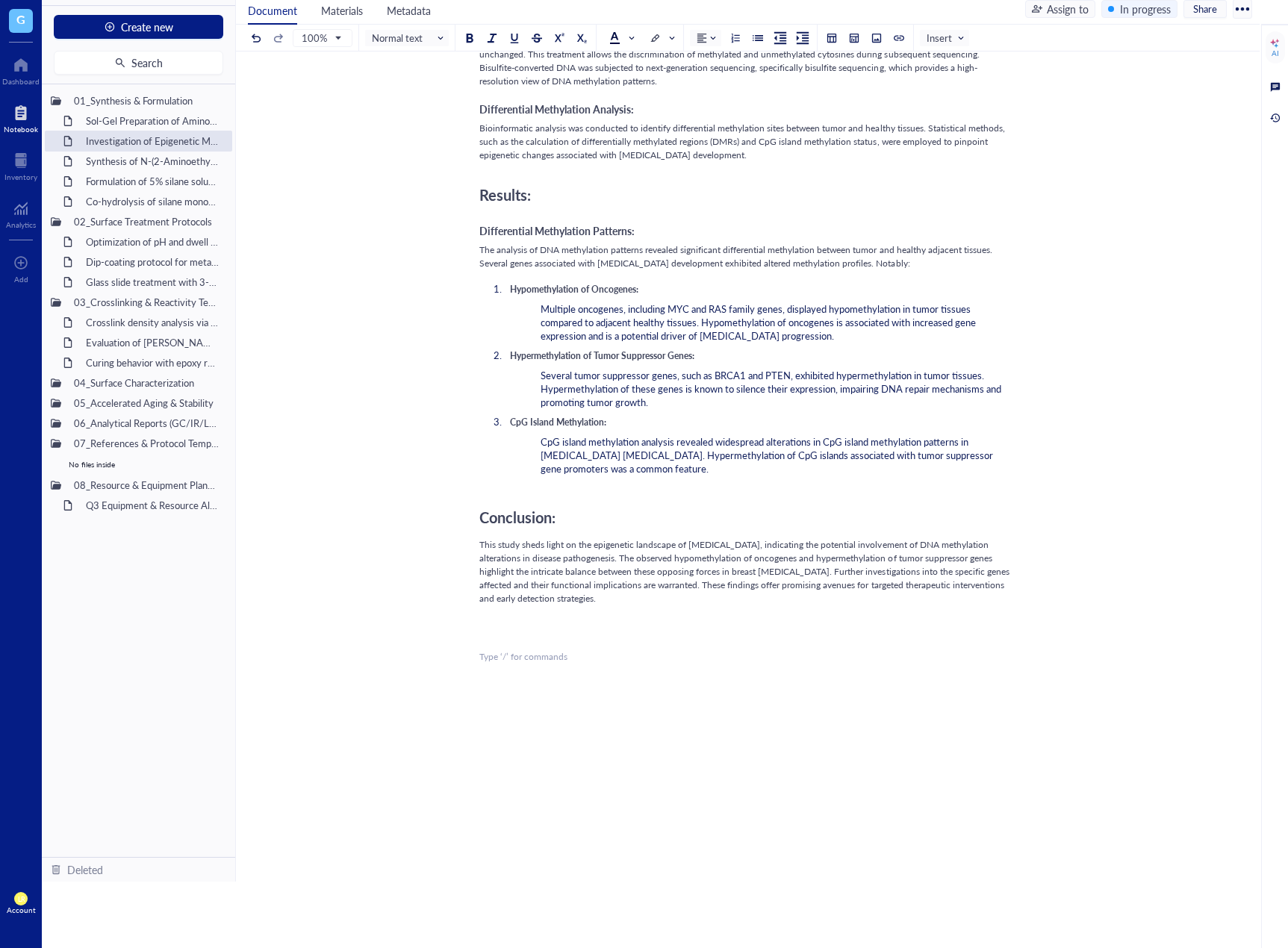
scroll to position [901, 0]
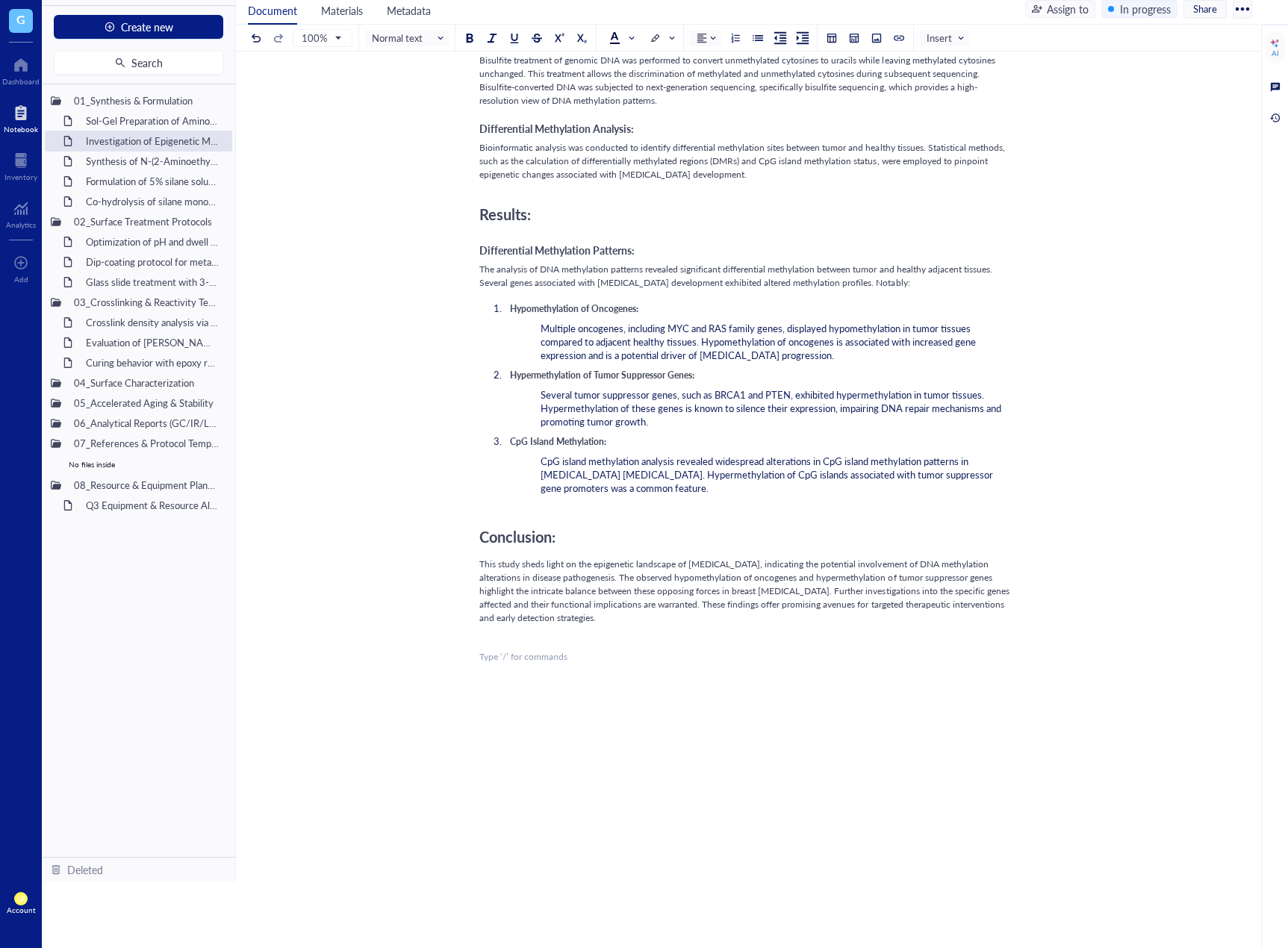
click at [655, 701] on div "Introduction: [MEDICAL_DATA] is a [MEDICAL_DATA] driven by genetic and epigenet…" at bounding box center [745, 104] width 531 height 1664
click at [679, 761] on div "Introduction: [MEDICAL_DATA] is a [MEDICAL_DATA] driven by genetic and epigenet…" at bounding box center [745, 104] width 531 height 1664
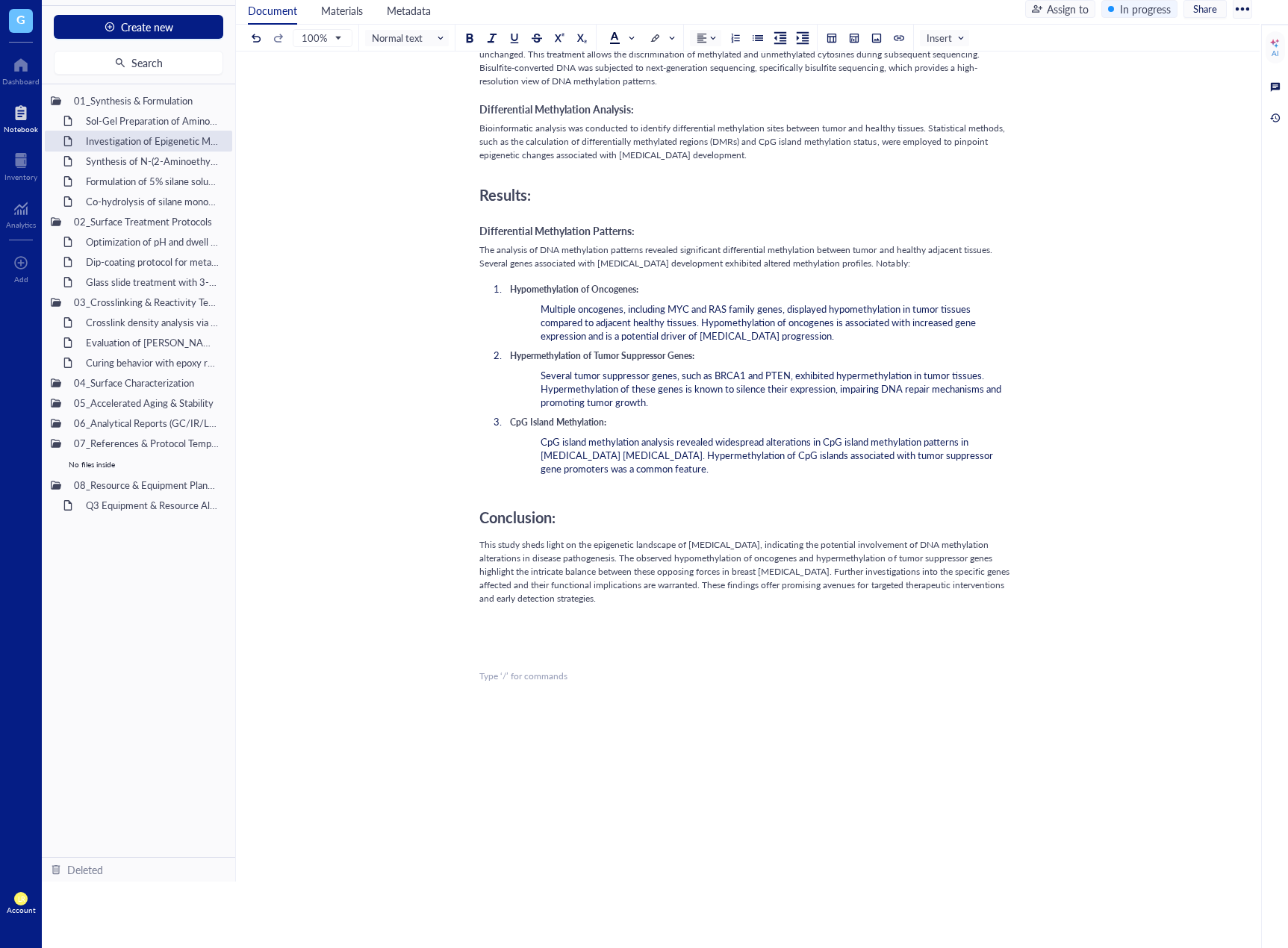
scroll to position [934, 0]
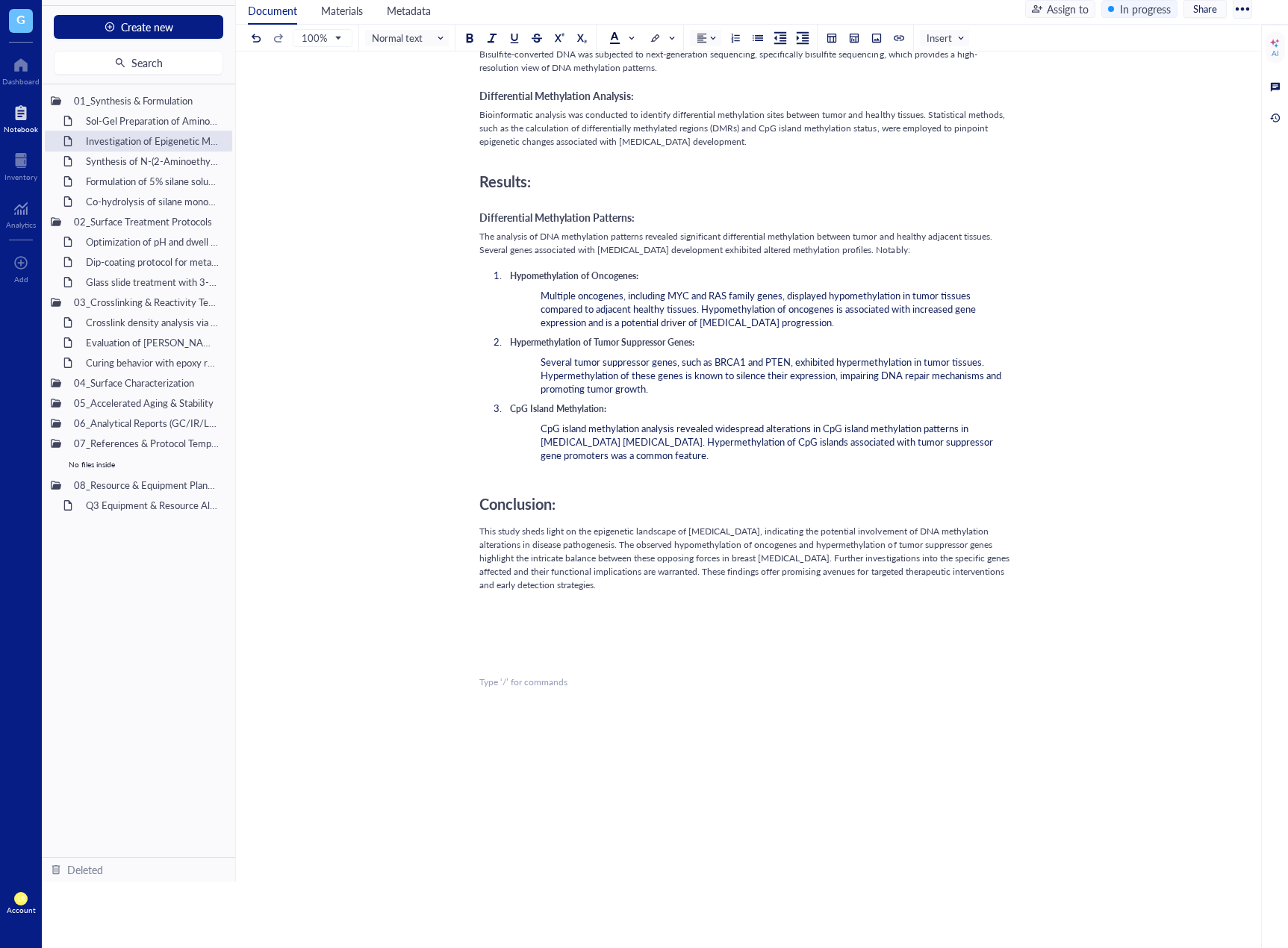
click at [663, 623] on div "Introduction: [MEDICAL_DATA] is a [MEDICAL_DATA] driven by genetic and epigenet…" at bounding box center [745, 99] width 531 height 1722
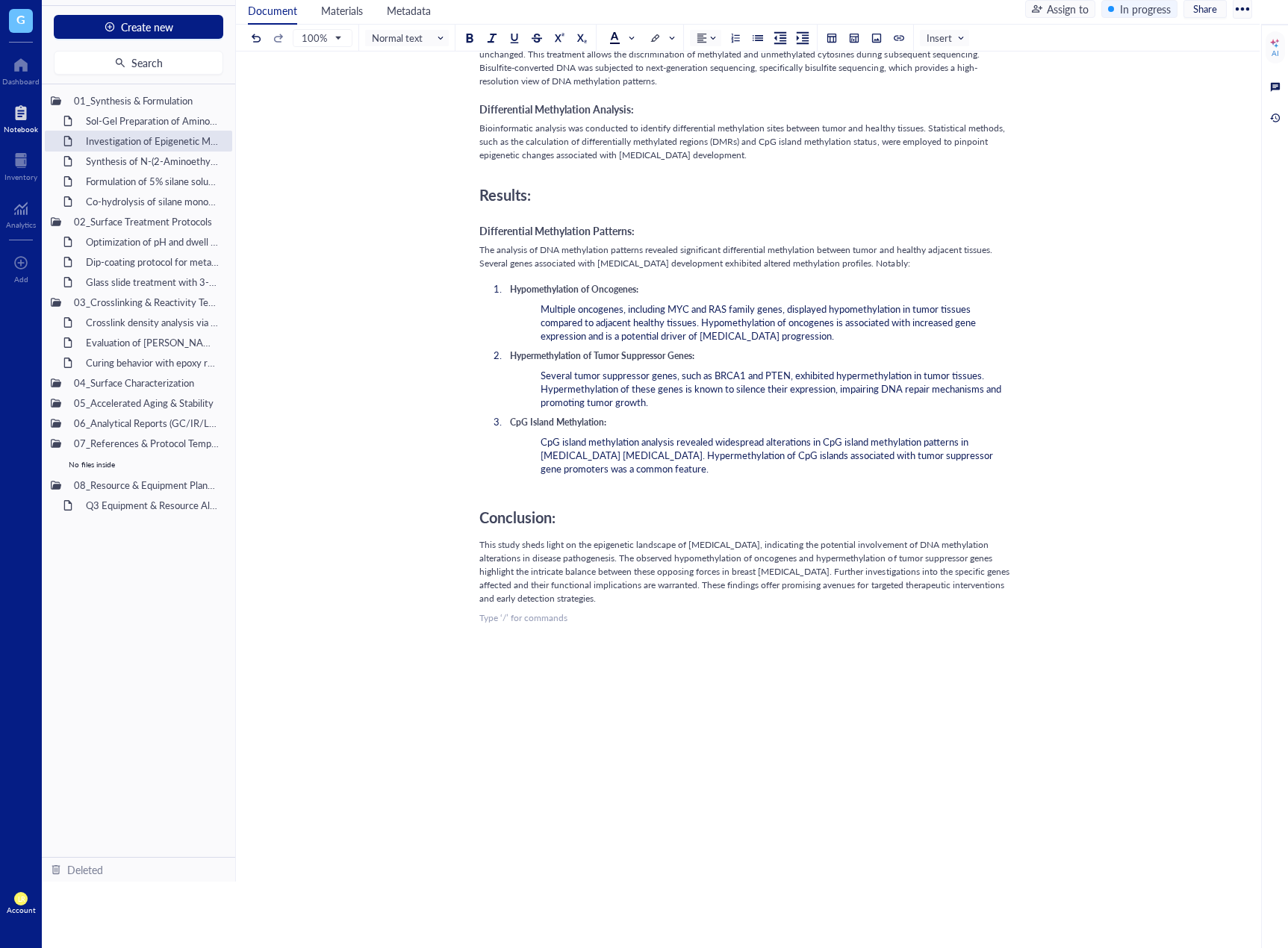
click at [657, 692] on div "Introduction: [MEDICAL_DATA] is a [MEDICAL_DATA] driven by genetic and epigenet…" at bounding box center [745, 94] width 531 height 1683
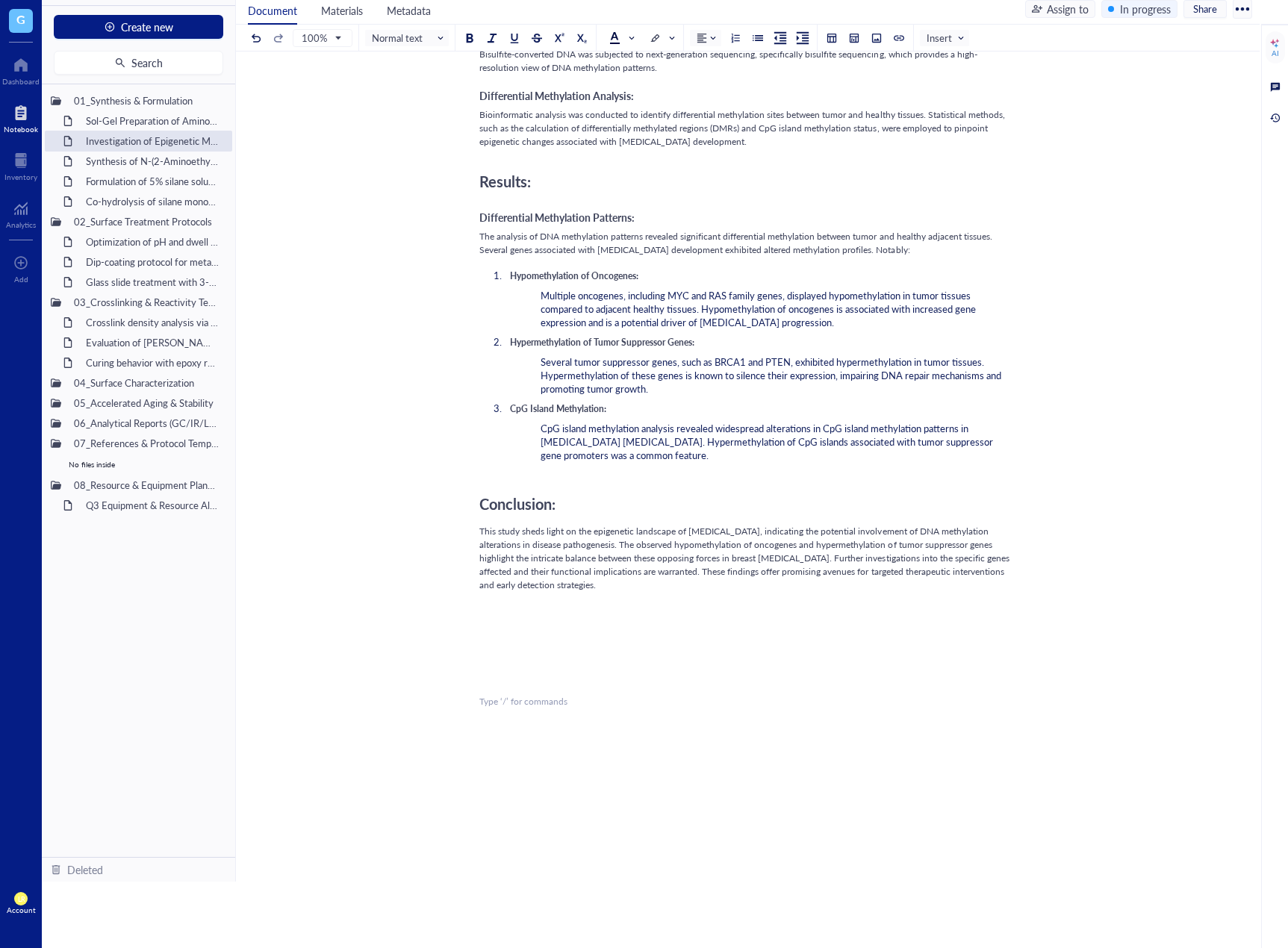
click at [654, 729] on div "Introduction: [MEDICAL_DATA] is a [MEDICAL_DATA] driven by genetic and epigenet…" at bounding box center [745, 109] width 531 height 1741
click at [832, 47] on div "100% Normal text Insert" at bounding box center [609, 38] width 721 height 26
click at [832, 37] on div at bounding box center [832, 38] width 11 height 11
click at [861, 72] on table at bounding box center [877, 104] width 106 height 106
click at [861, 73] on td at bounding box center [861, 77] width 9 height 9
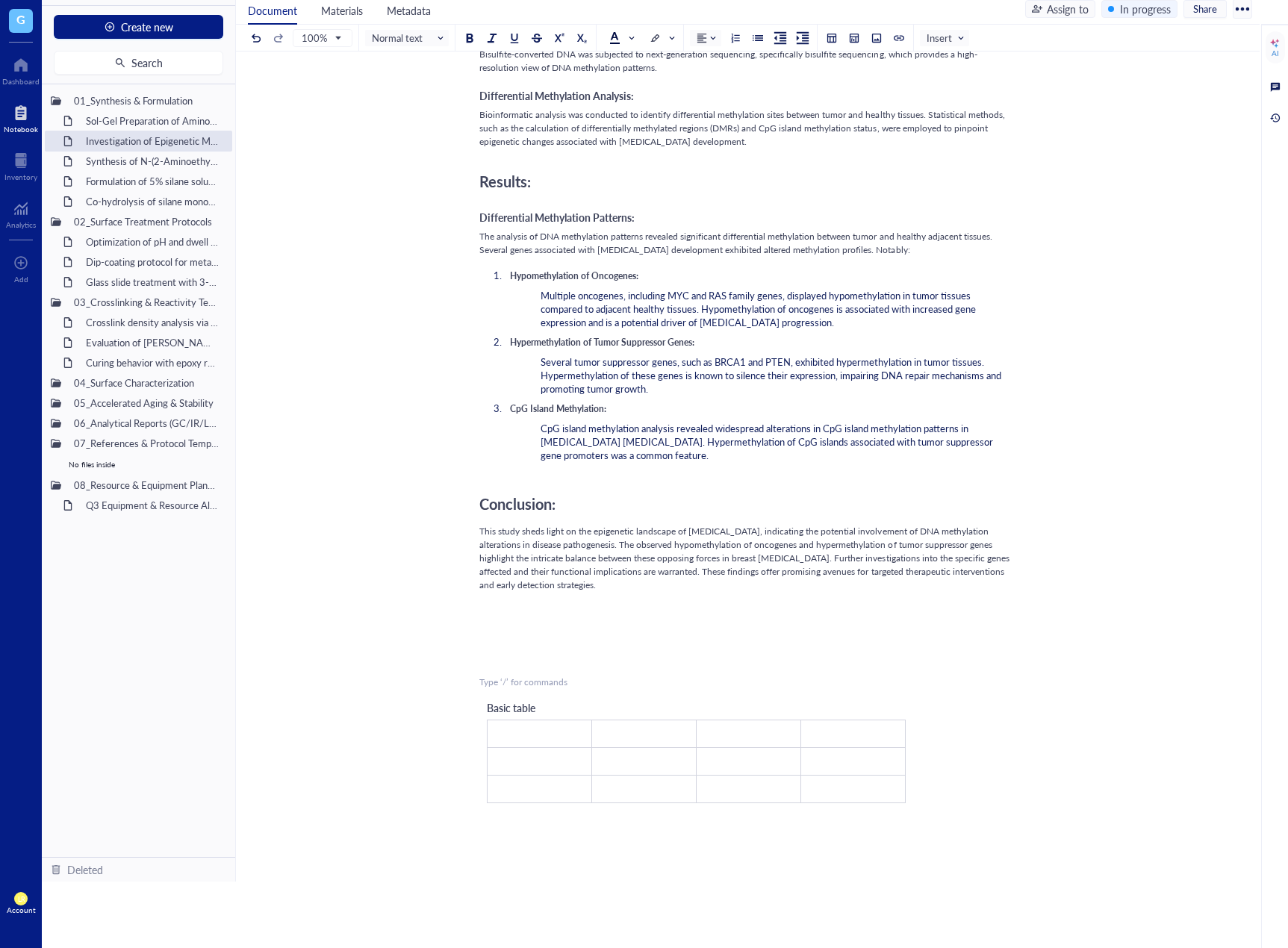
click at [600, 692] on div "Basic table ﻿ ﻿ ﻿ ﻿ ﻿ ﻿ ﻿ ﻿ ﻿ ﻿ ﻿ ﻿" at bounding box center [696, 751] width 434 height 119
click at [597, 643] on div "Introduction: [MEDICAL_DATA] is a [MEDICAL_DATA] driven by genetic and epigenet…" at bounding box center [745, 168] width 531 height 1860
click at [688, 637] on div "﻿" at bounding box center [745, 643] width 531 height 13
click at [682, 656] on div "﻿" at bounding box center [745, 662] width 531 height 13
click at [743, 656] on div "Introduction: [MEDICAL_DATA] is a [MEDICAL_DATA] driven by genetic and epigenet…" at bounding box center [745, 90] width 531 height 1703
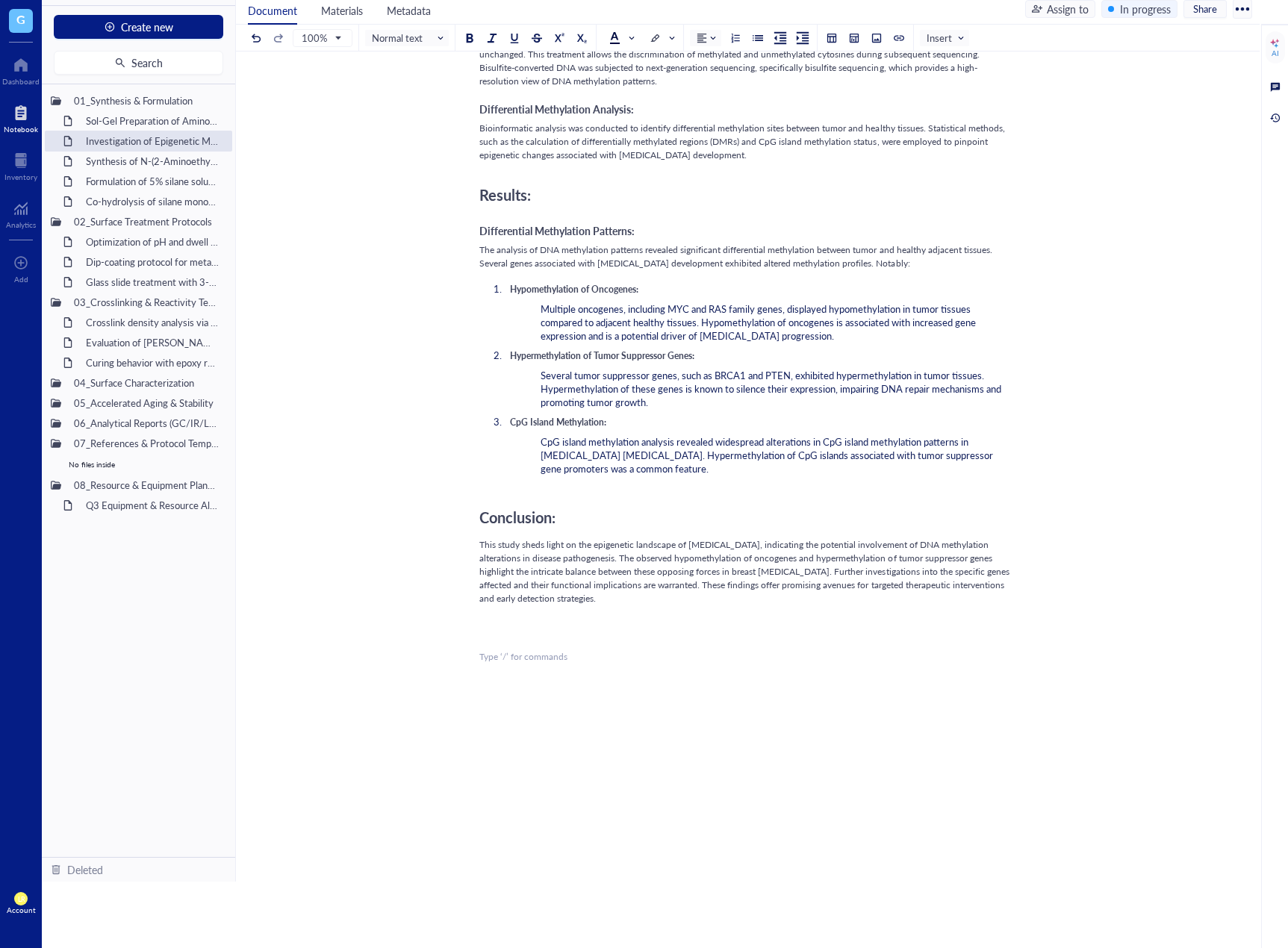
scroll to position [901, 0]
